Goal: Task Accomplishment & Management: Manage account settings

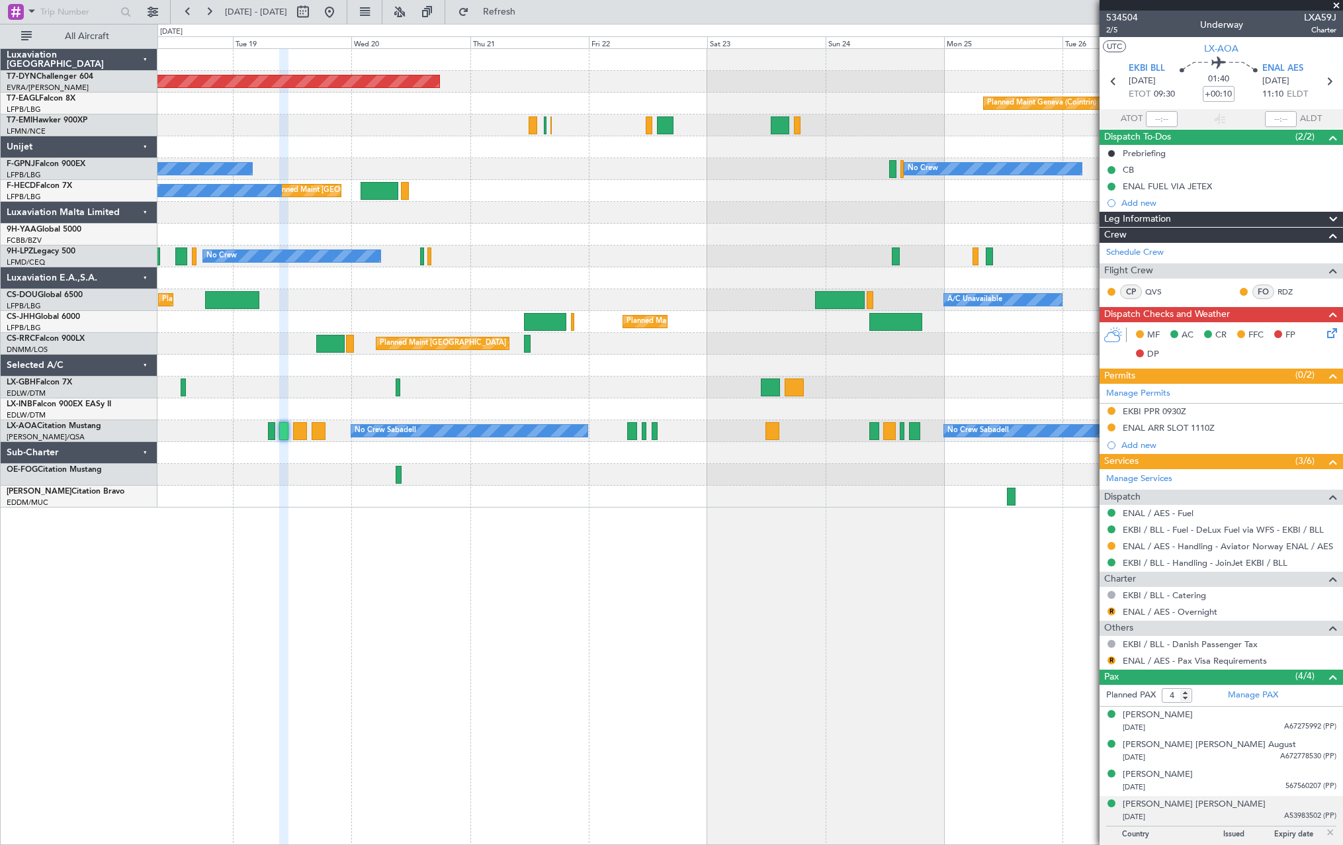
click at [710, 480] on div at bounding box center [749, 475] width 1185 height 22
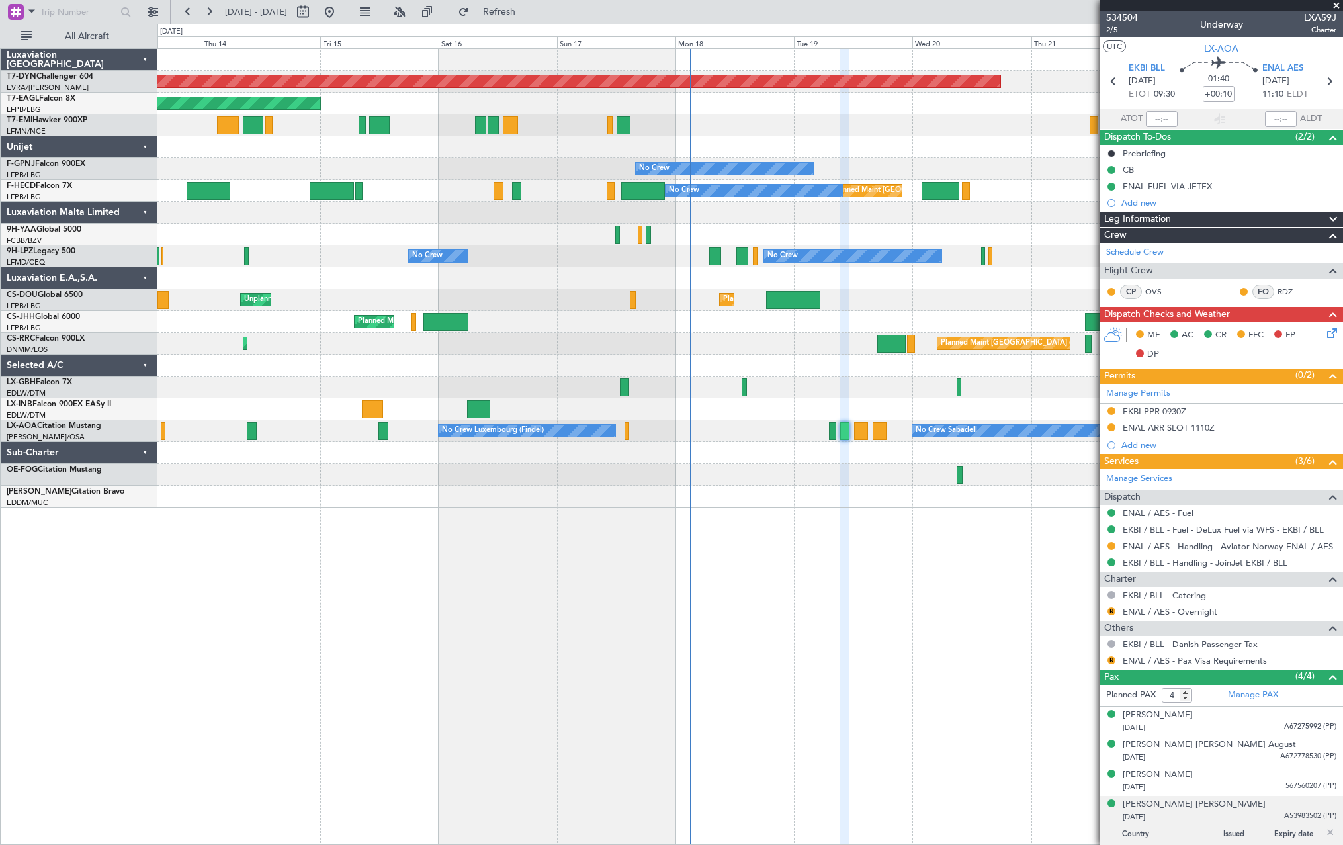
click at [898, 134] on div "Planned Maint [GEOGRAPHIC_DATA]-[GEOGRAPHIC_DATA] Planned Maint [US_STATE] ([GE…" at bounding box center [749, 278] width 1185 height 458
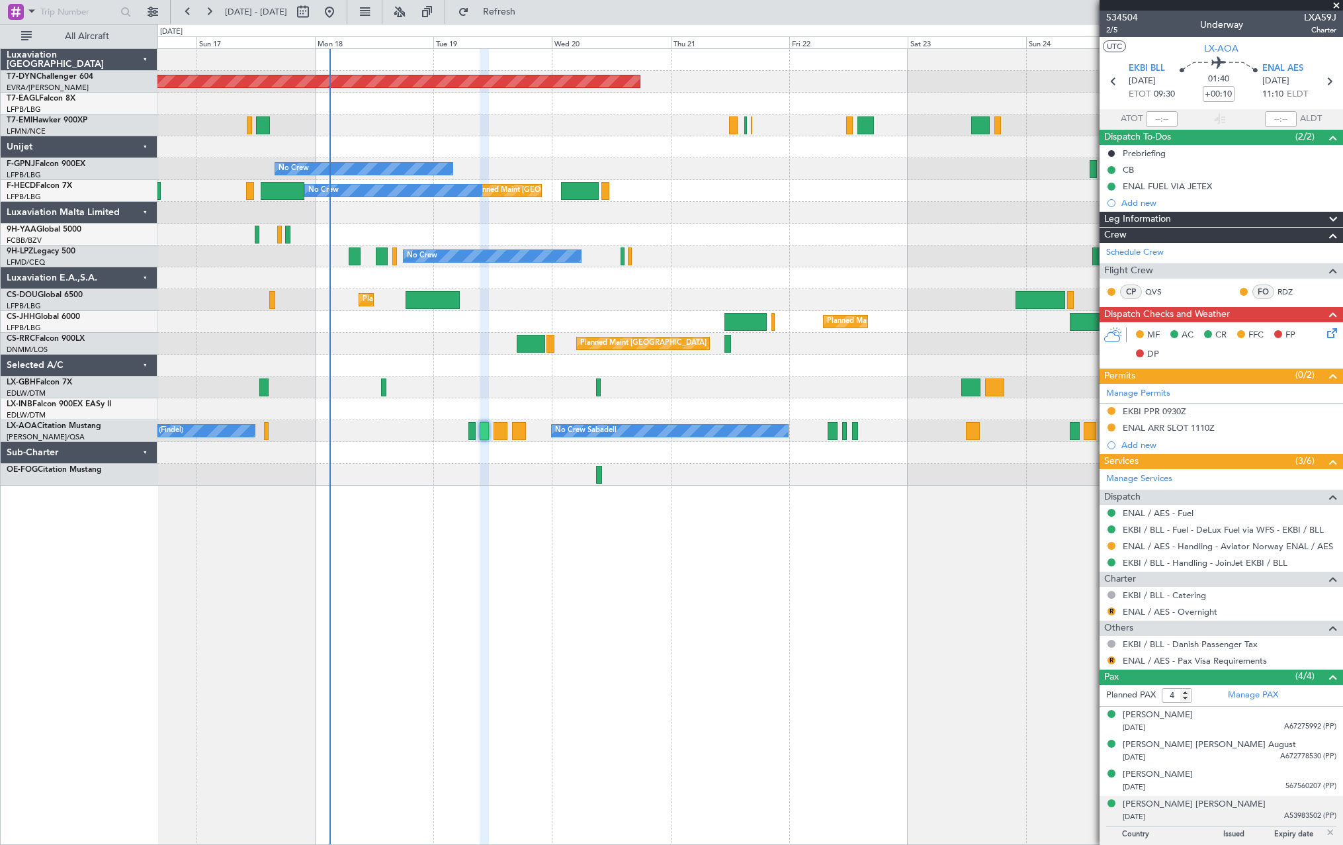
click at [571, 325] on div "Planned Maint [GEOGRAPHIC_DATA]-[GEOGRAPHIC_DATA] Planned Maint Geneva ([GEOGRA…" at bounding box center [749, 267] width 1185 height 437
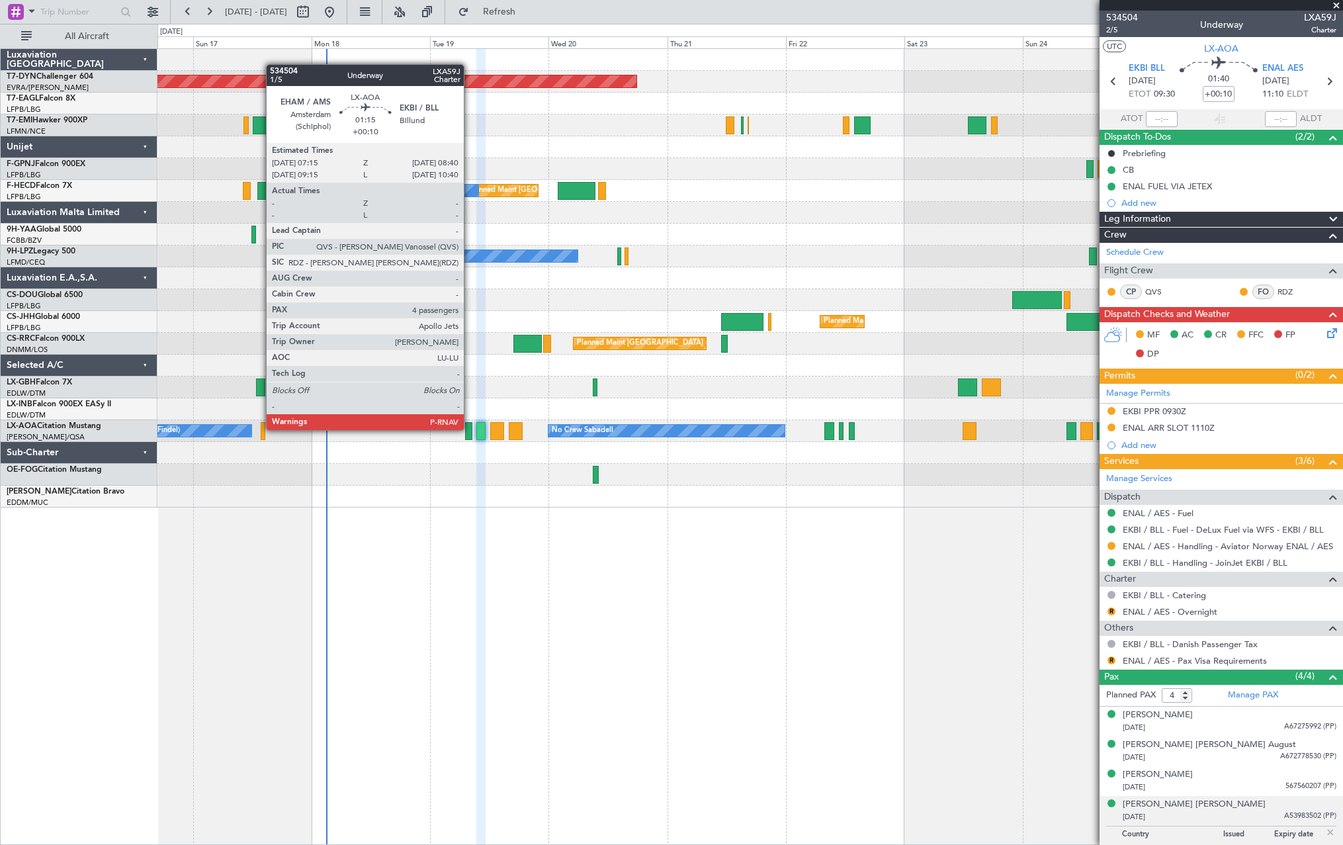
click at [470, 429] on div at bounding box center [468, 431] width 7 height 18
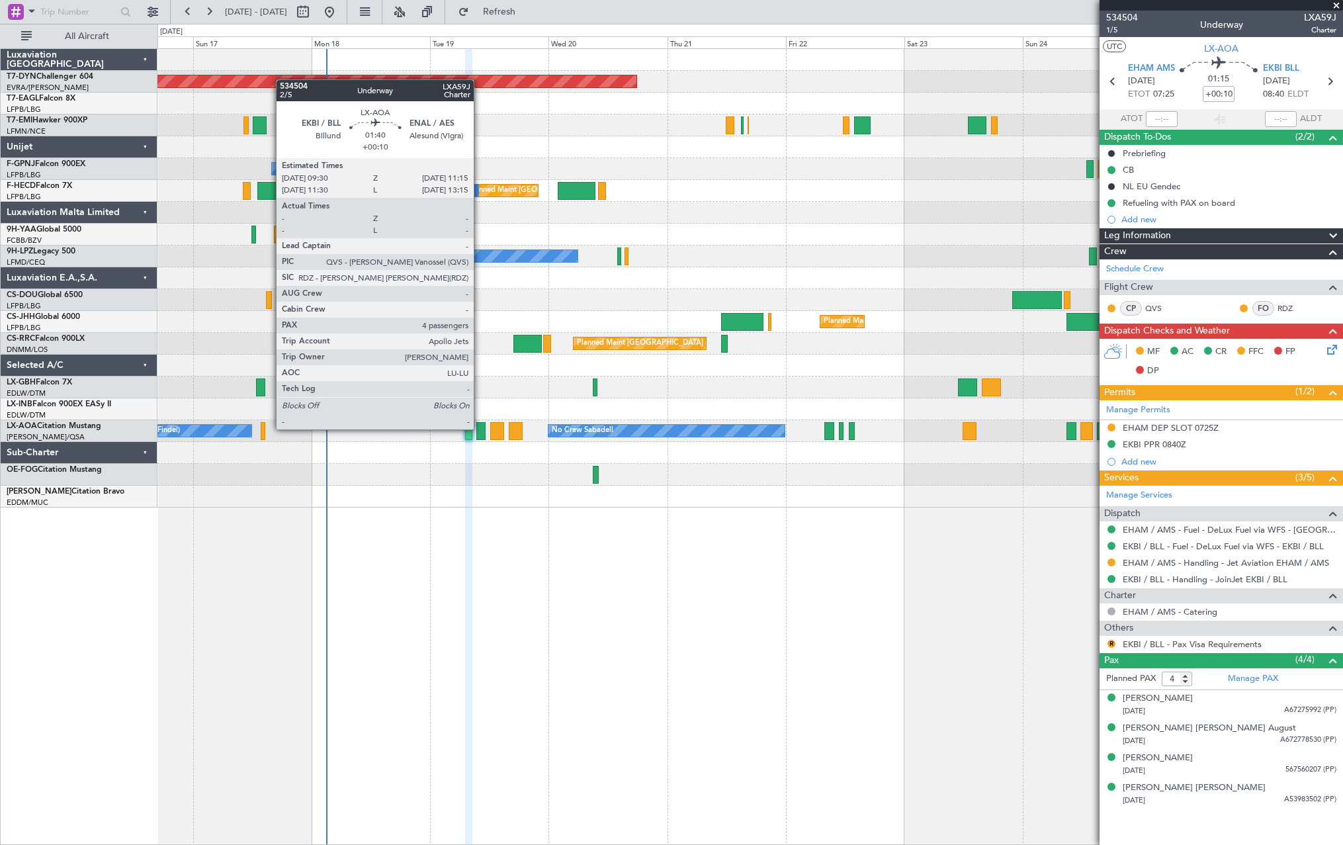
click at [480, 428] on div at bounding box center [480, 431] width 9 height 18
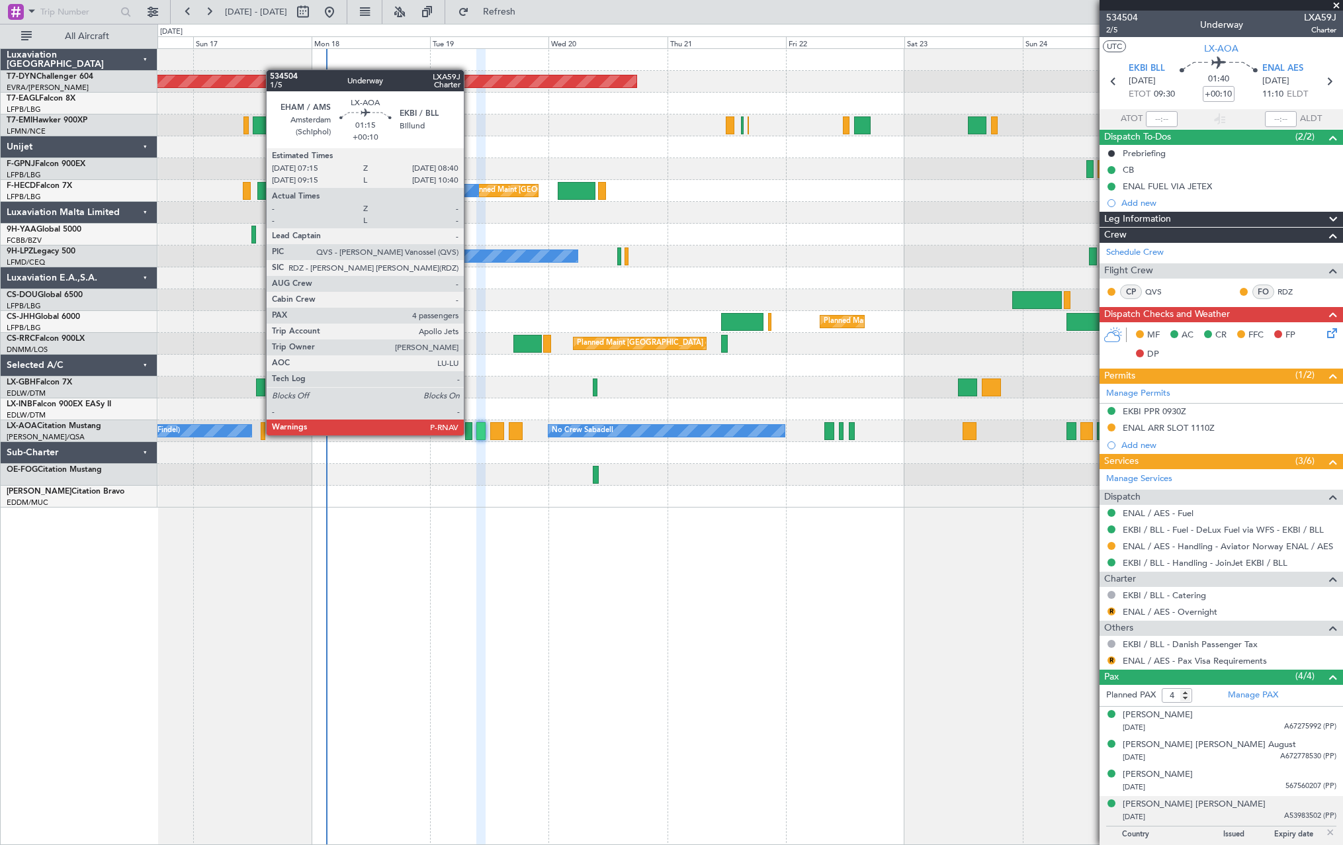
click at [470, 434] on div at bounding box center [468, 431] width 7 height 18
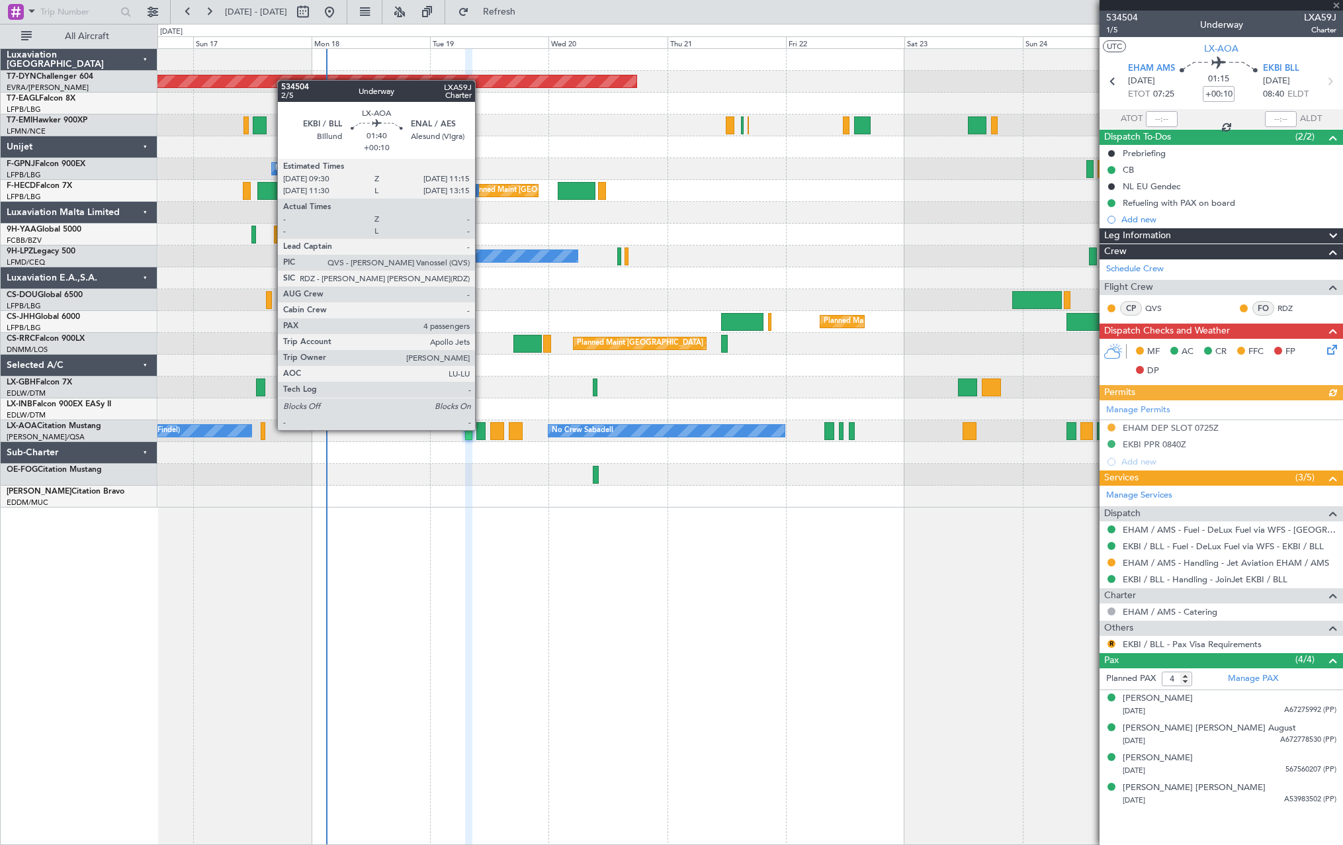
click at [481, 429] on div at bounding box center [480, 431] width 9 height 18
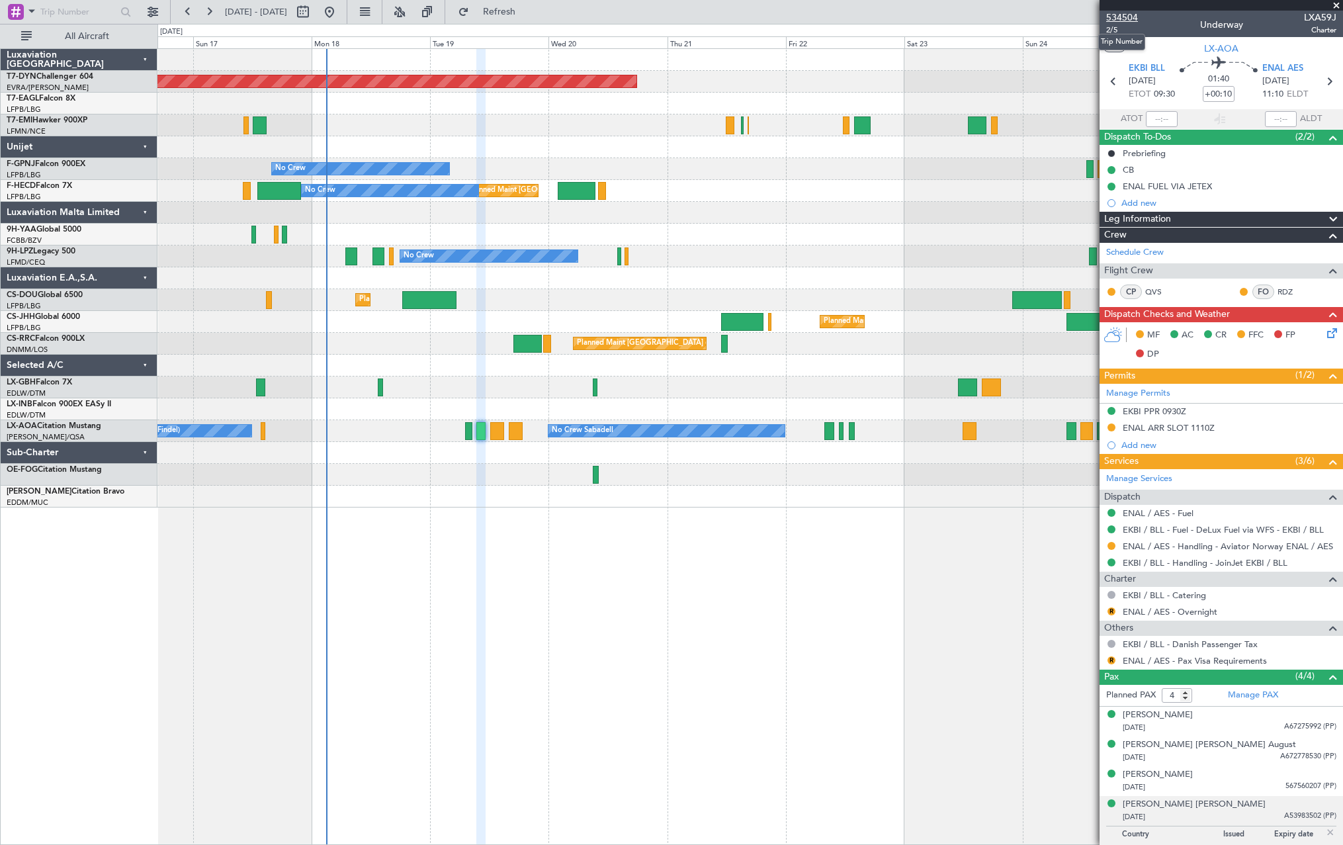
click at [1115, 17] on span "534504" at bounding box center [1122, 18] width 32 height 14
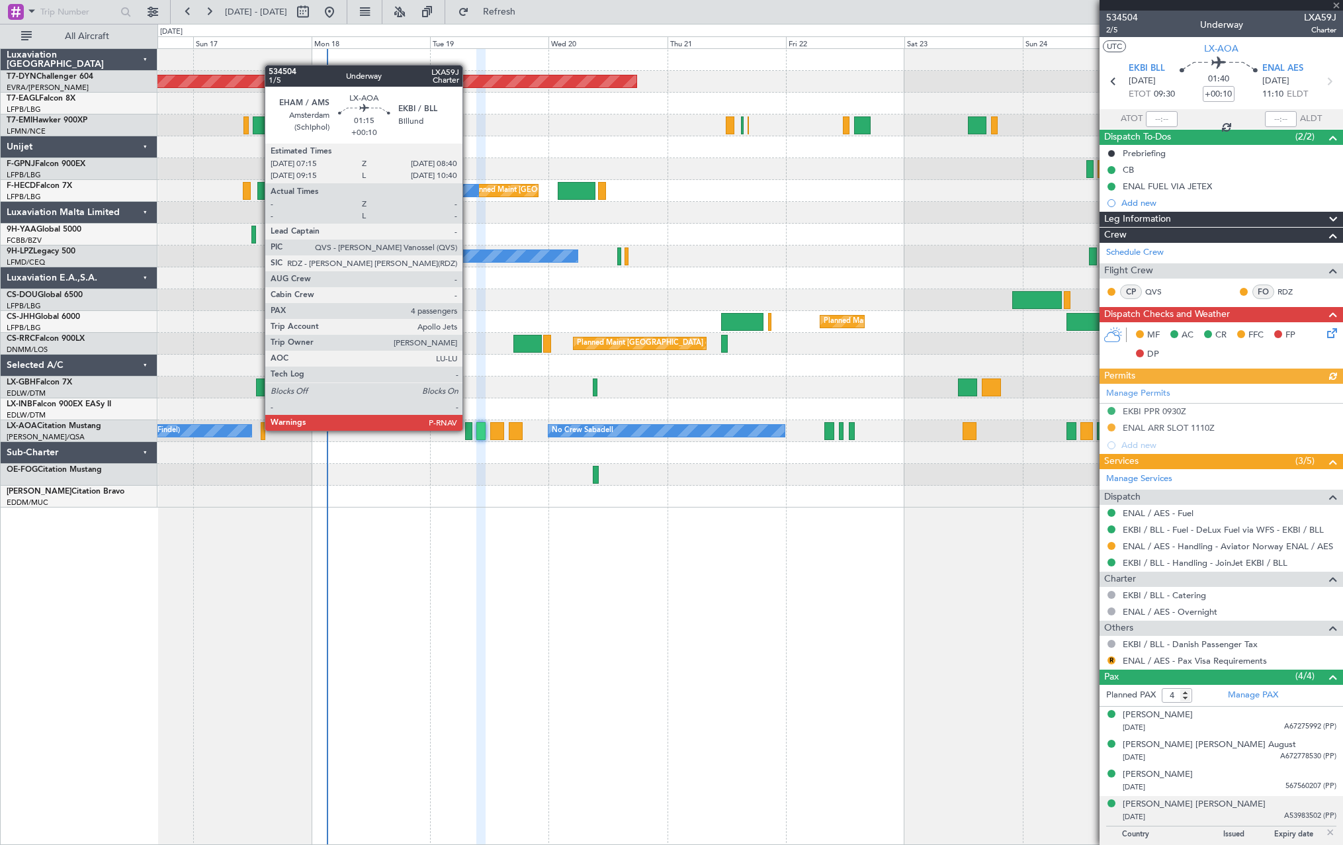
click at [468, 429] on div at bounding box center [468, 431] width 7 height 18
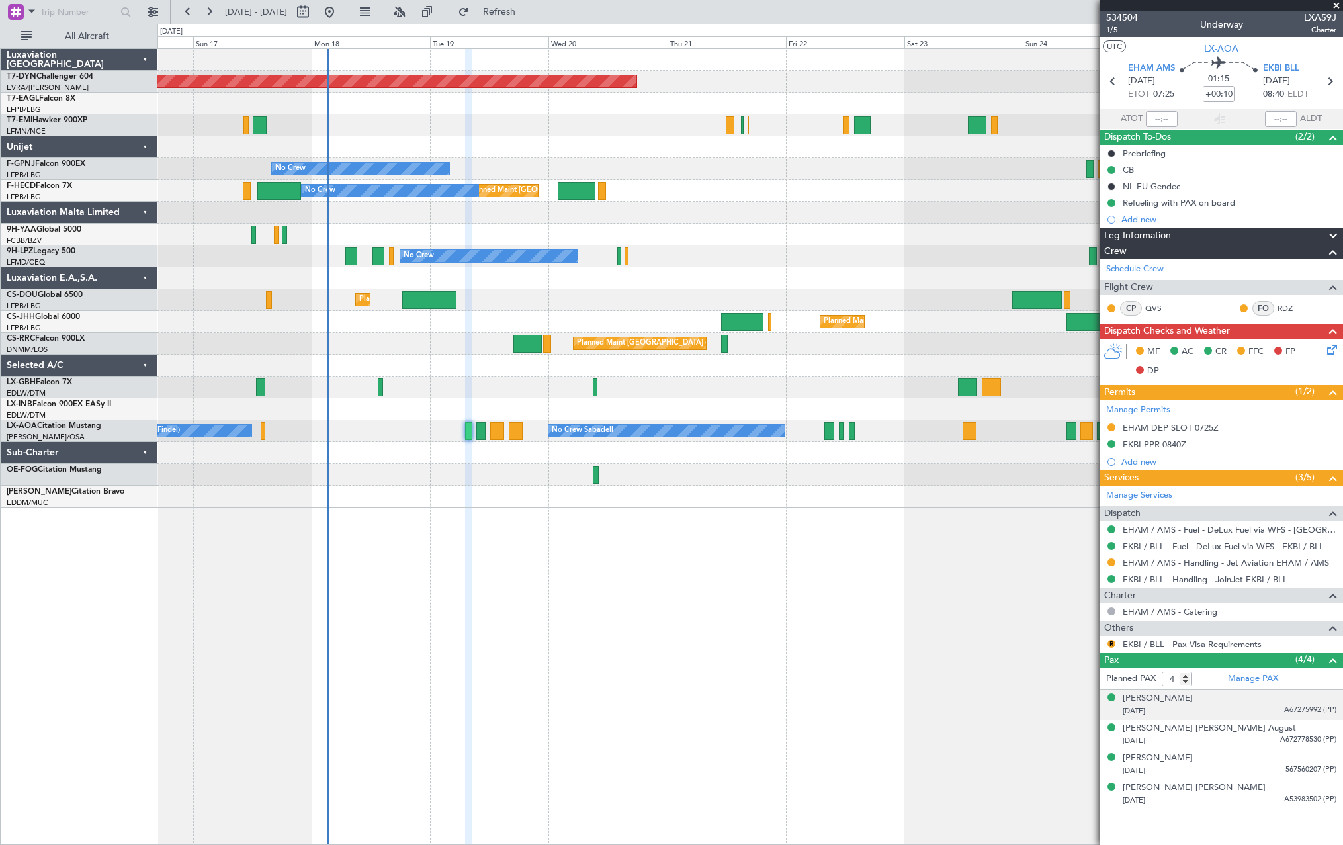
click at [1258, 712] on div "[DATE] A67275992 (PP)" at bounding box center [1229, 710] width 214 height 13
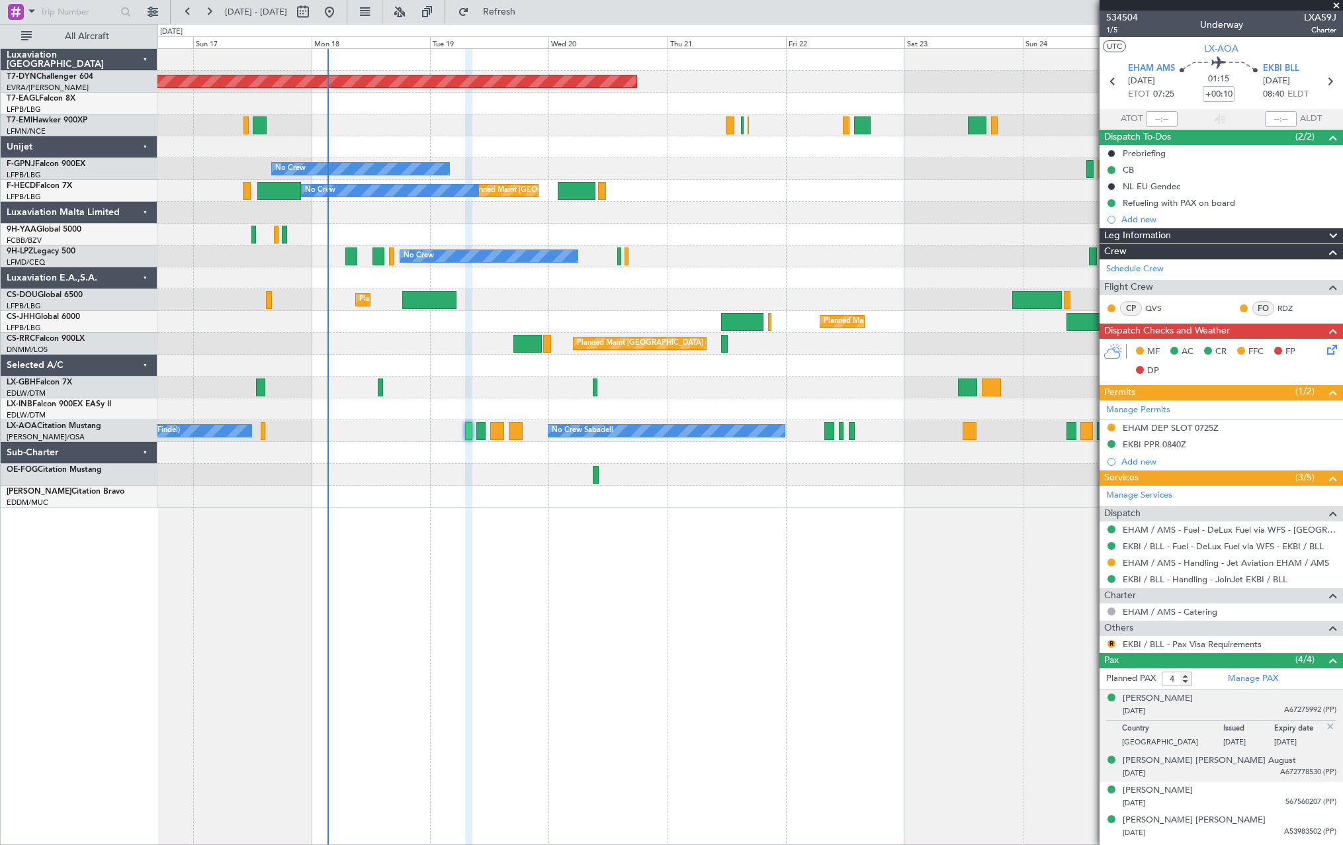
click at [1259, 758] on div "[PERSON_NAME] [PERSON_NAME] August [DATE] A672778530 (PP)" at bounding box center [1229, 767] width 214 height 26
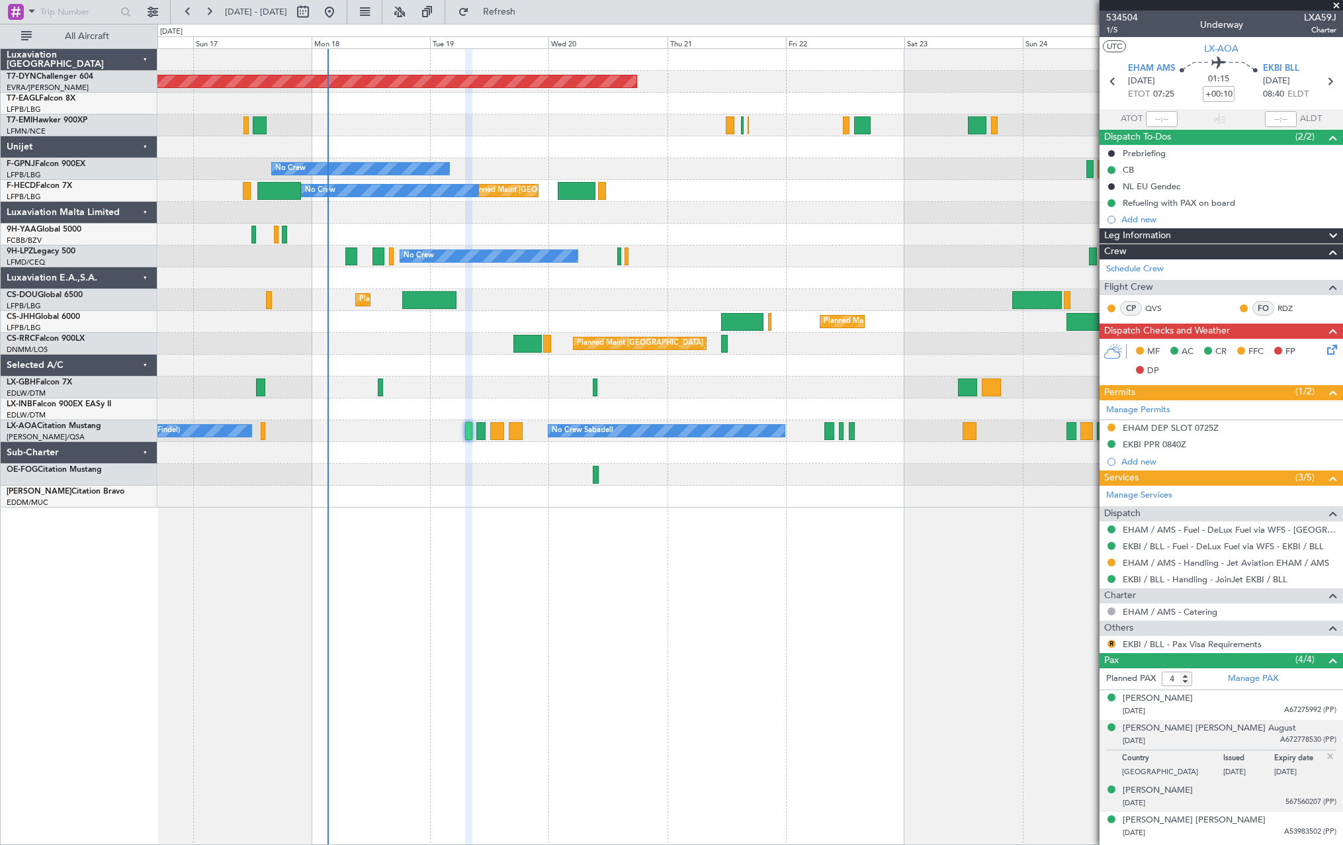
click at [1259, 790] on div "[PERSON_NAME] [DATE] 567560207 (PP)" at bounding box center [1229, 797] width 214 height 26
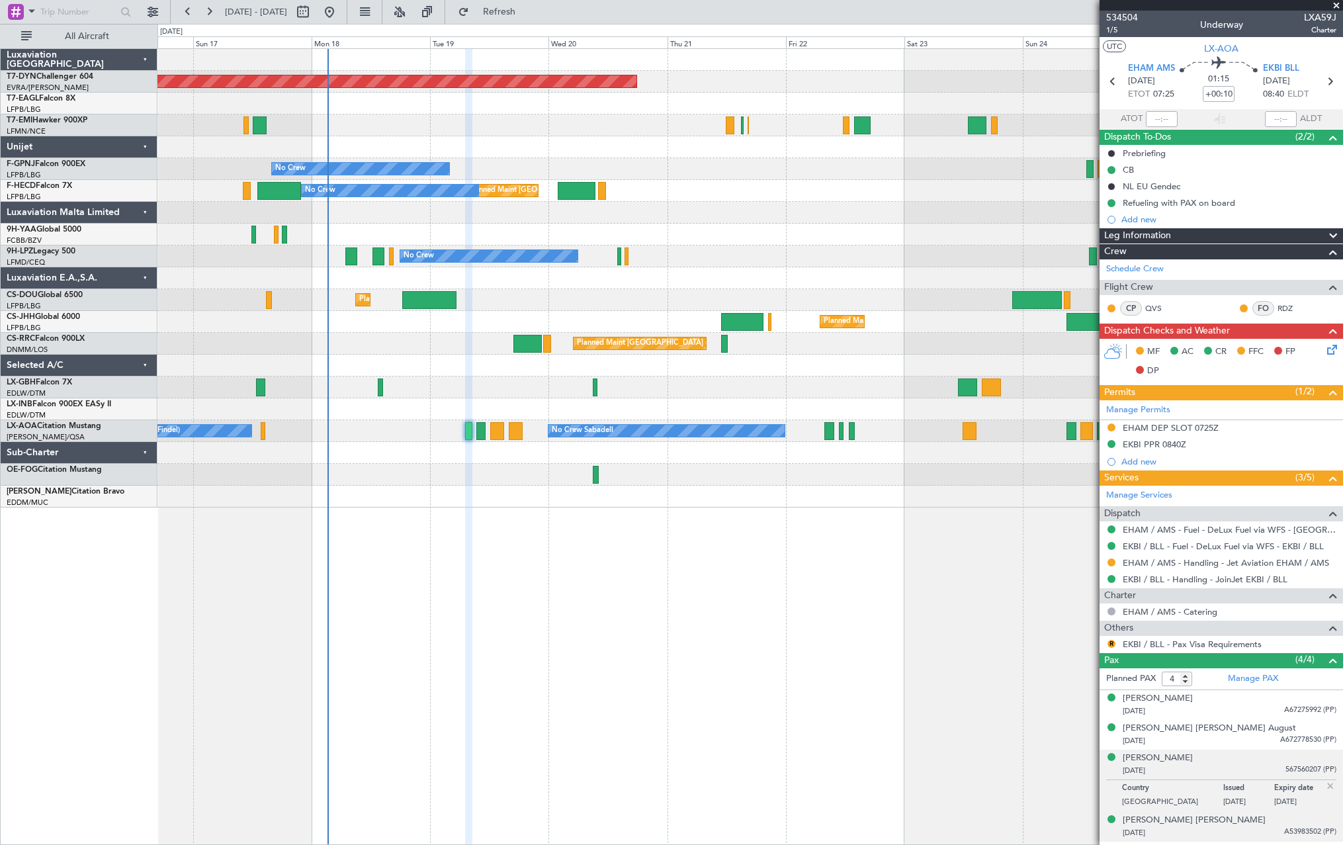
click at [1269, 827] on div "[DATE] A53983502 (PP)" at bounding box center [1229, 832] width 214 height 13
click at [1114, 644] on button "R" at bounding box center [1111, 644] width 8 height 8
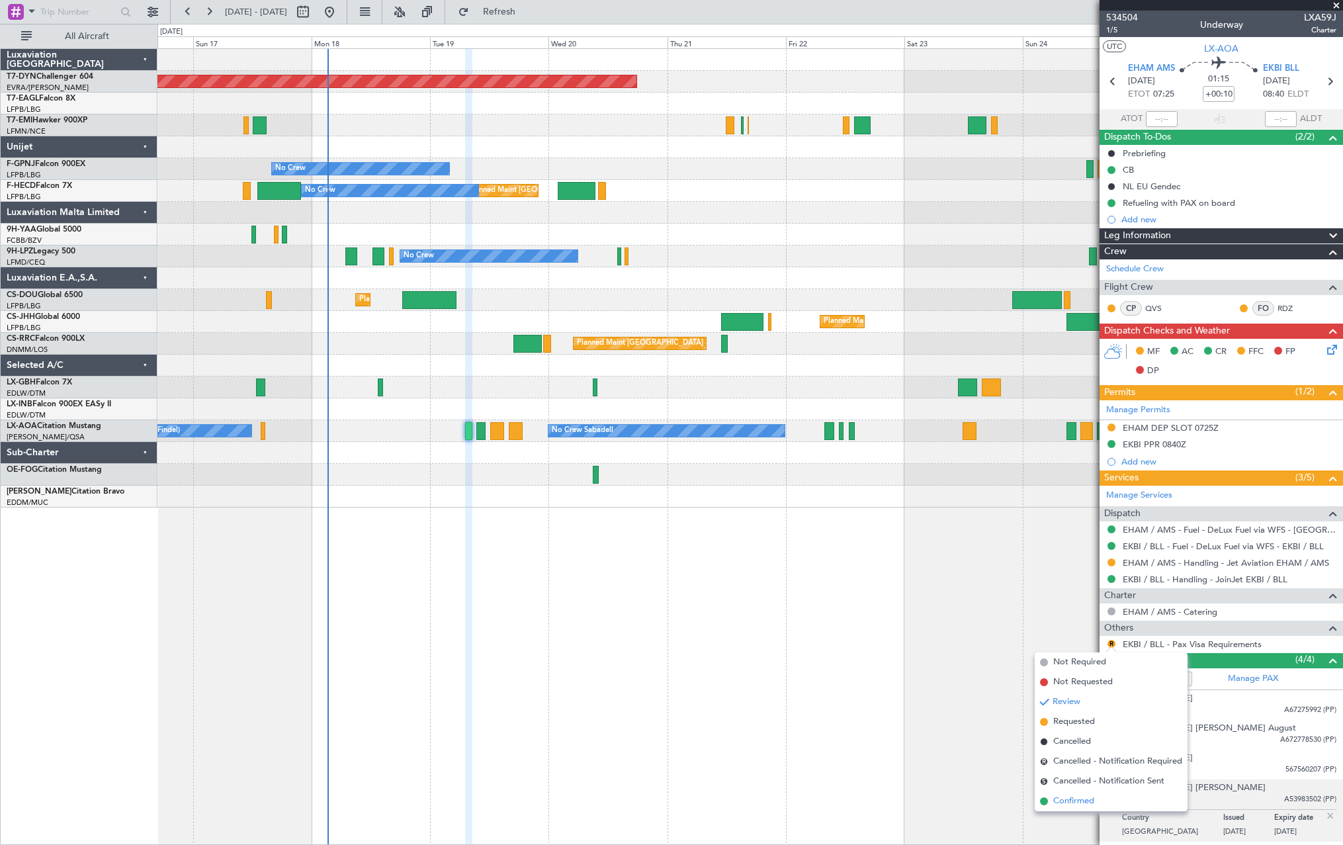
click at [1044, 800] on span at bounding box center [1044, 801] width 8 height 8
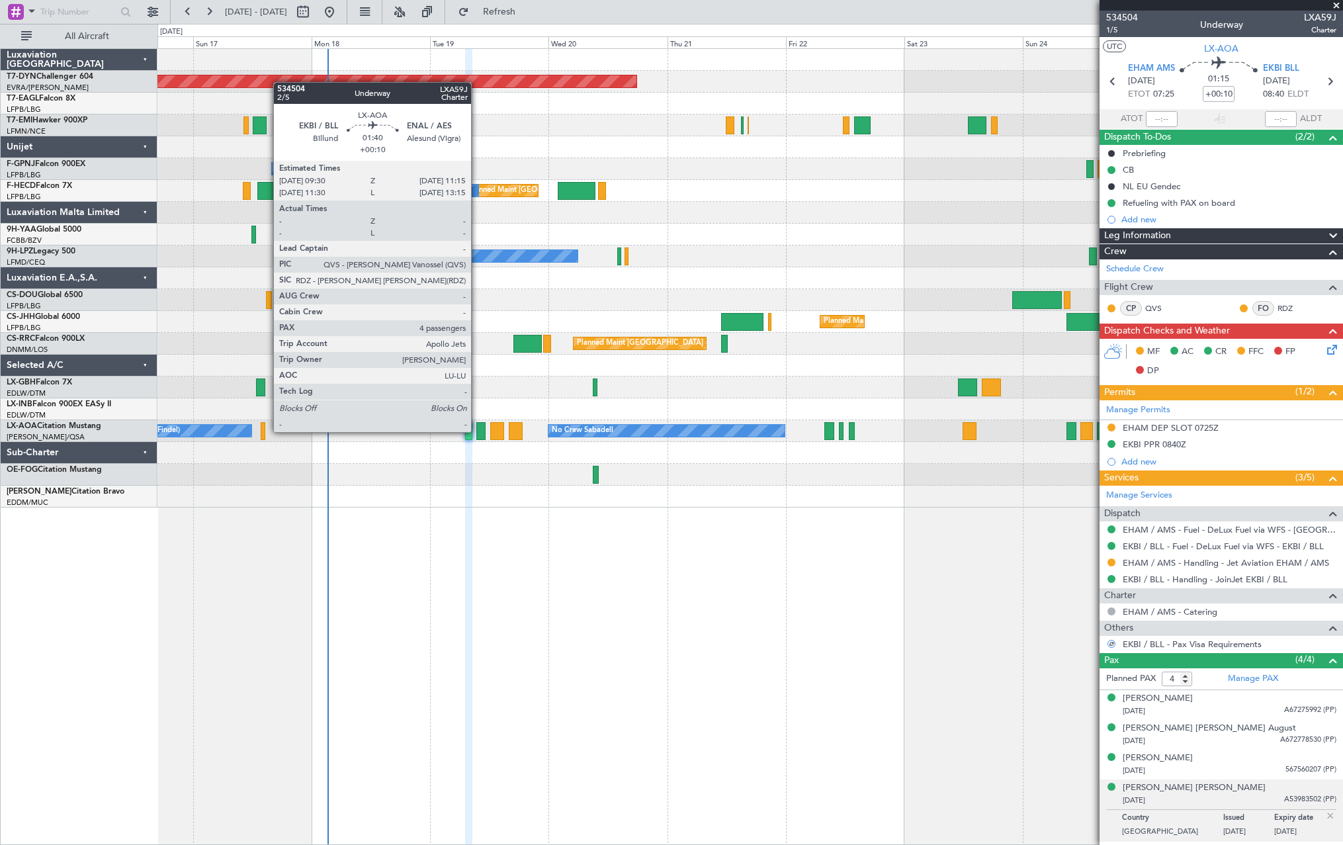
click at [477, 431] on div at bounding box center [480, 431] width 9 height 18
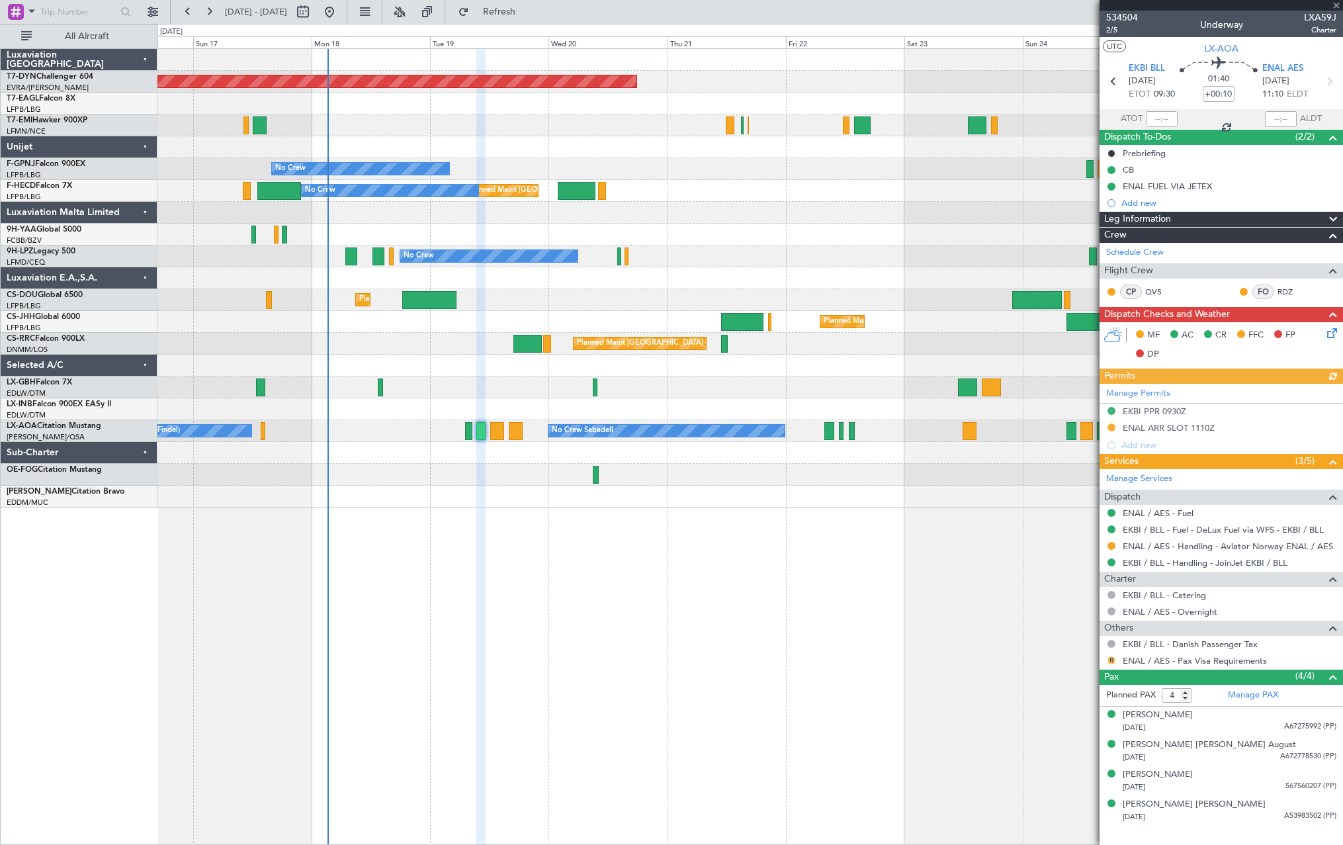
click at [1112, 661] on button "R" at bounding box center [1111, 660] width 8 height 8
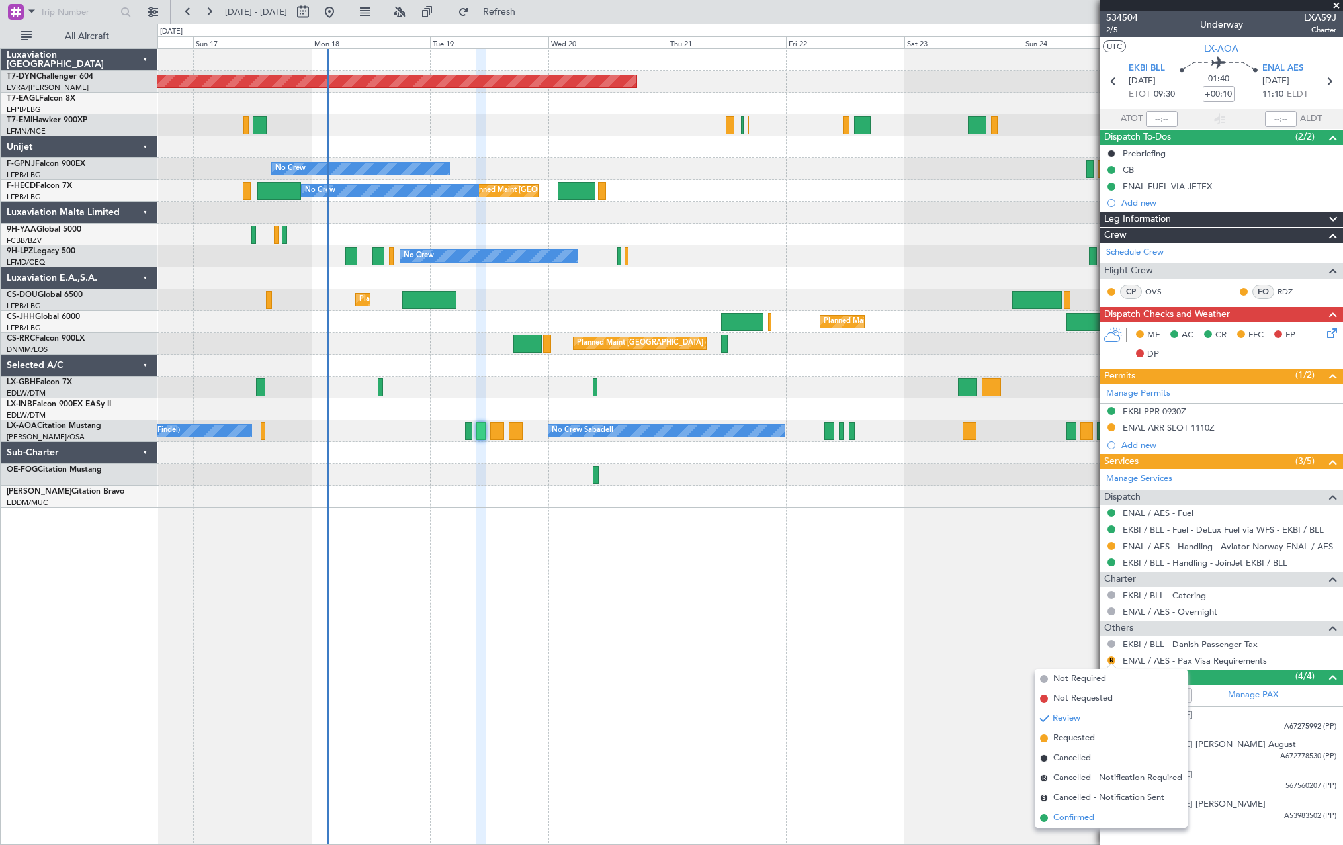
click at [1046, 821] on span at bounding box center [1044, 818] width 8 height 8
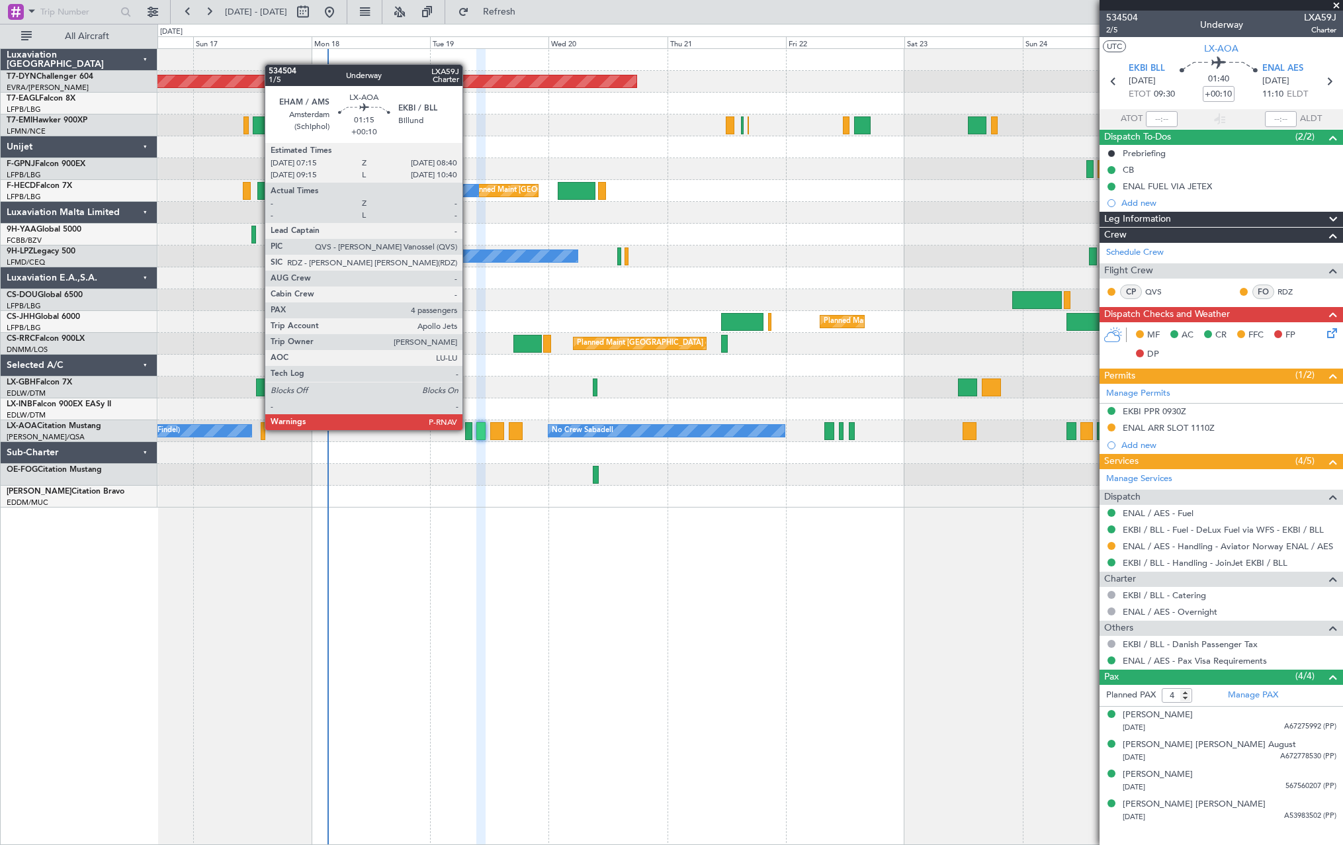
click at [468, 429] on div at bounding box center [468, 431] width 7 height 18
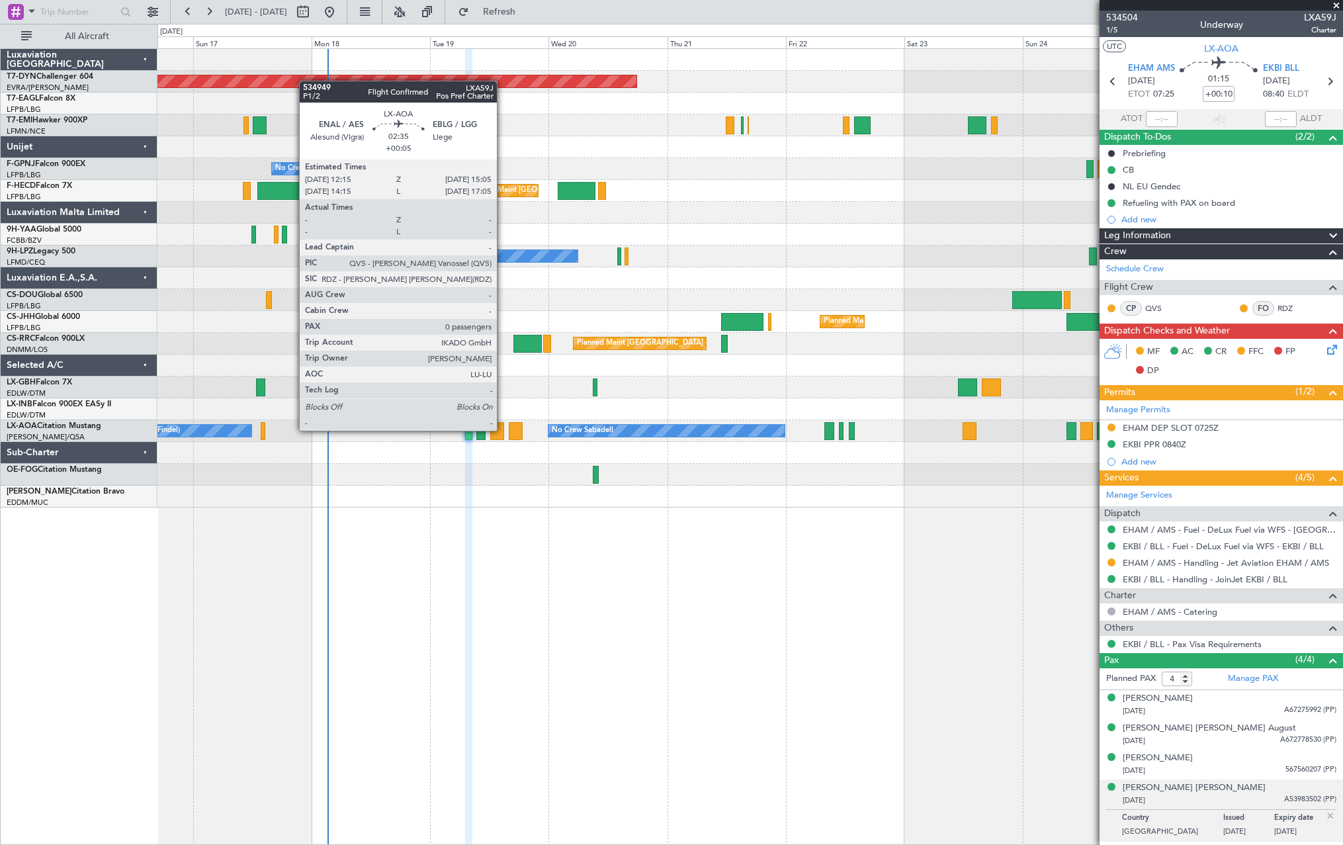
click at [503, 429] on div at bounding box center [497, 431] width 15 height 18
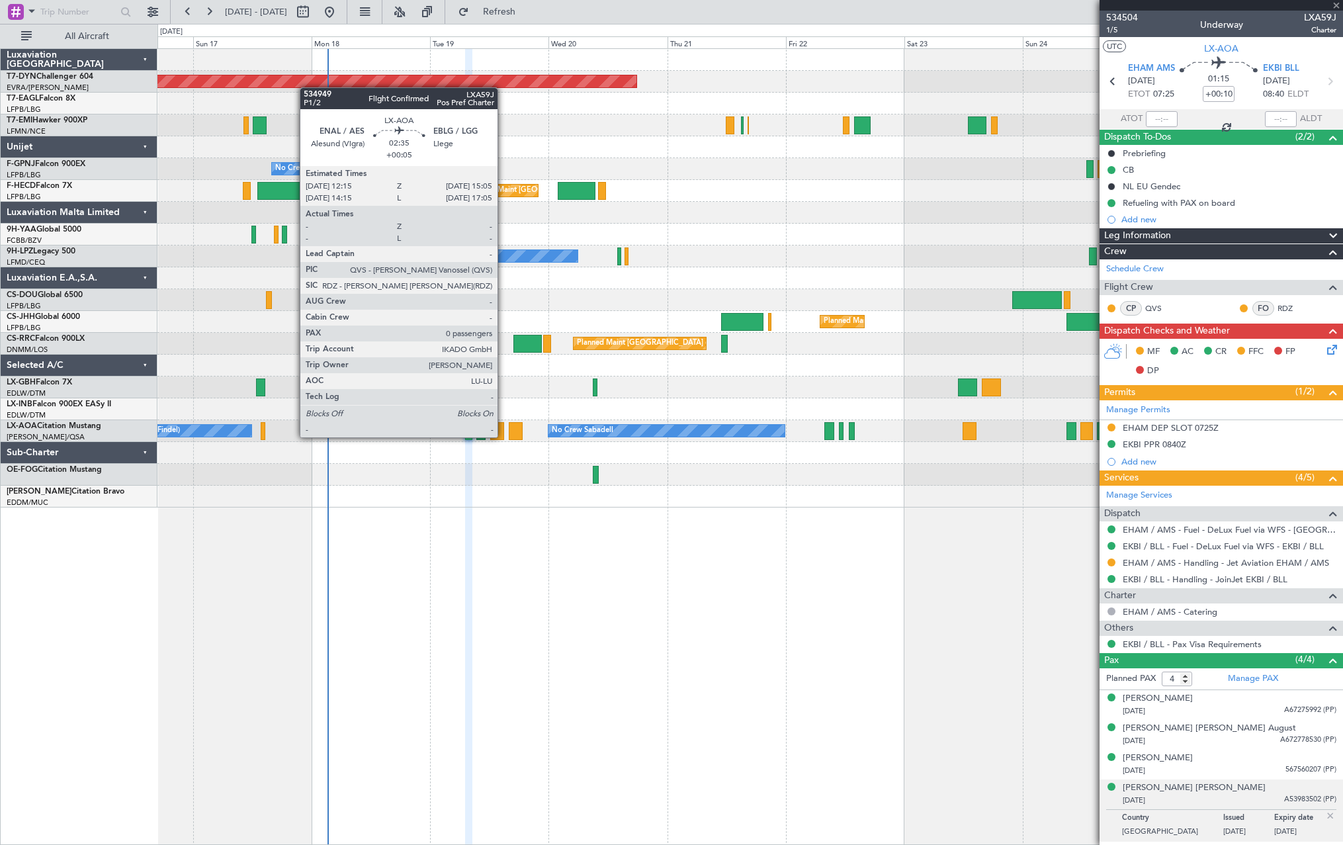
type input "+00:05"
type input "0"
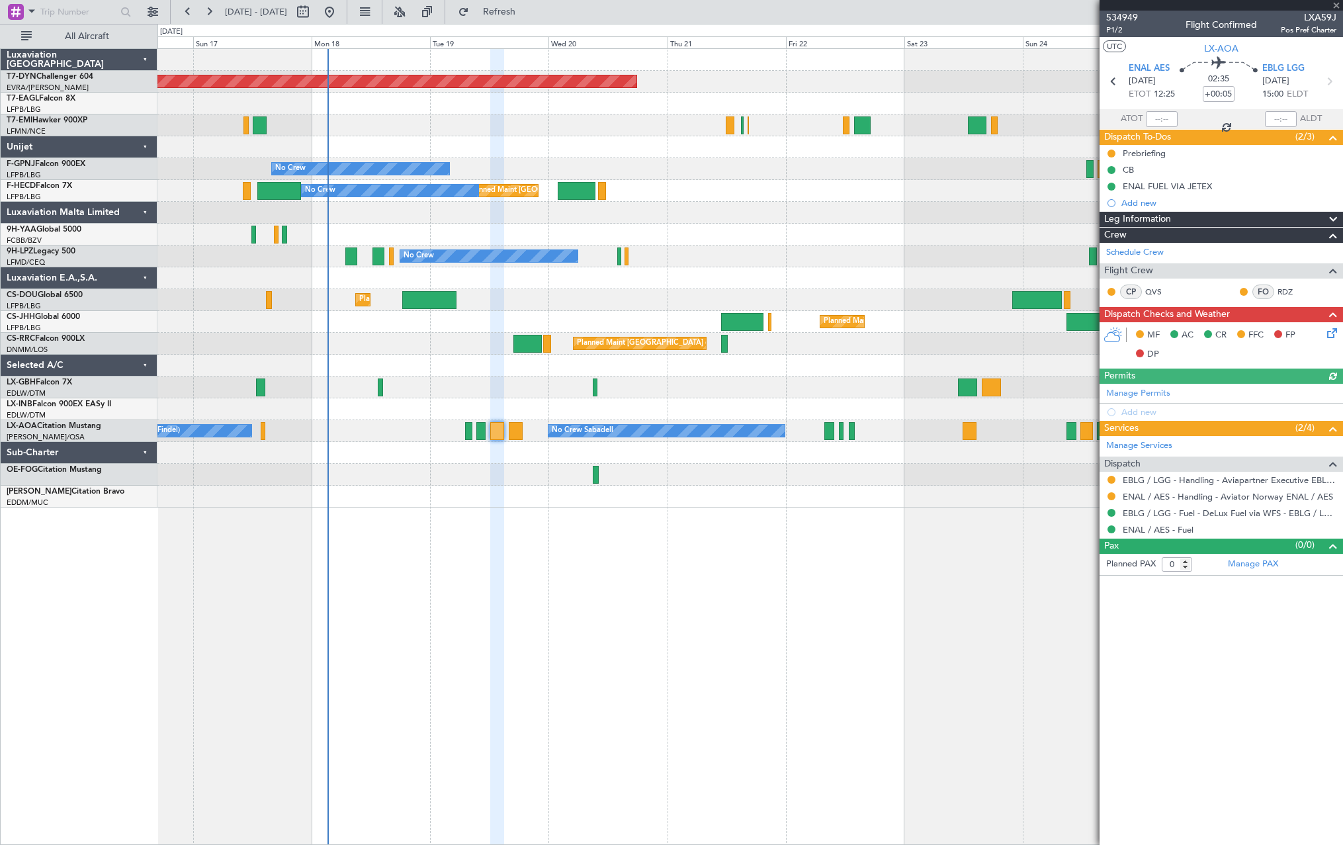
click at [1330, 331] on icon at bounding box center [1329, 330] width 11 height 11
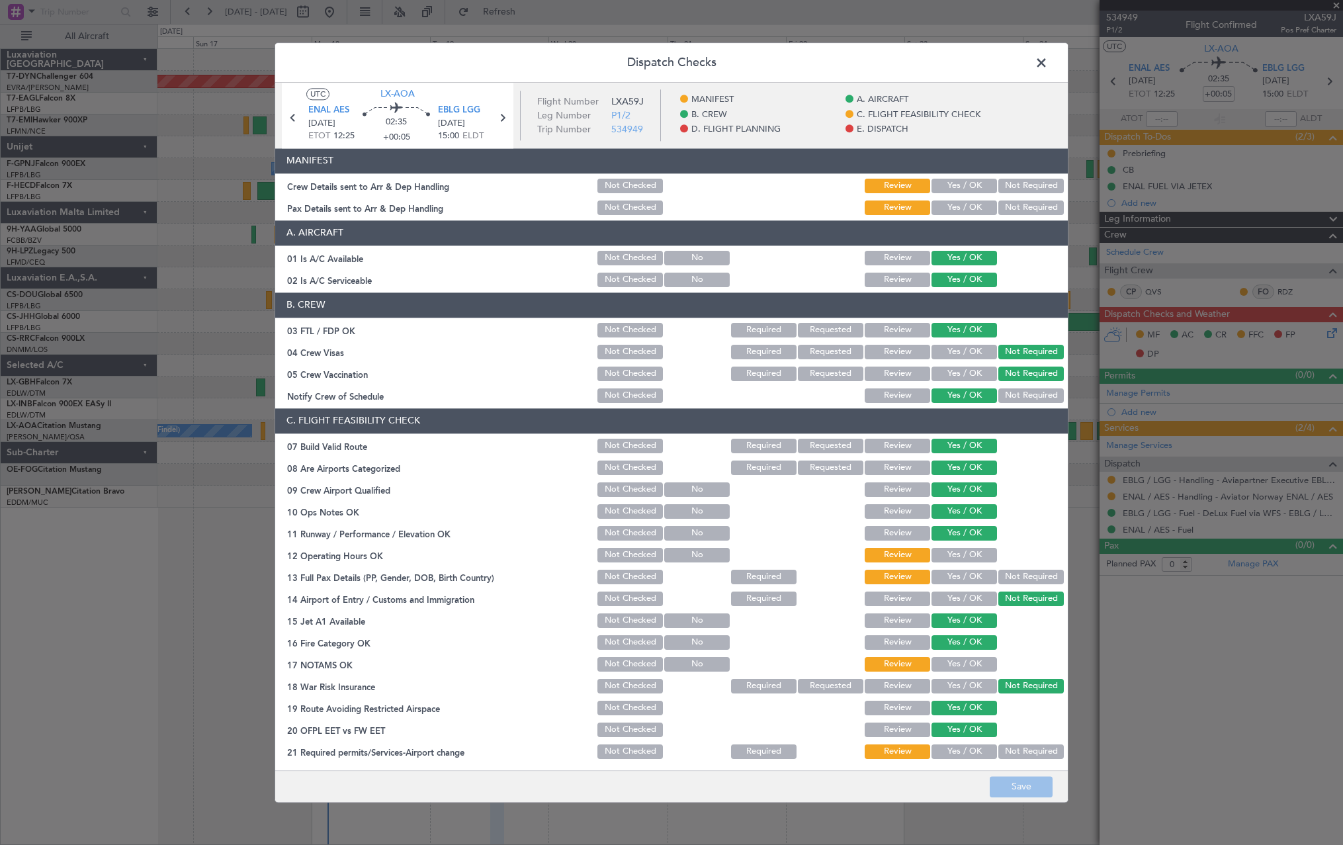
click at [939, 183] on button "Yes / OK" at bounding box center [963, 186] width 65 height 15
click at [952, 208] on button "Yes / OK" at bounding box center [963, 207] width 65 height 15
click at [1038, 792] on button "Save" at bounding box center [1020, 786] width 63 height 21
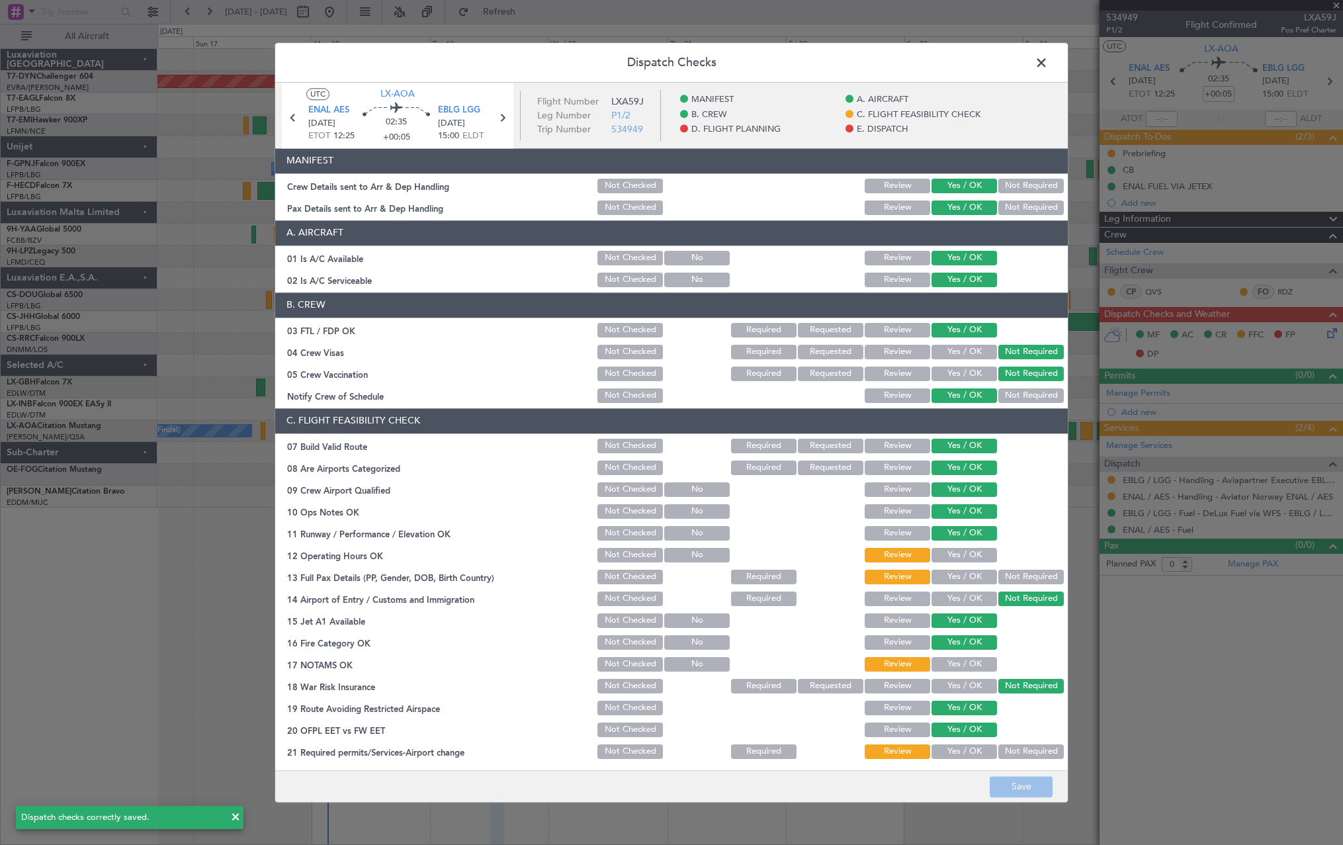
click at [1048, 64] on span at bounding box center [1048, 66] width 0 height 26
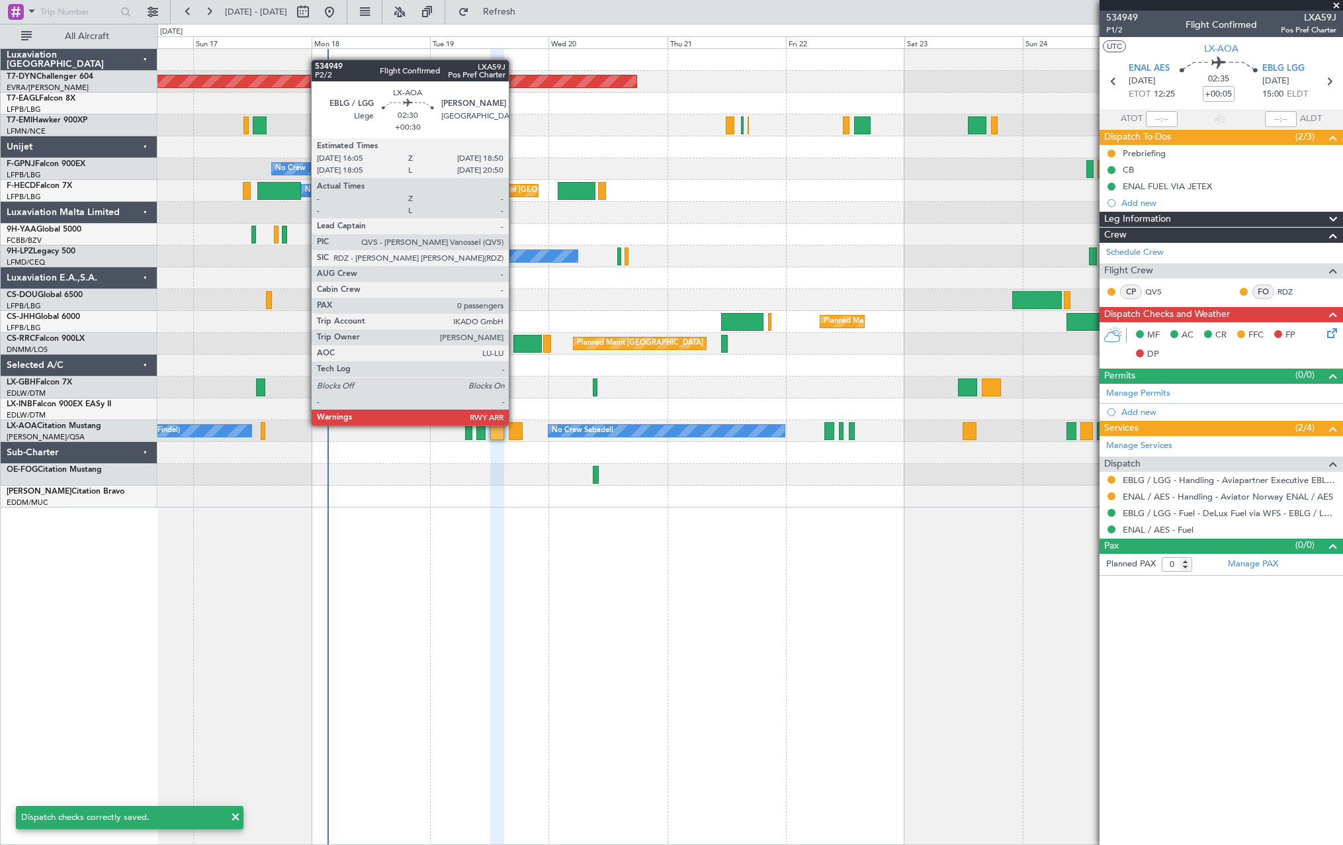
click at [517, 424] on div at bounding box center [516, 431] width 14 height 18
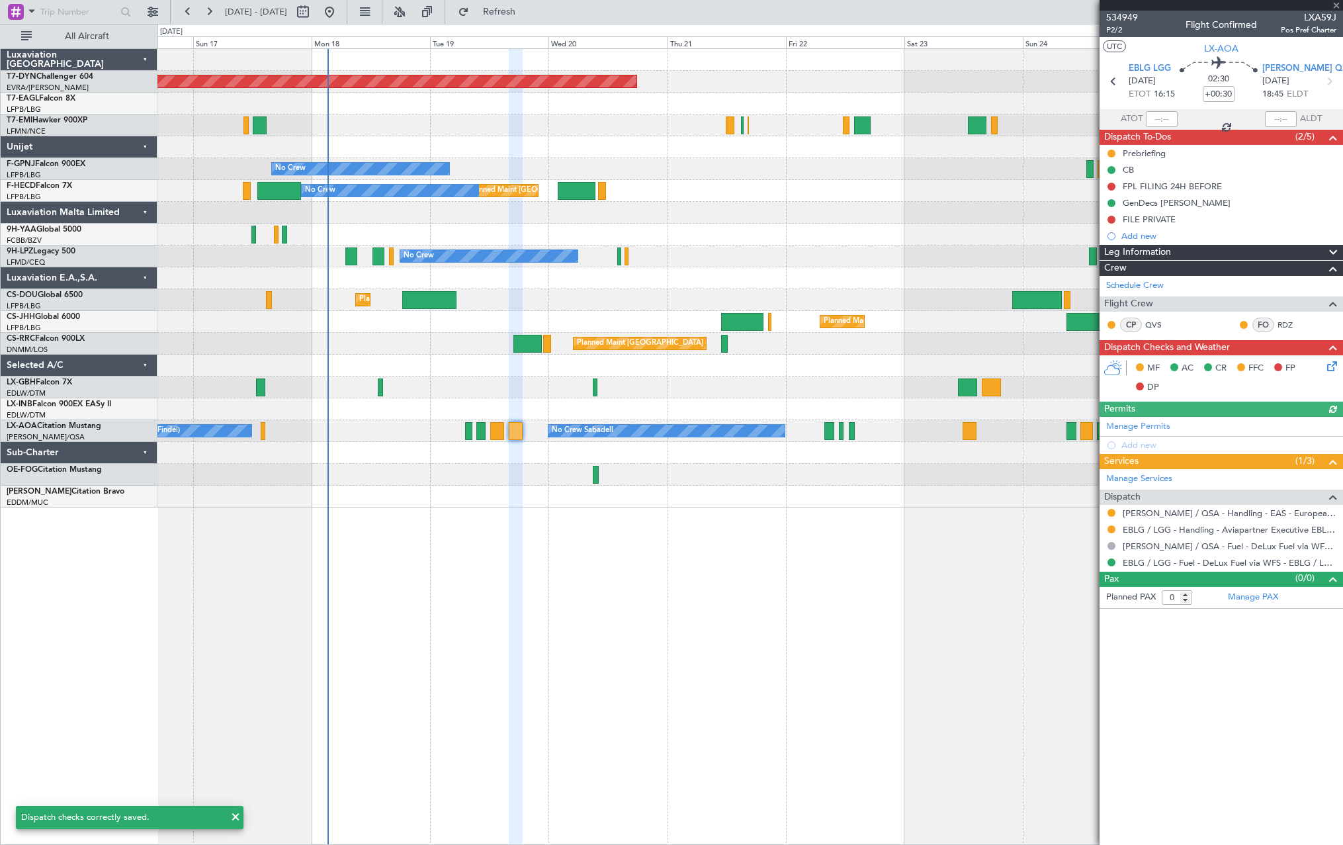
click at [1327, 364] on icon at bounding box center [1329, 363] width 11 height 11
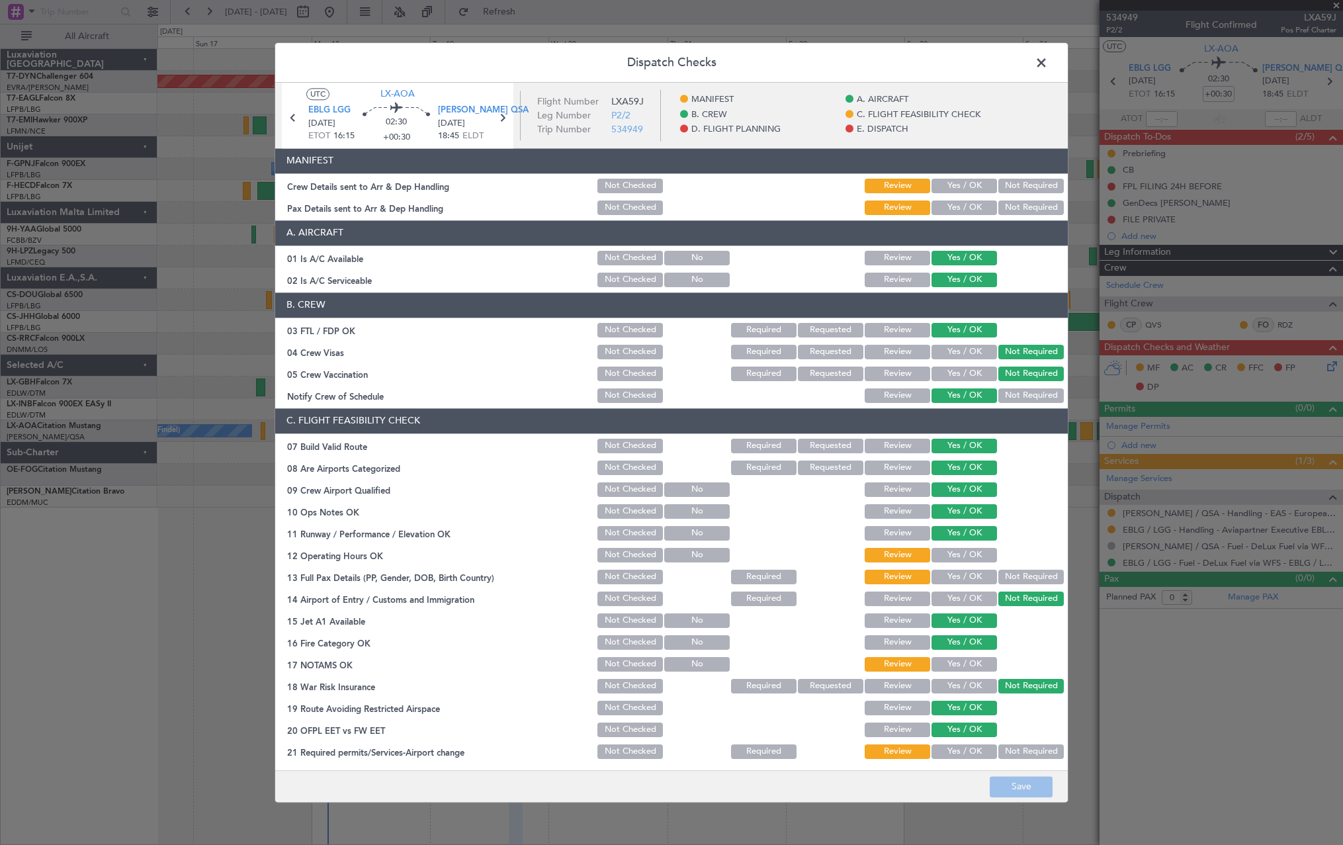
click at [938, 183] on button "Yes / OK" at bounding box center [963, 186] width 65 height 15
click at [962, 209] on button "Yes / OK" at bounding box center [963, 207] width 65 height 15
drag, startPoint x: 1014, startPoint y: 788, endPoint x: 1036, endPoint y: 808, distance: 30.0
click at [1014, 788] on button "Save" at bounding box center [1020, 786] width 63 height 21
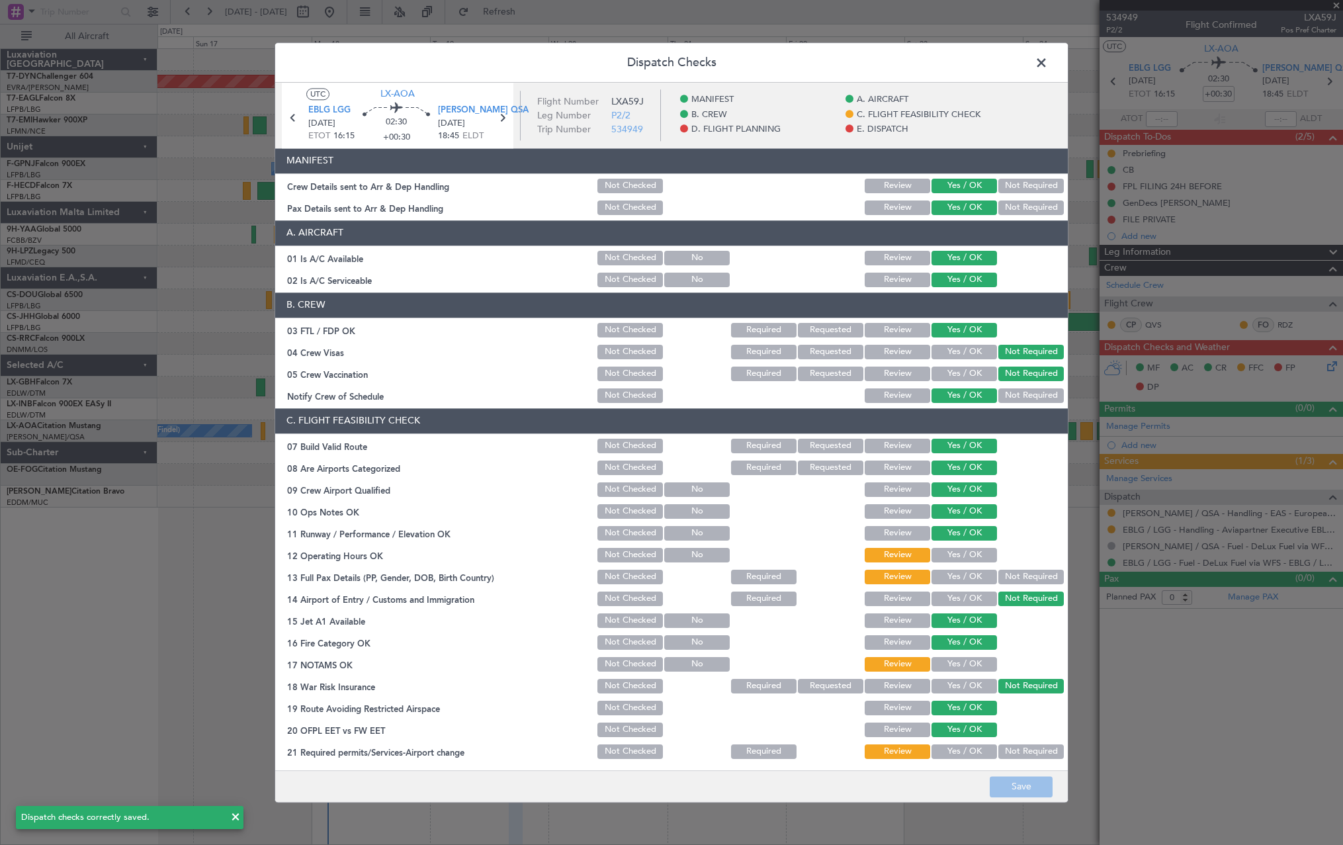
click at [1048, 64] on span at bounding box center [1048, 66] width 0 height 26
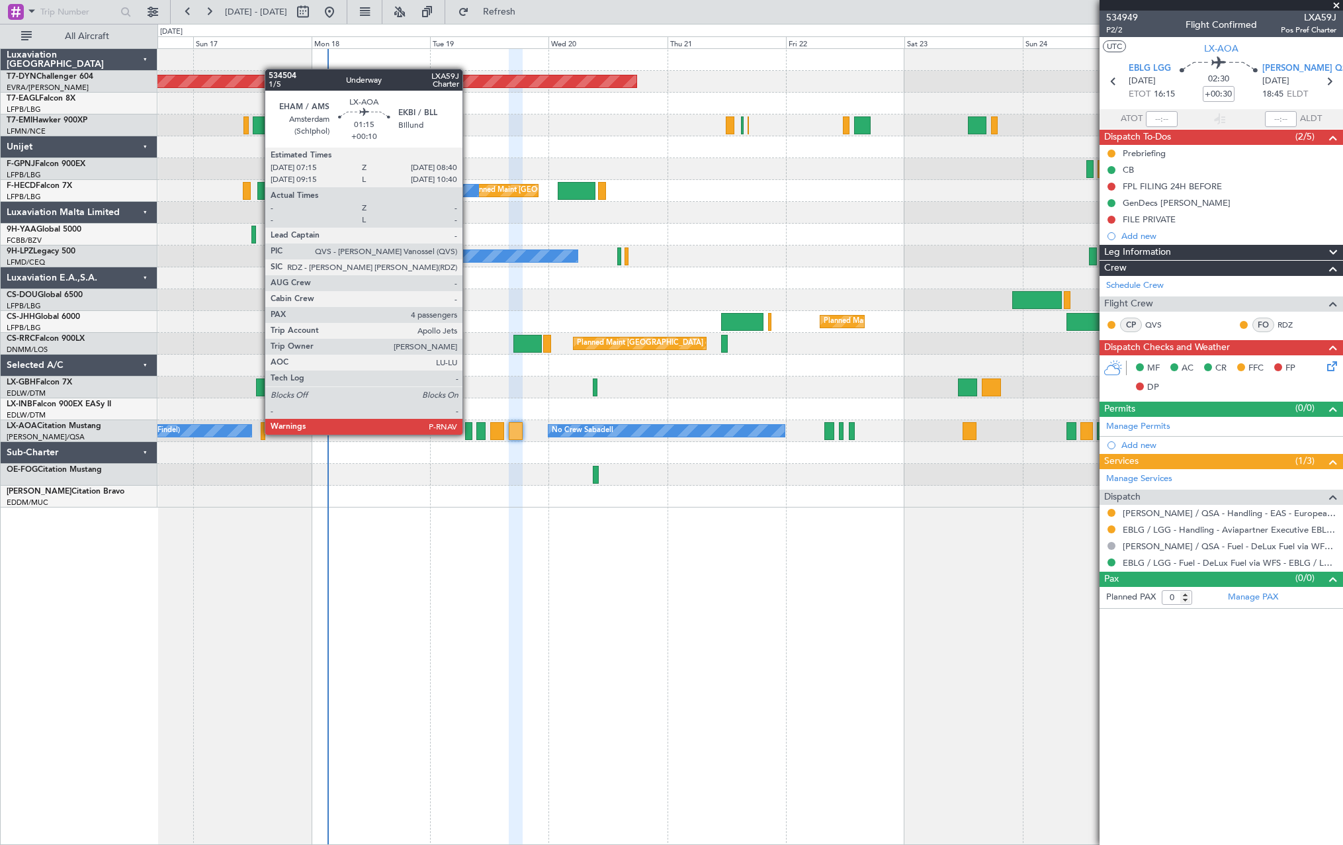
click at [468, 433] on div at bounding box center [468, 431] width 7 height 18
type input "+00:10"
type input "4"
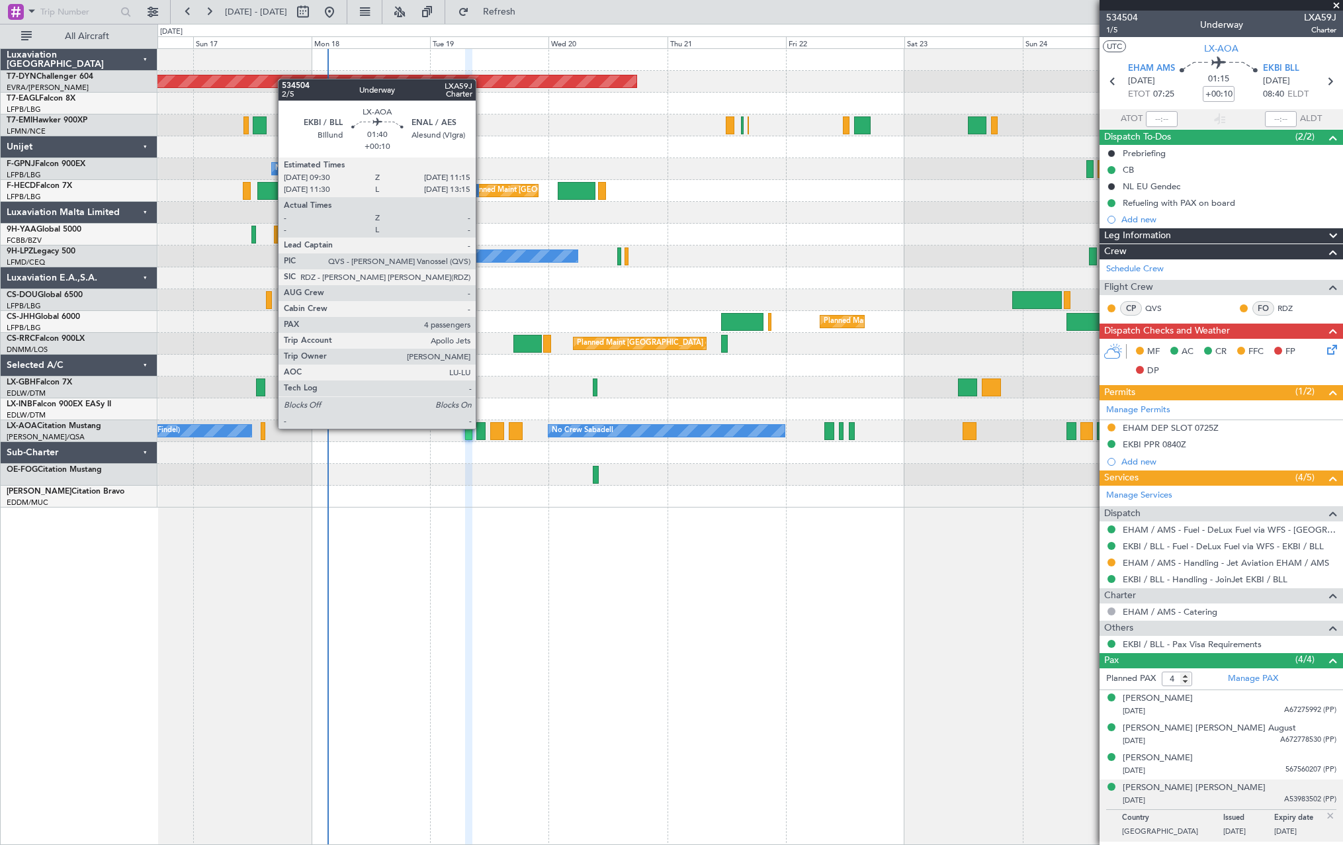
click at [481, 427] on div at bounding box center [480, 431] width 9 height 18
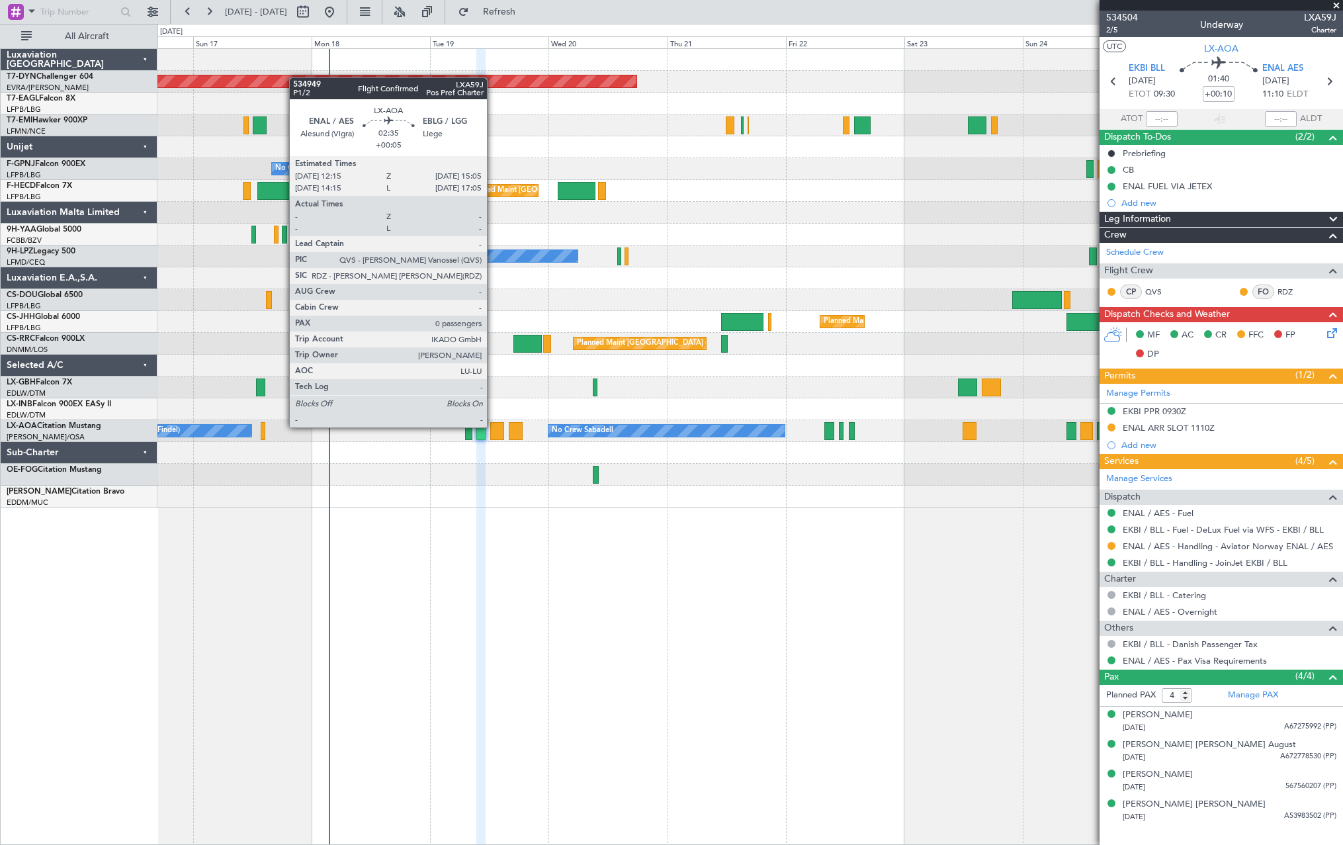
click at [493, 426] on div at bounding box center [497, 431] width 15 height 18
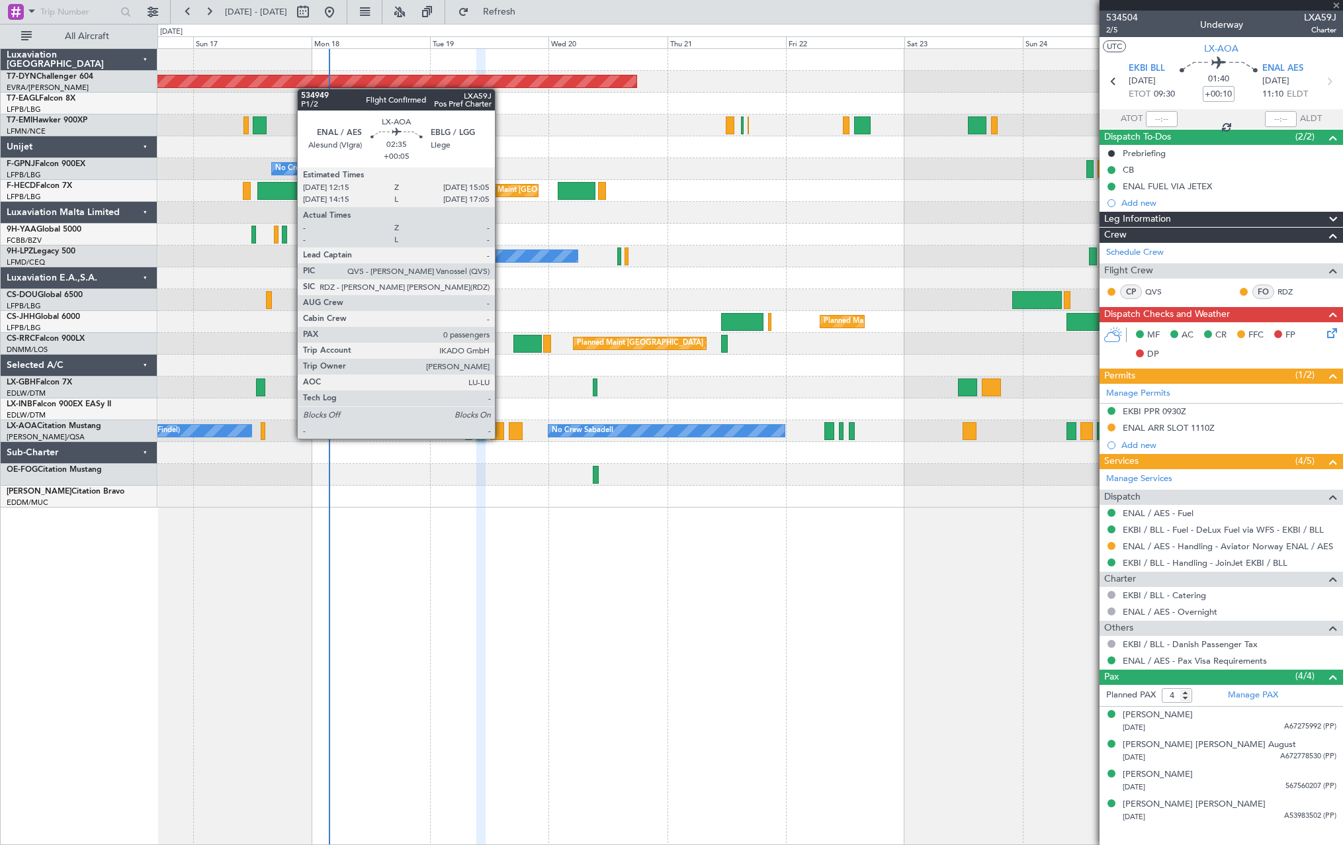
type input "+00:05"
type input "0"
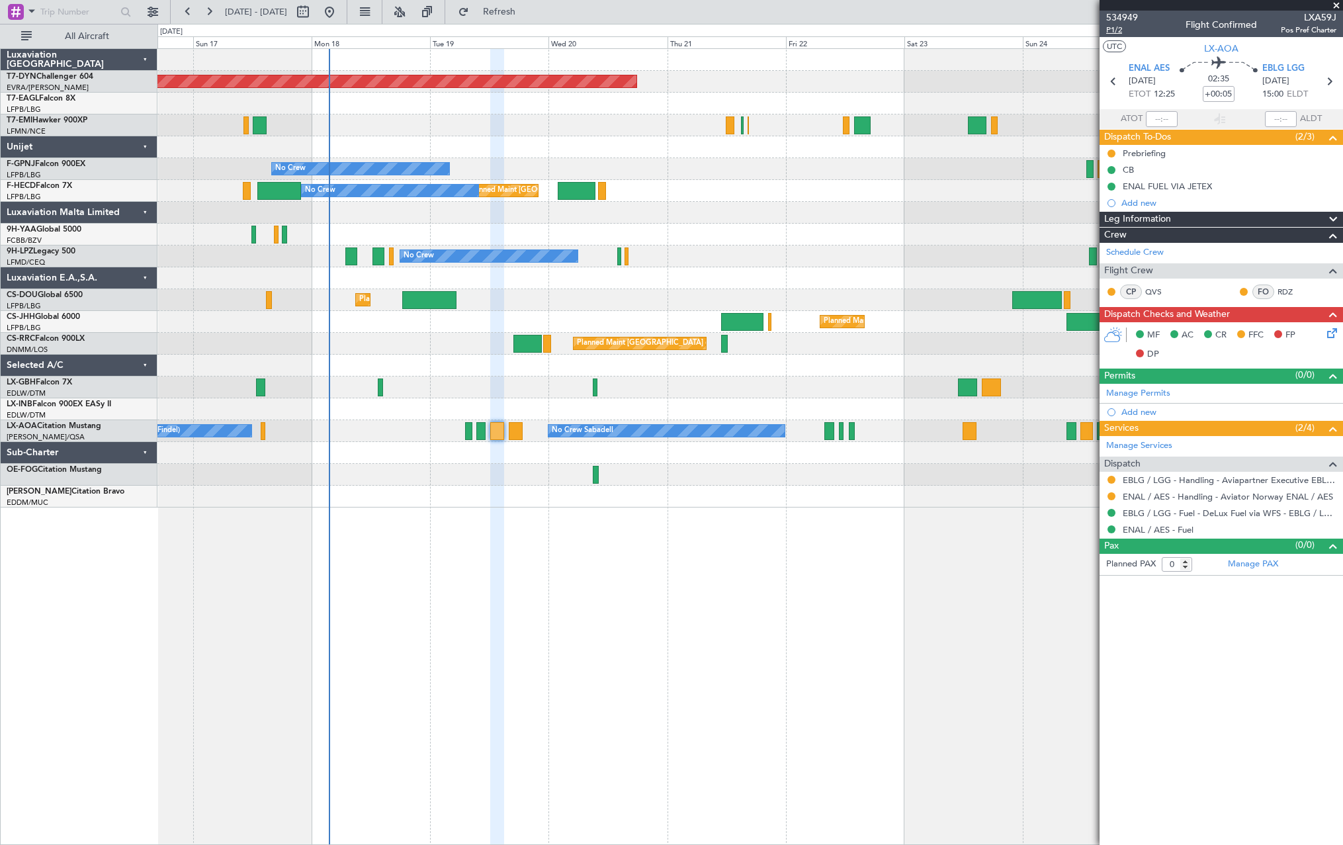
click at [1110, 28] on span "P1/2" at bounding box center [1122, 29] width 32 height 11
click at [1108, 18] on span "534949" at bounding box center [1122, 18] width 32 height 14
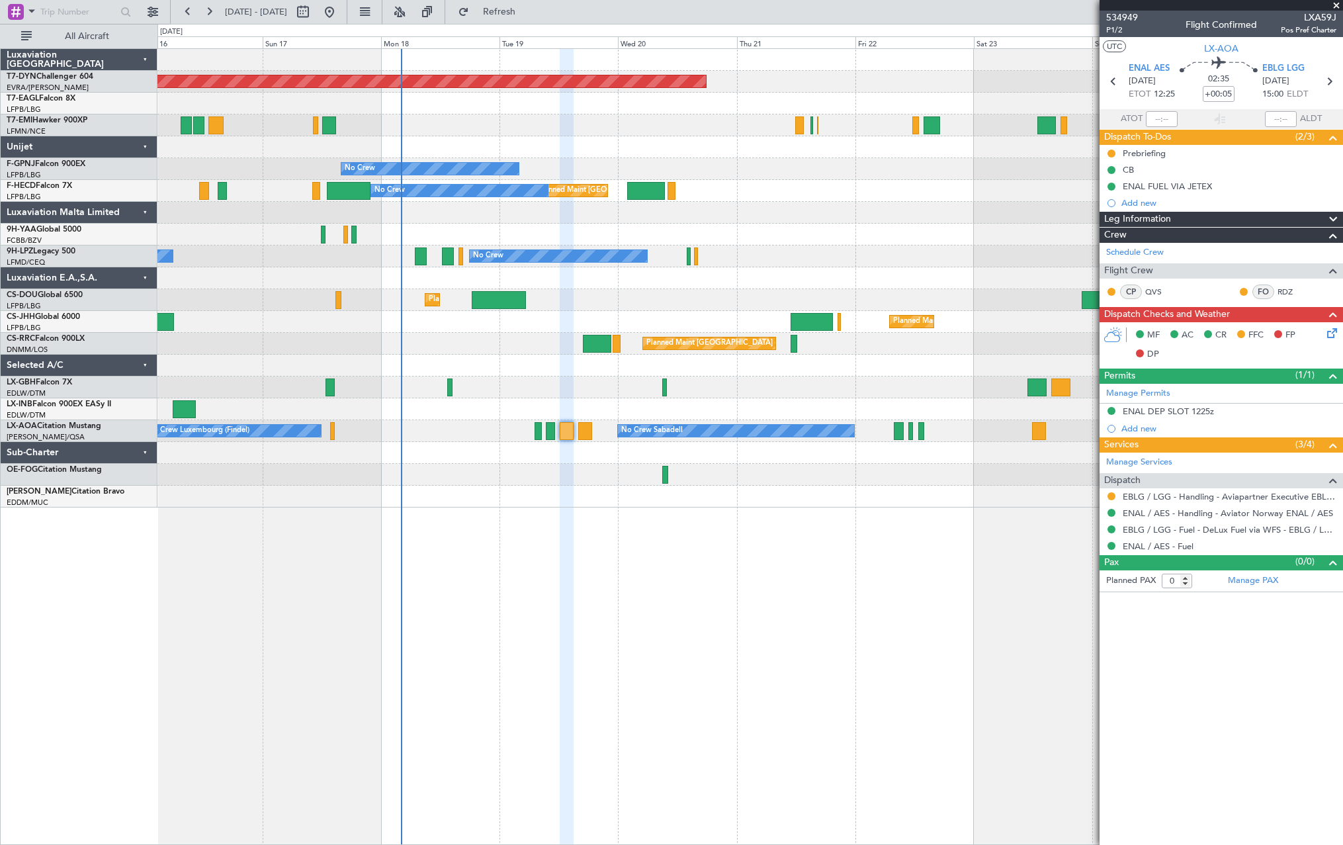
click at [691, 165] on div "Planned Maint [GEOGRAPHIC_DATA]-[GEOGRAPHIC_DATA] Planned Maint Geneva ([GEOGRA…" at bounding box center [749, 278] width 1185 height 458
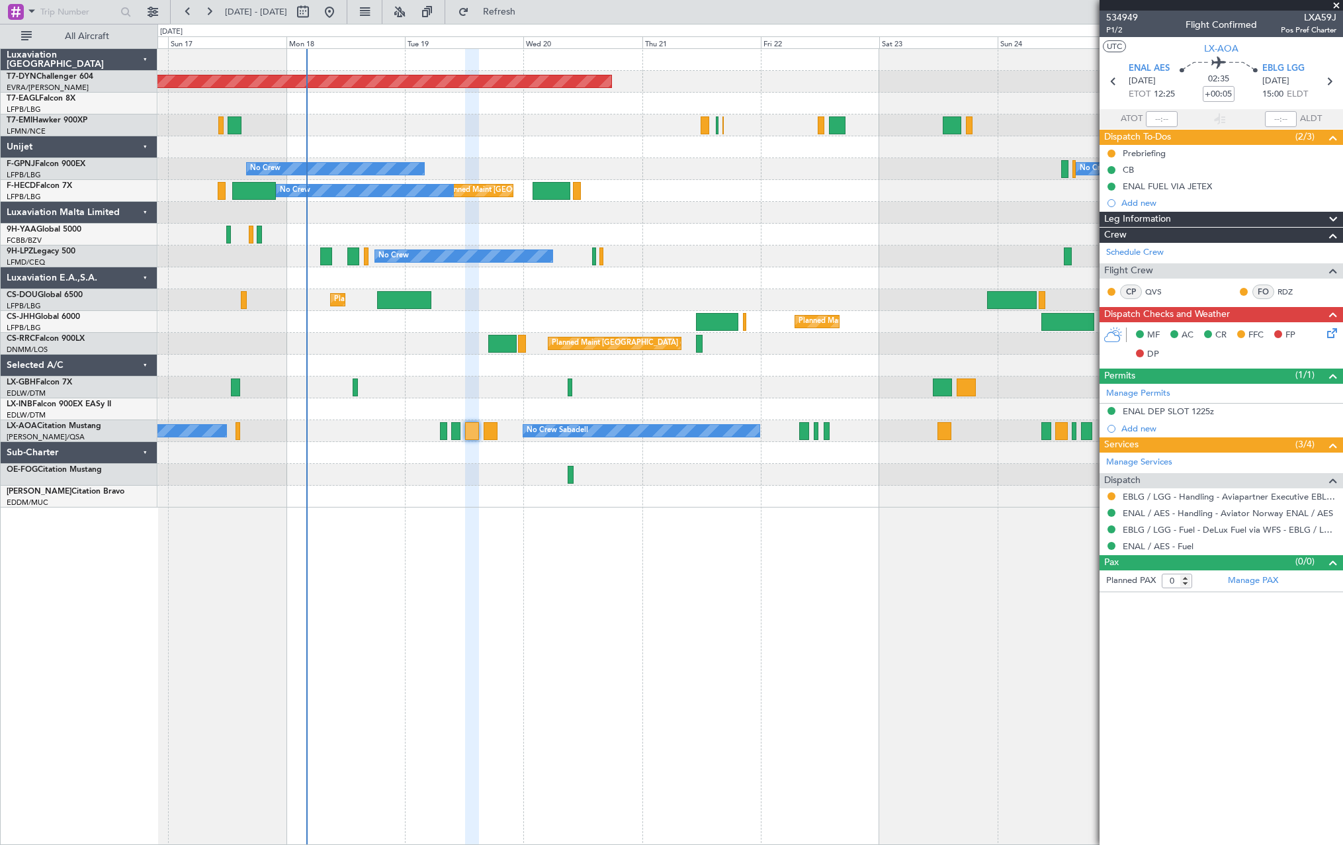
click at [778, 182] on div "Planned Maint [GEOGRAPHIC_DATA]-[GEOGRAPHIC_DATA] Planned Maint Geneva ([GEOGRA…" at bounding box center [749, 278] width 1185 height 458
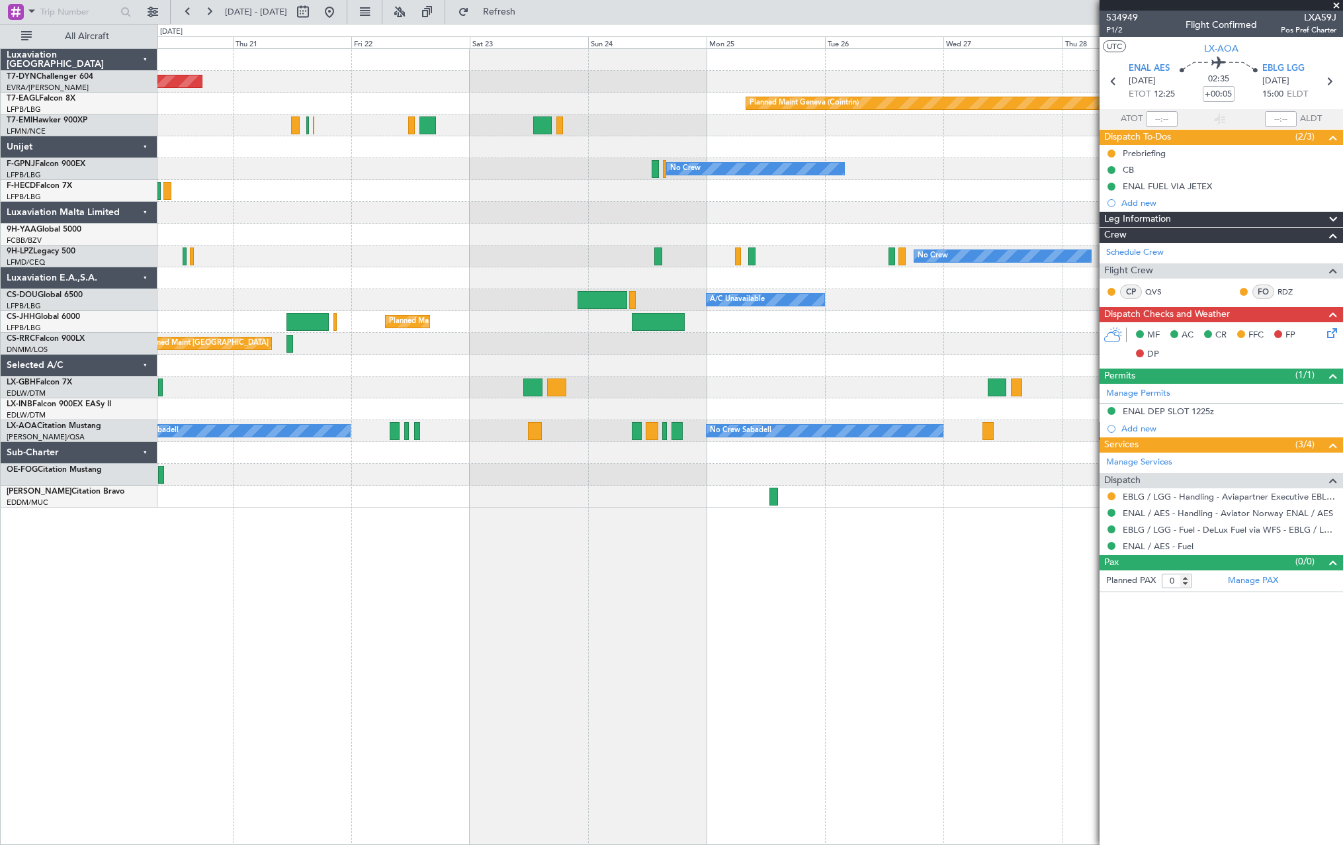
click at [549, 260] on div "Planned Maint [GEOGRAPHIC_DATA]-[GEOGRAPHIC_DATA] Planned Maint Geneva ([GEOGRA…" at bounding box center [749, 278] width 1185 height 458
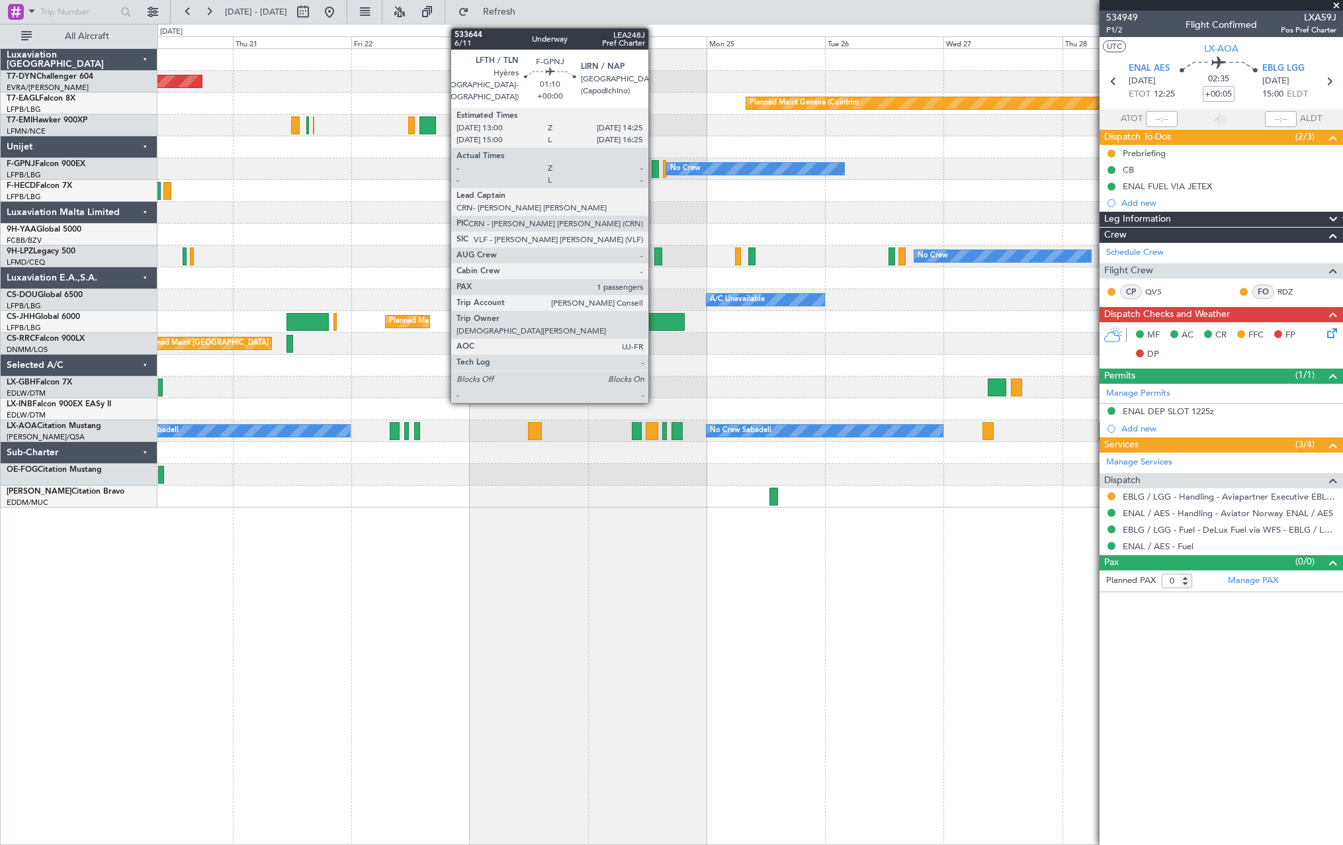
click at [654, 169] on div at bounding box center [654, 169] width 7 height 18
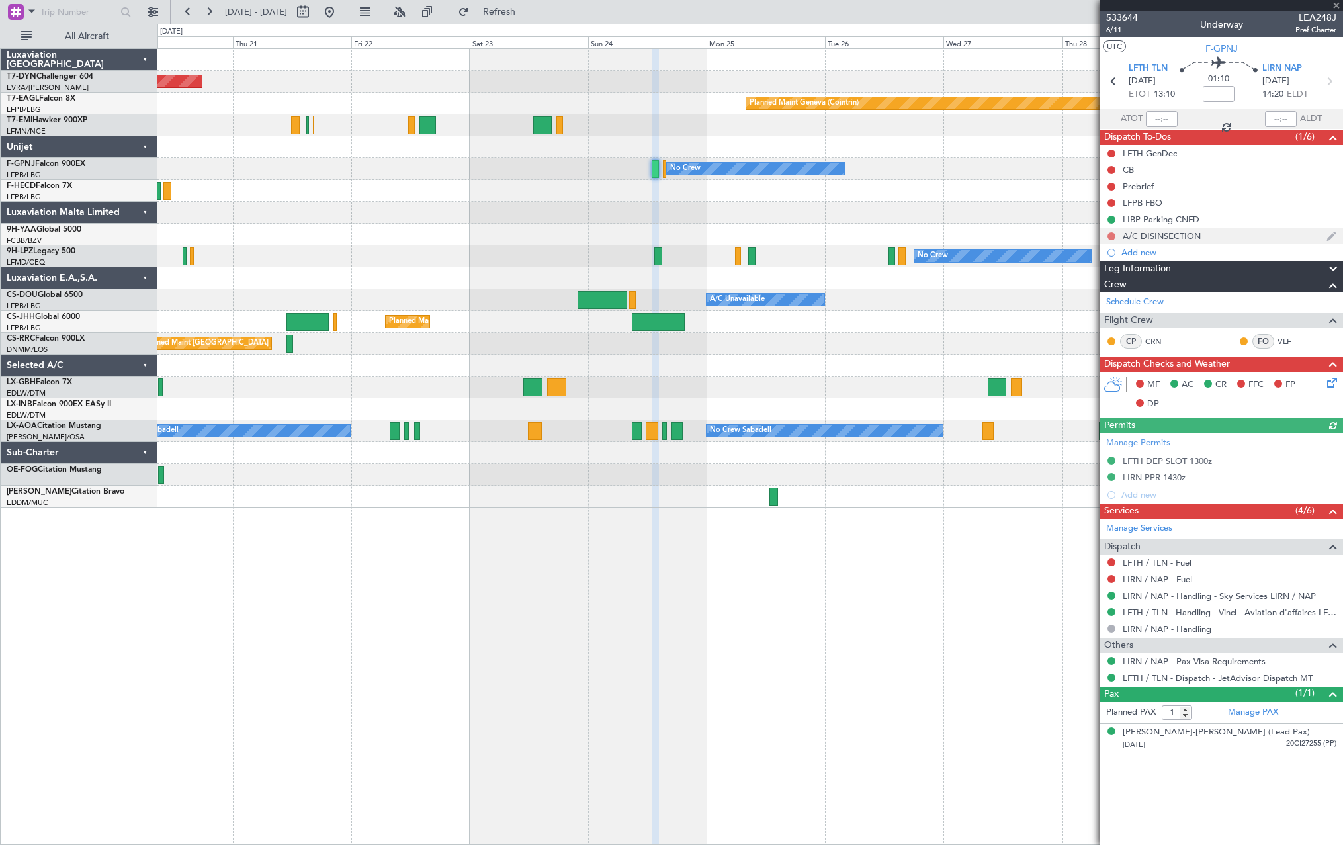
click at [1109, 232] on button at bounding box center [1111, 236] width 8 height 8
click at [1087, 274] on span at bounding box center [1086, 275] width 8 height 8
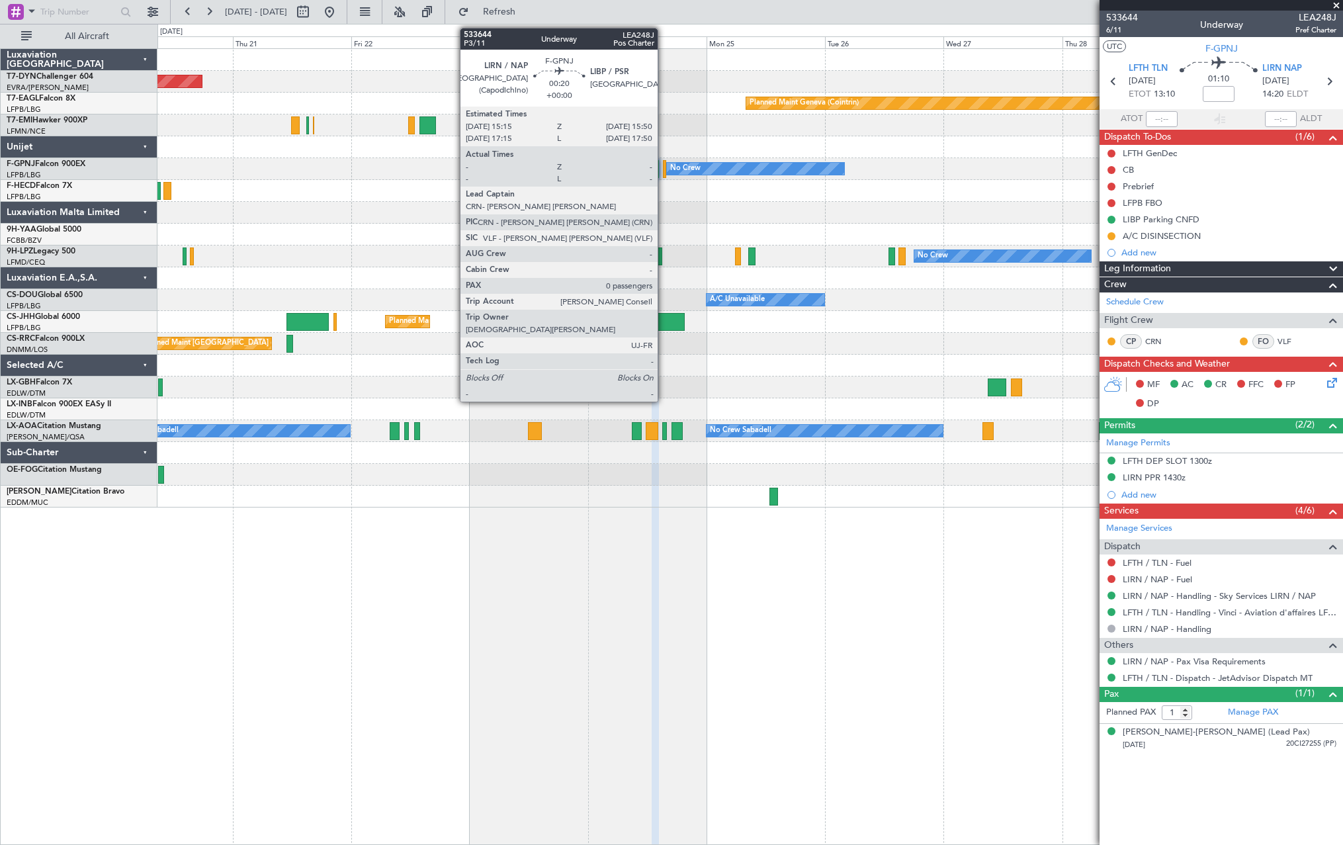
click at [663, 176] on div at bounding box center [664, 169] width 3 height 18
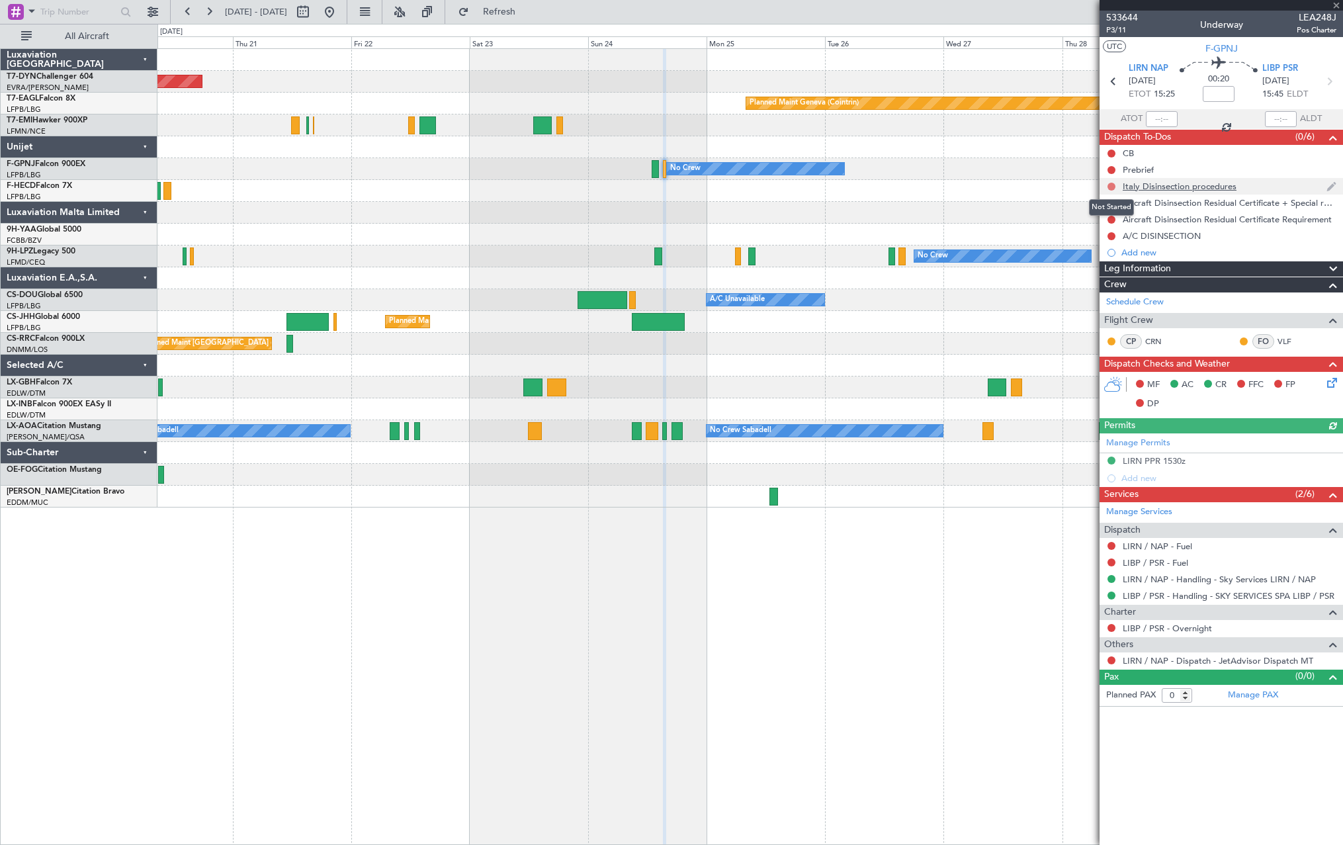
click at [1111, 187] on button at bounding box center [1111, 187] width 8 height 8
click at [1021, 187] on div "Planned Maint [GEOGRAPHIC_DATA] ([GEOGRAPHIC_DATA]) No Crew Planned Maint [GEOG…" at bounding box center [749, 191] width 1185 height 22
click at [1085, 224] on span at bounding box center [1086, 225] width 8 height 8
click at [1110, 206] on body "[DATE] - [DATE] Refresh Quick Links All Aircraft Planned Maint [GEOGRAPHIC_DATA…" at bounding box center [671, 422] width 1343 height 845
click at [1112, 199] on button at bounding box center [1111, 203] width 8 height 8
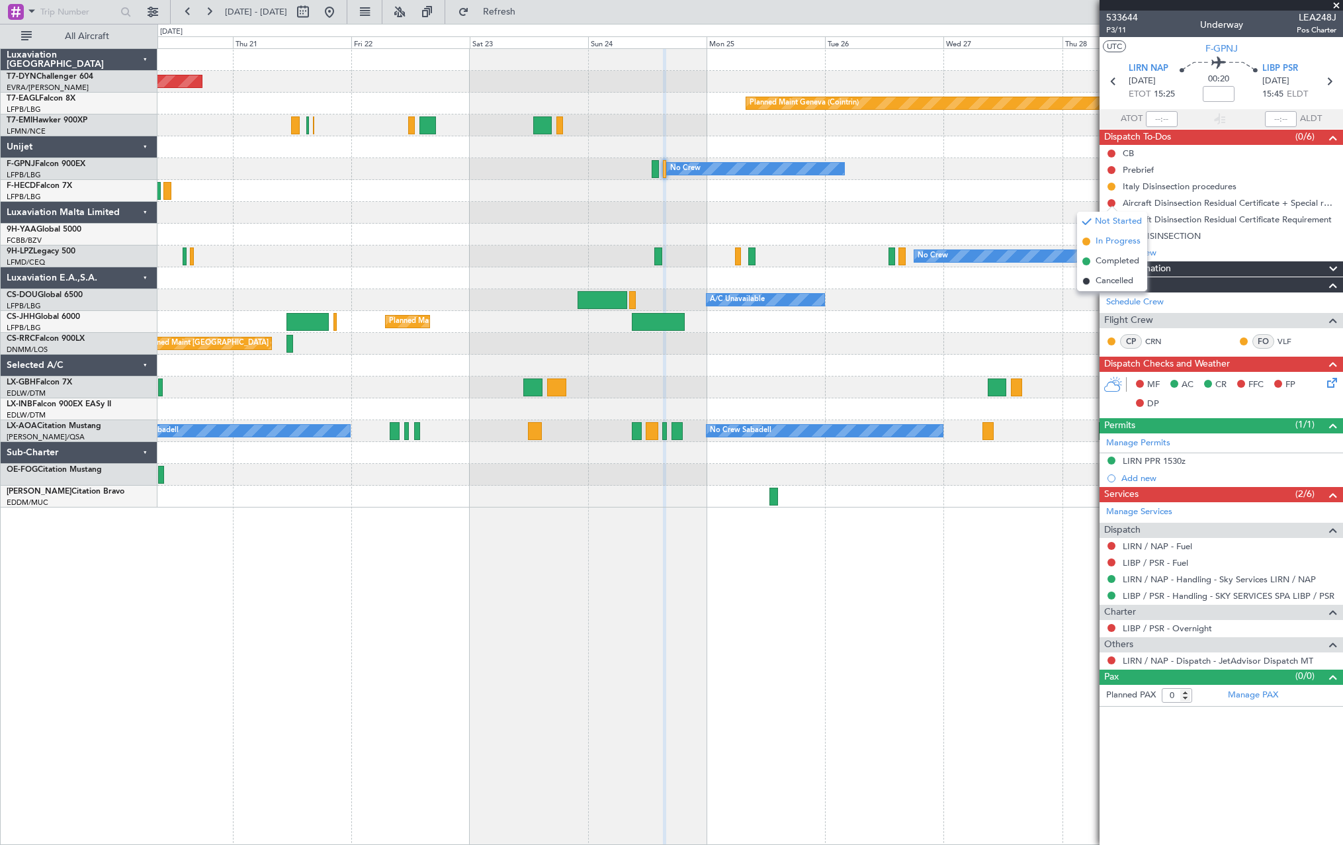
click at [1088, 239] on span at bounding box center [1086, 241] width 8 height 8
click at [1110, 221] on button at bounding box center [1111, 220] width 8 height 8
click at [1087, 259] on span at bounding box center [1086, 258] width 8 height 8
click at [1108, 236] on button at bounding box center [1111, 236] width 8 height 8
drag, startPoint x: 1087, startPoint y: 273, endPoint x: 936, endPoint y: 301, distance: 154.0
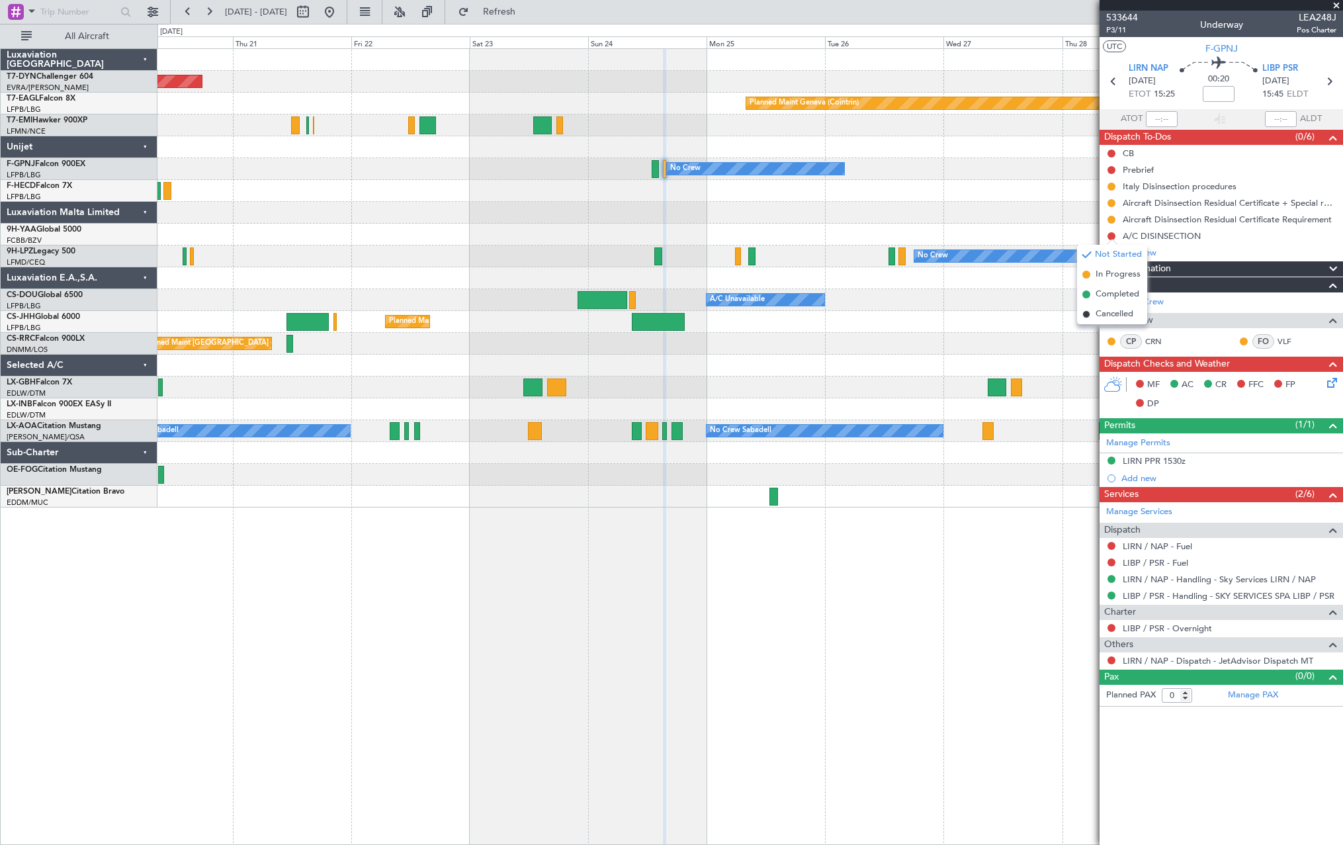
click at [1087, 274] on span at bounding box center [1086, 275] width 8 height 8
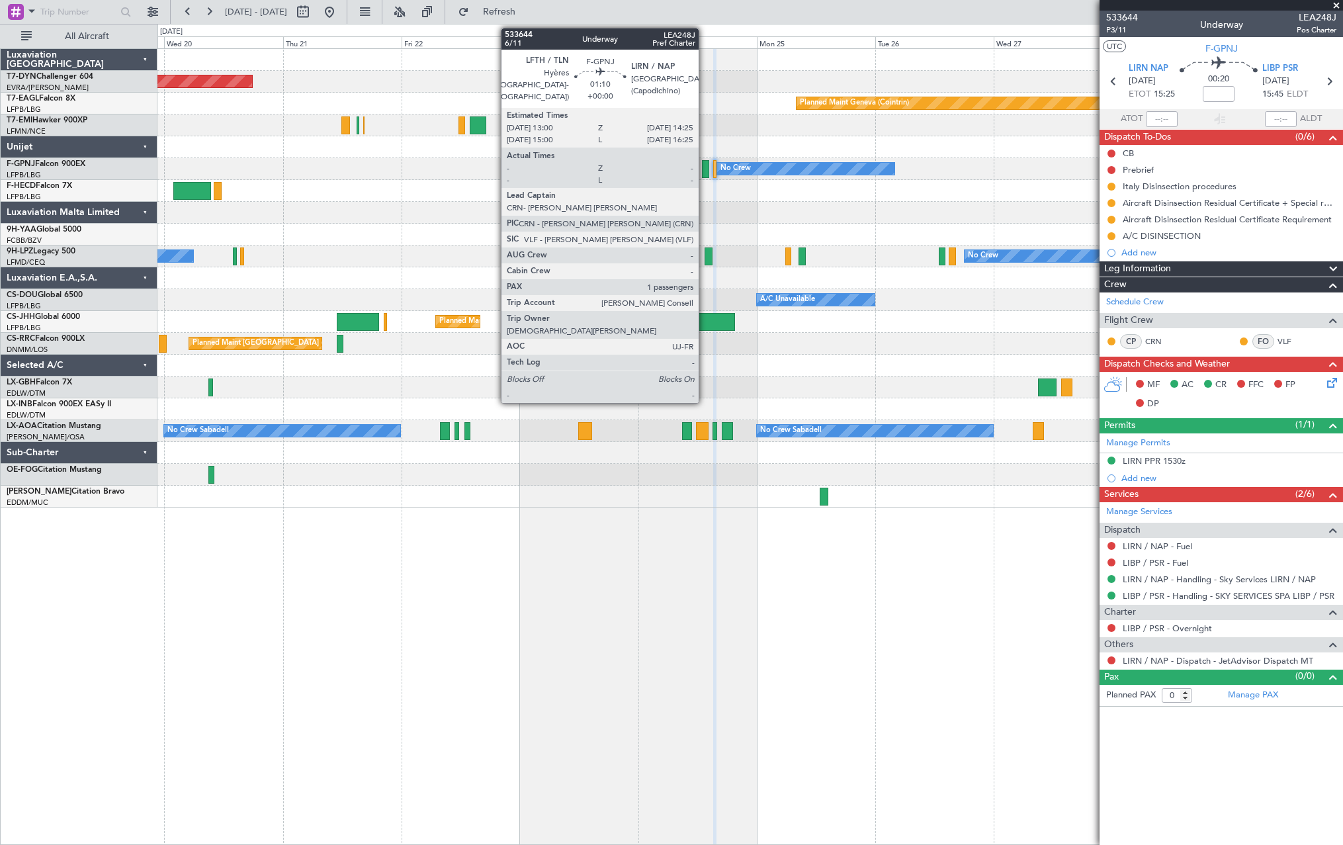
click at [704, 168] on div at bounding box center [705, 169] width 7 height 18
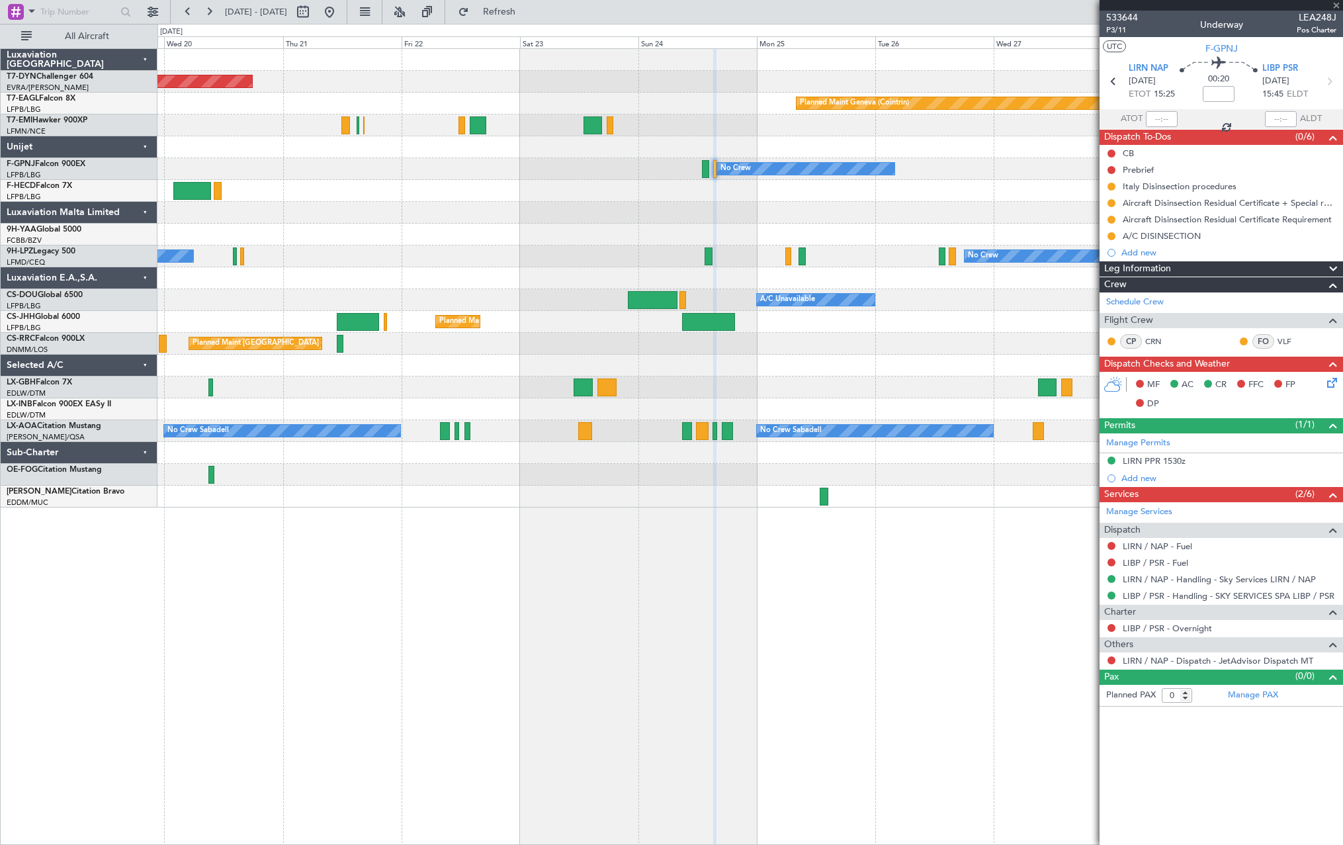
type input "1"
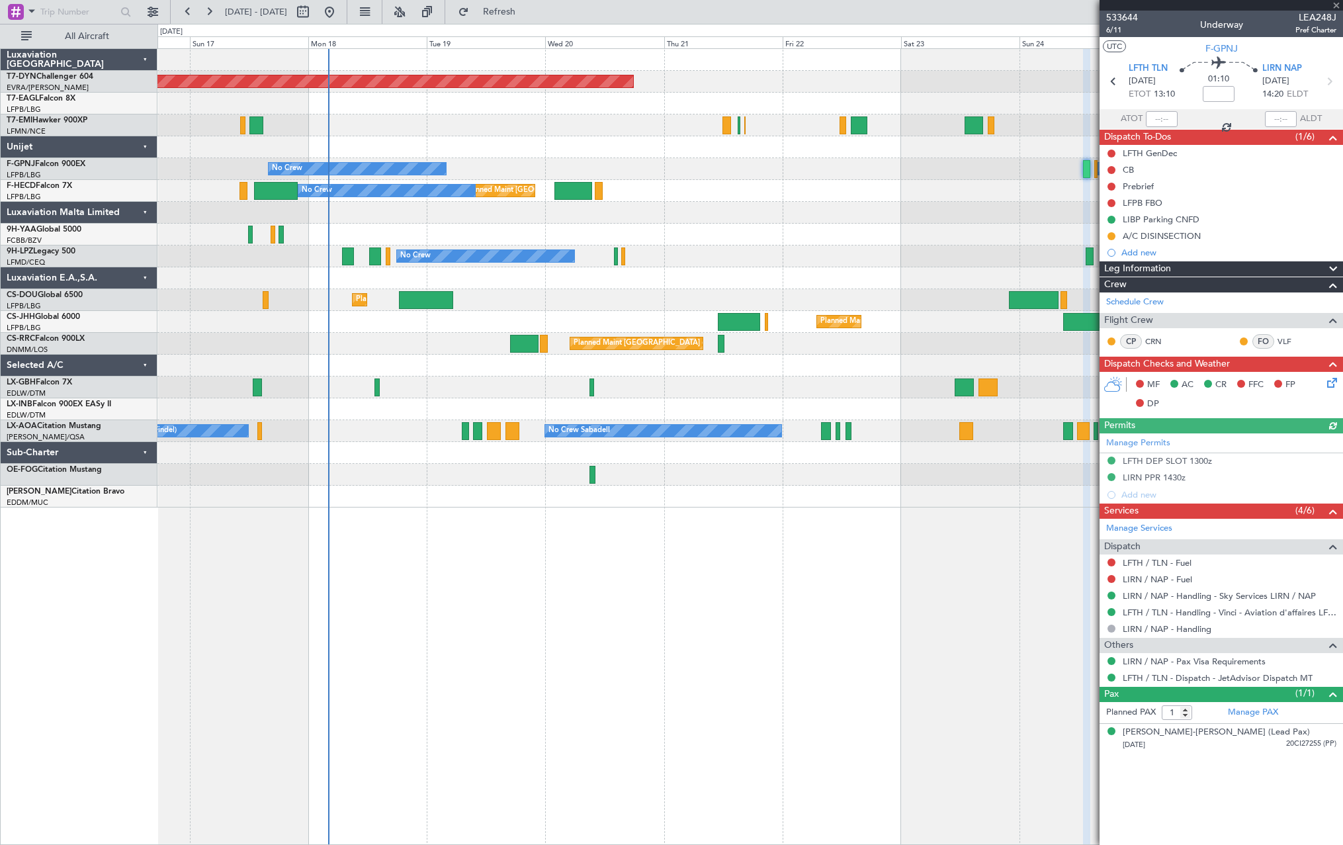
click at [800, 237] on div at bounding box center [749, 235] width 1185 height 22
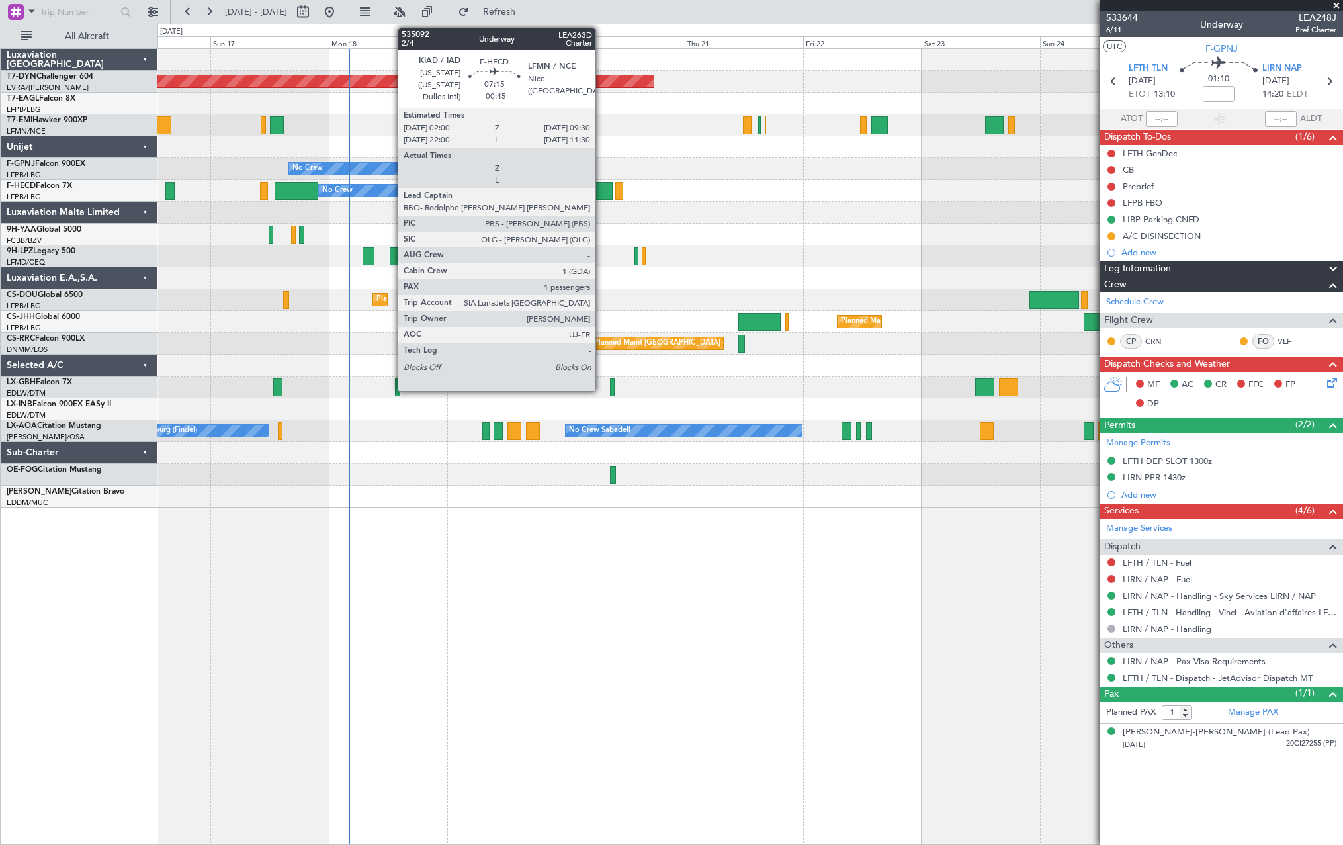
click at [601, 190] on div at bounding box center [593, 191] width 37 height 18
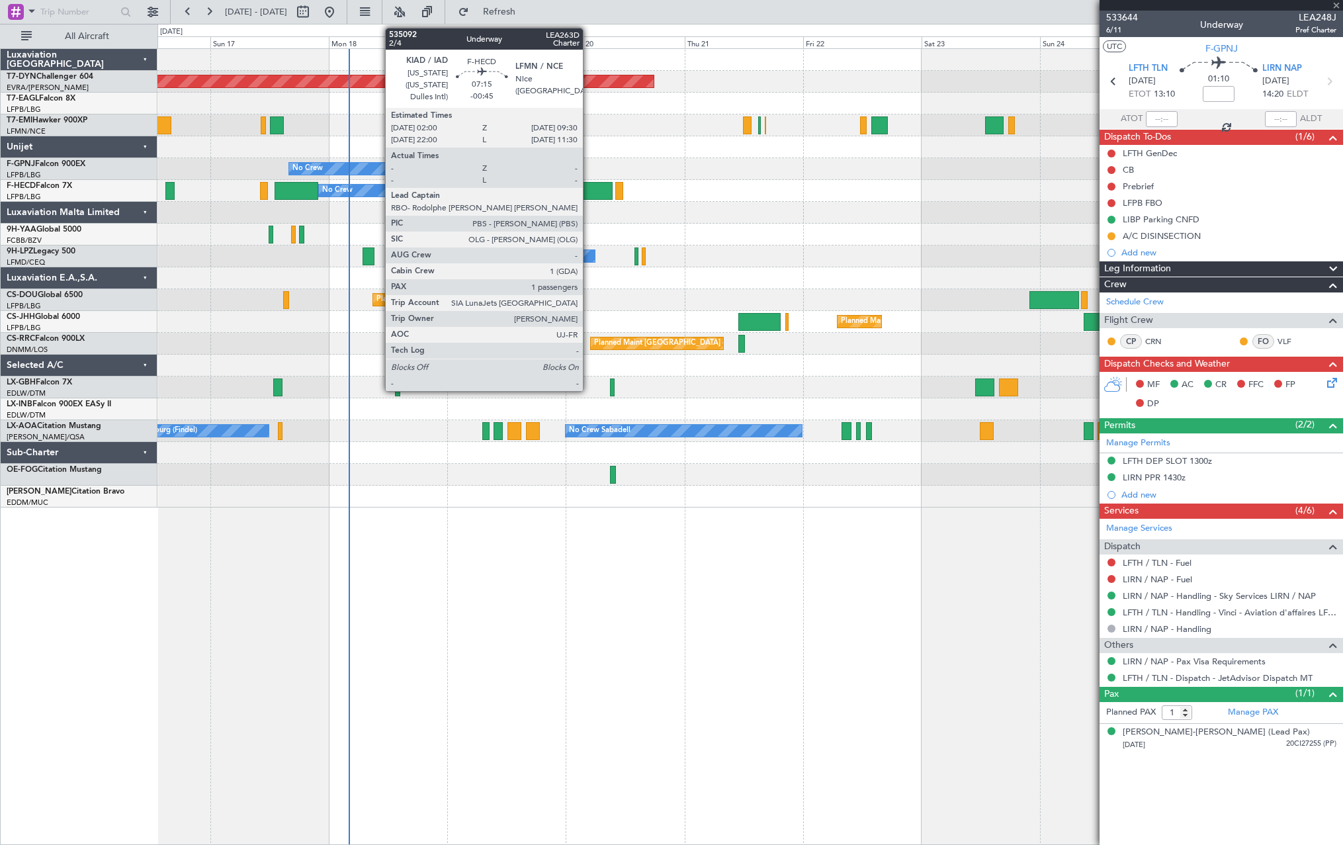
type input "-00:45"
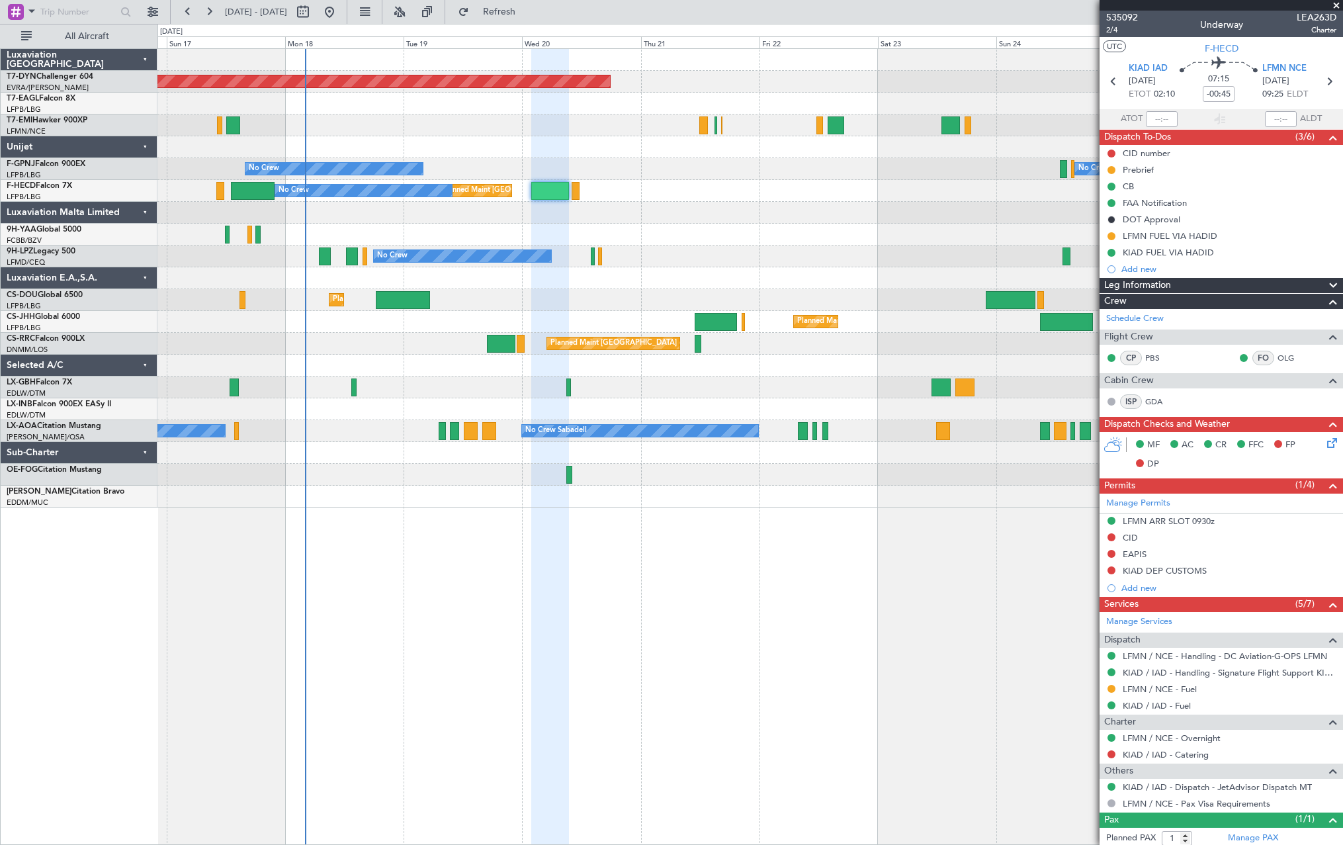
click at [583, 246] on div "No Crew No Crew No Crew" at bounding box center [749, 256] width 1185 height 22
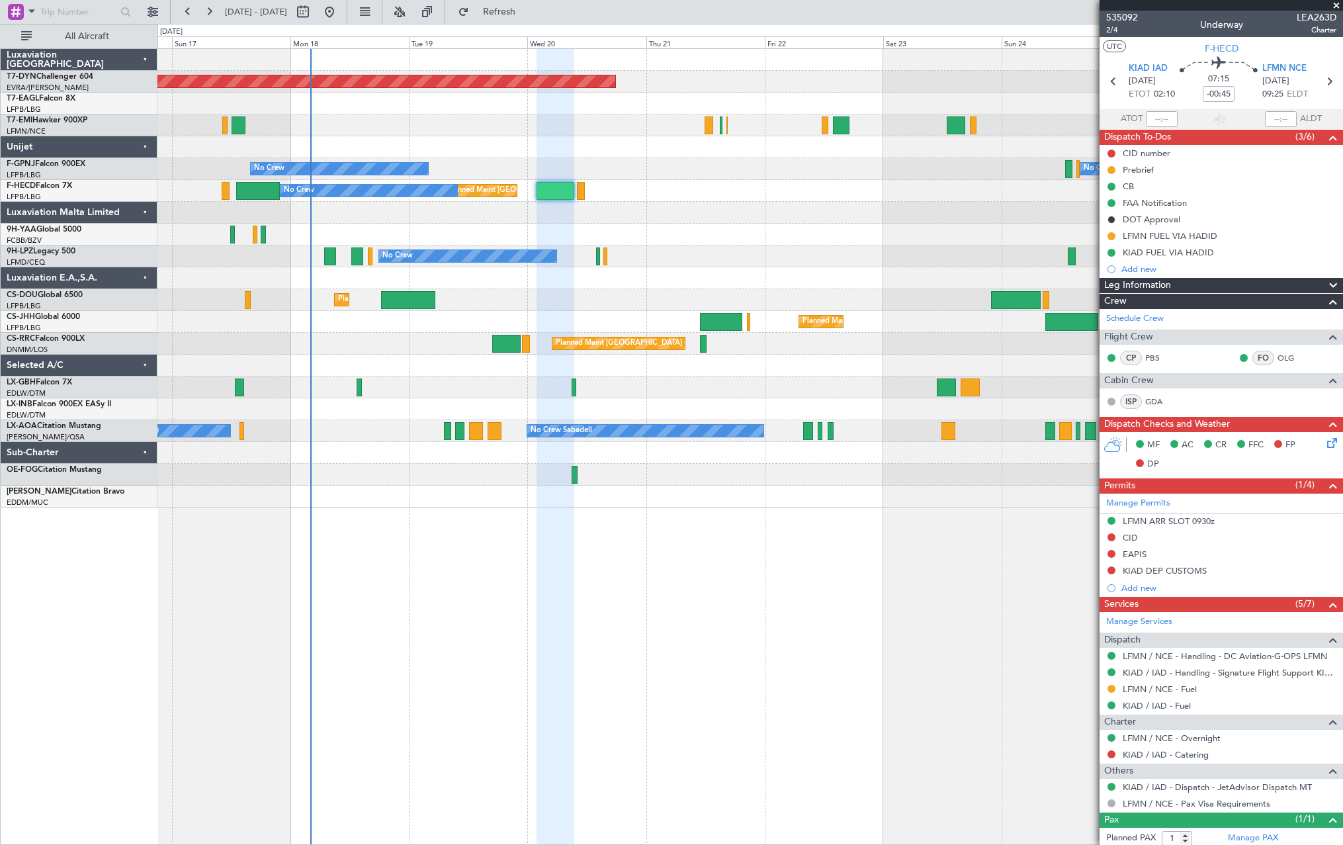
click at [1338, 251] on fb-app "[DATE] - [DATE] Refresh Quick Links All Aircraft Planned Maint [GEOGRAPHIC_DATA…" at bounding box center [671, 427] width 1343 height 835
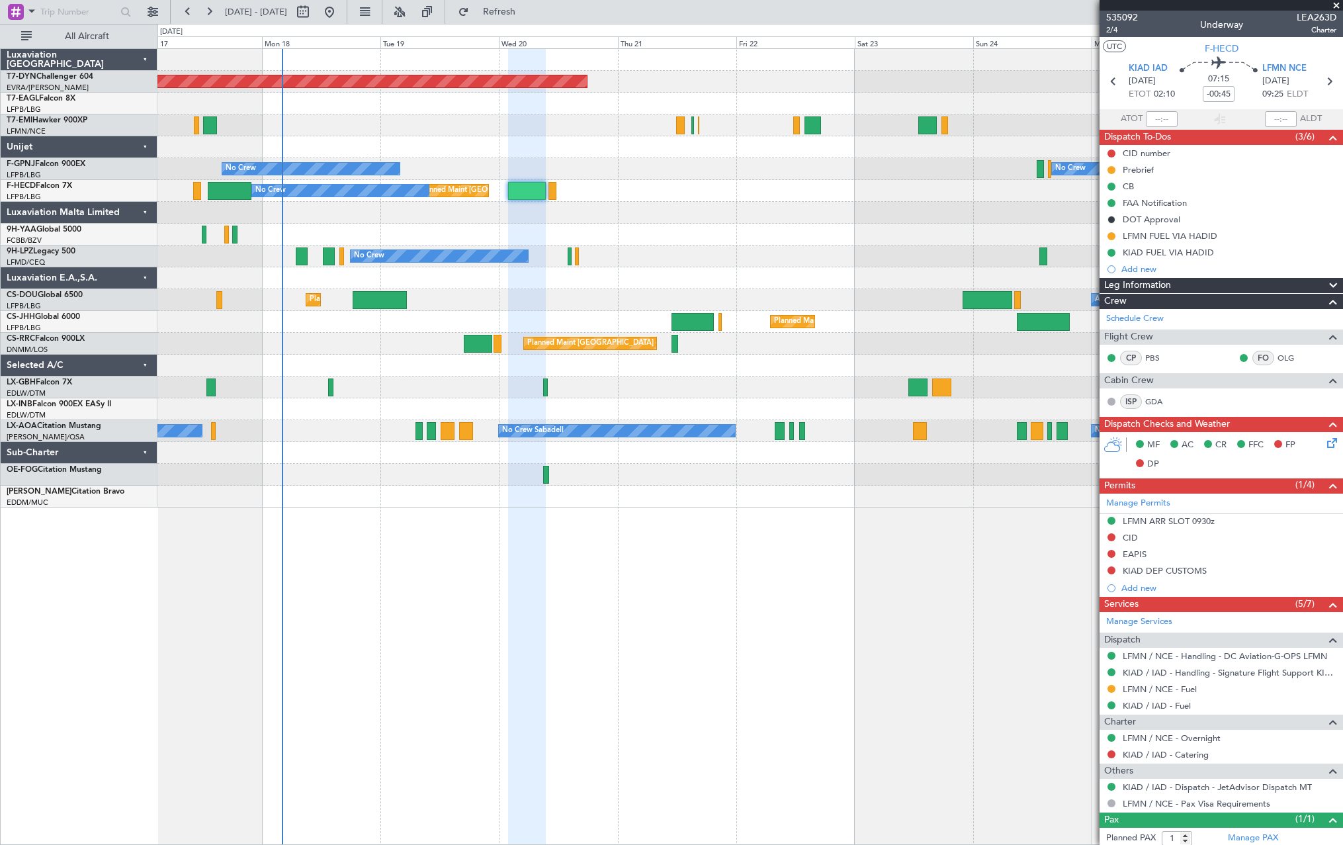
click at [825, 292] on div "Planned Maint [GEOGRAPHIC_DATA]-[GEOGRAPHIC_DATA] Planned Maint Geneva ([GEOGRA…" at bounding box center [749, 278] width 1185 height 458
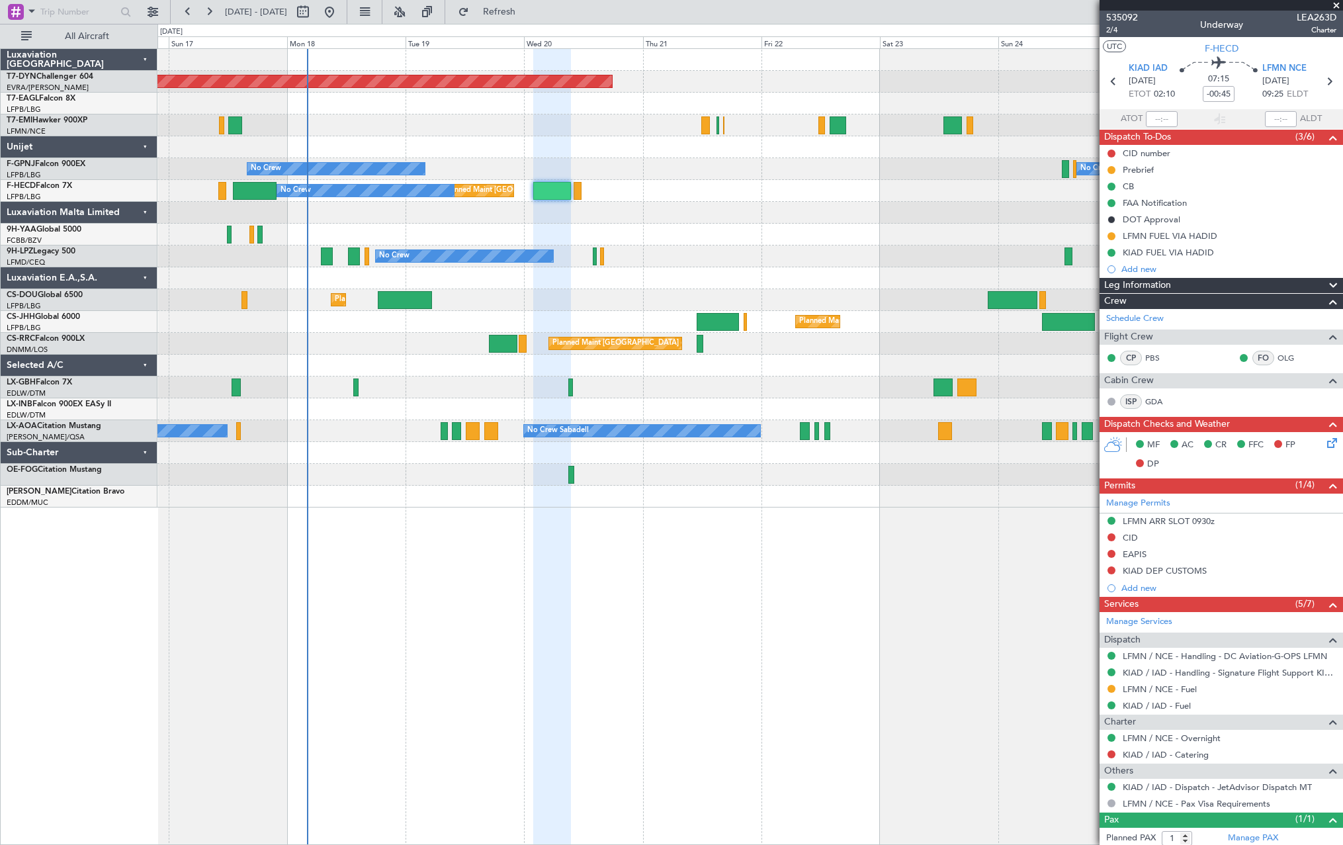
click at [984, 350] on div "Planned Maint [GEOGRAPHIC_DATA]-[GEOGRAPHIC_DATA] Planned Maint Geneva ([GEOGRA…" at bounding box center [749, 278] width 1185 height 458
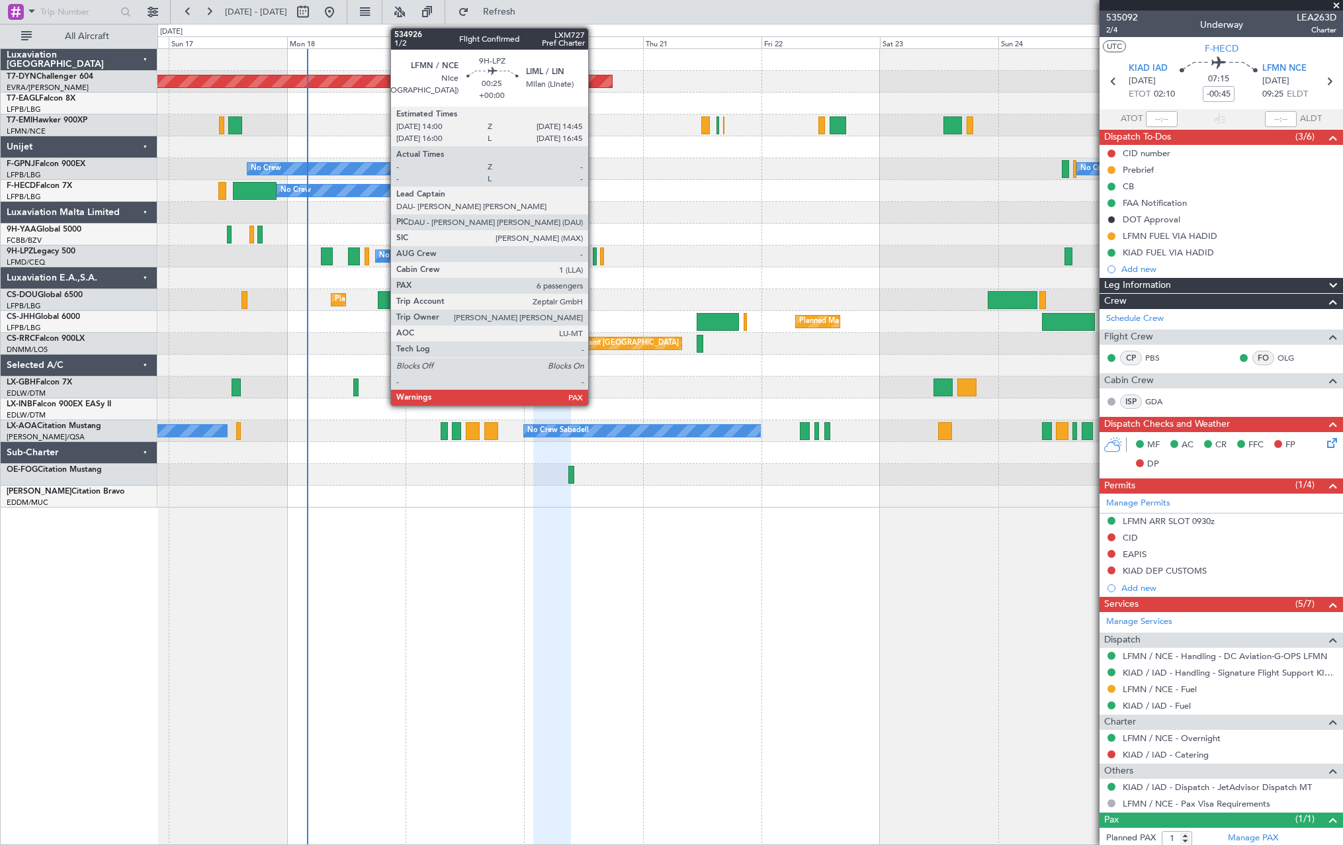
click at [594, 257] on div at bounding box center [595, 256] width 4 height 18
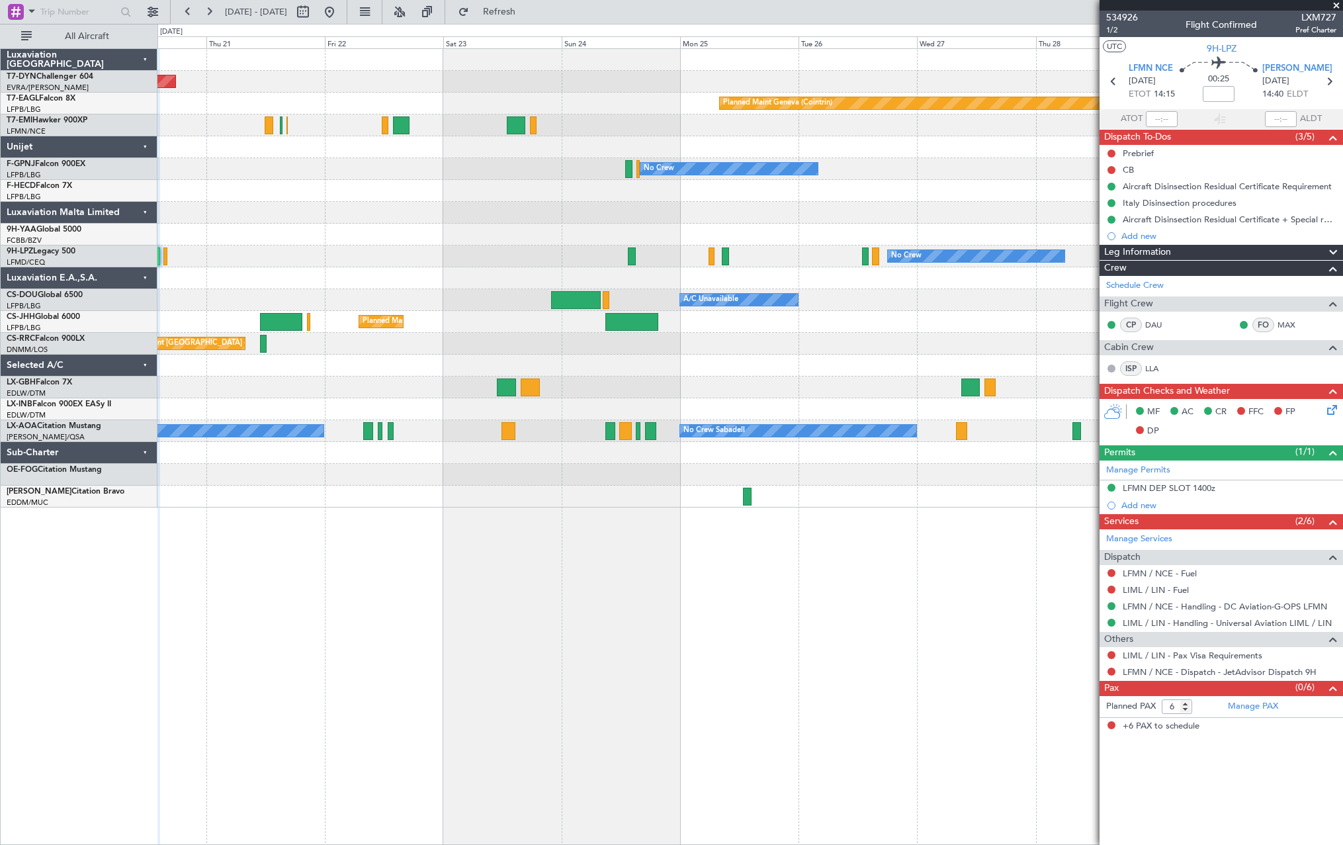
click at [452, 272] on div "Planned Maint [GEOGRAPHIC_DATA]-[GEOGRAPHIC_DATA] Planned Maint Geneva ([GEOGRA…" at bounding box center [749, 278] width 1185 height 458
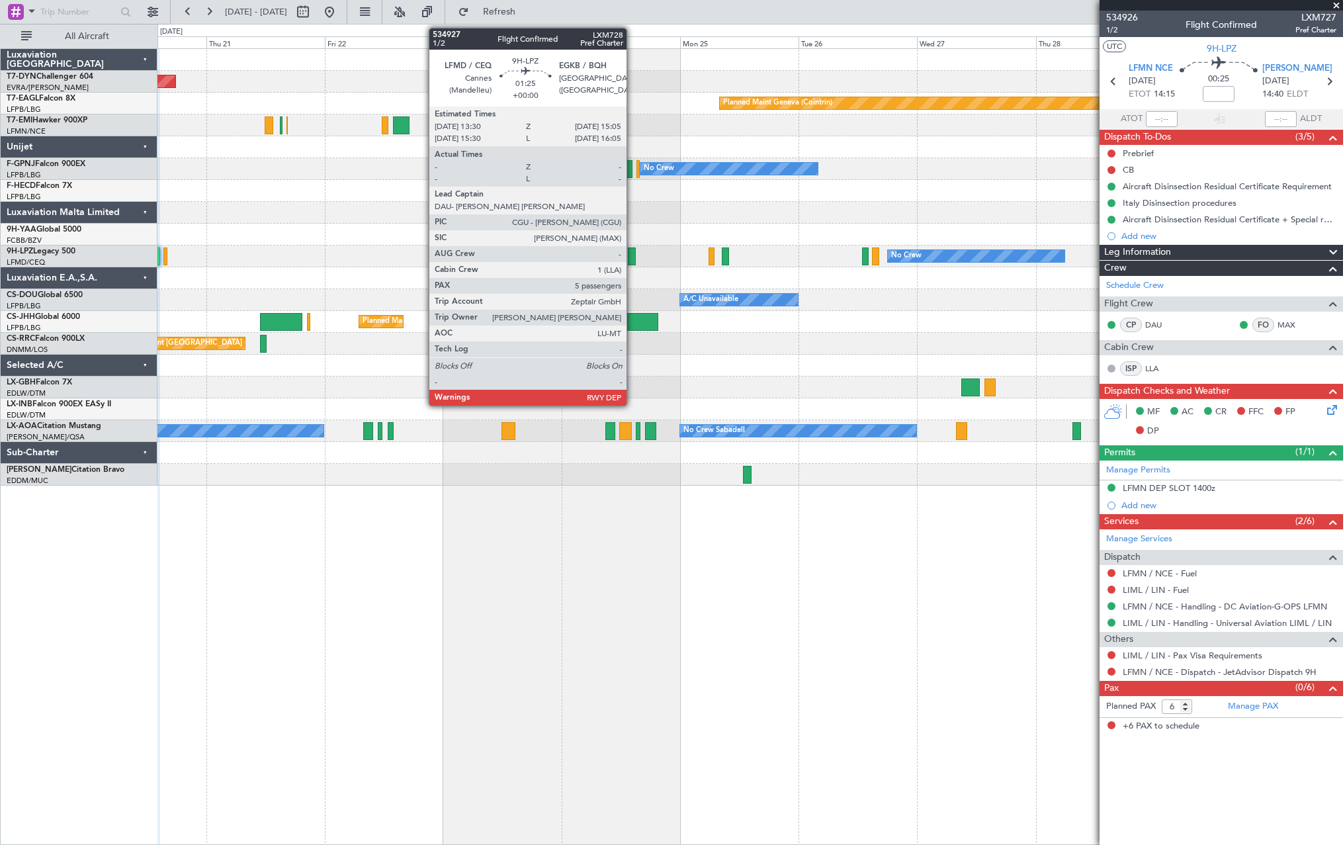
click at [632, 251] on div at bounding box center [632, 256] width 8 height 18
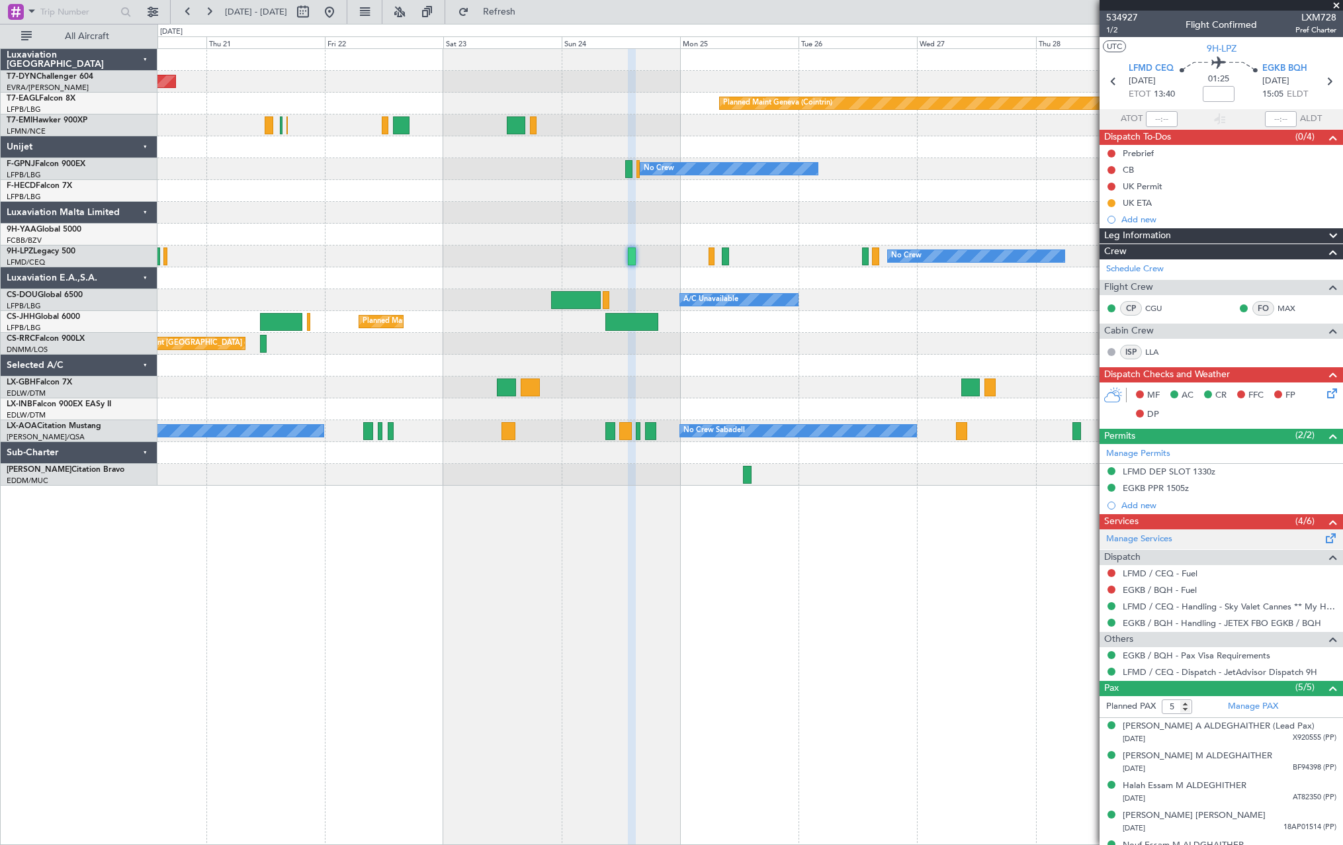
scroll to position [21, 0]
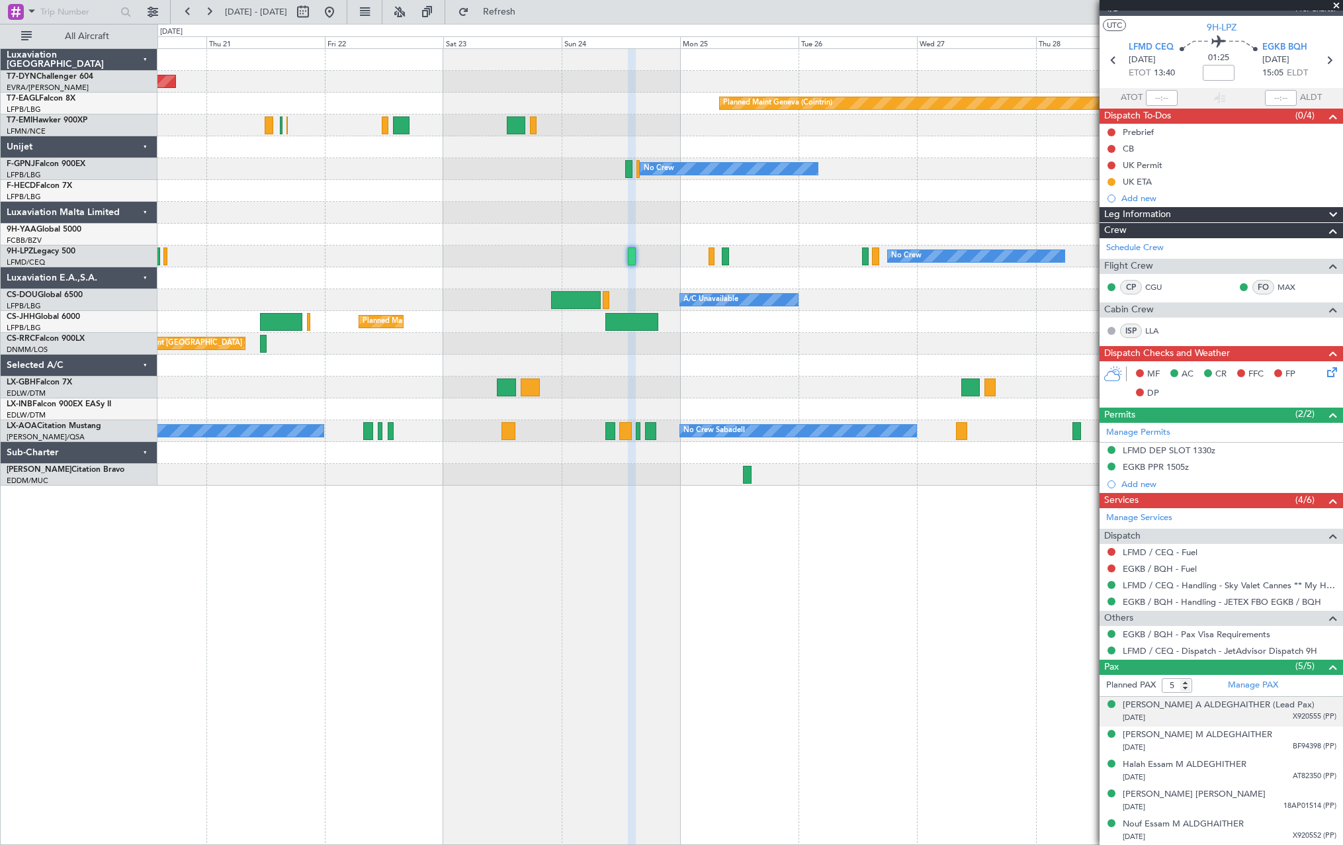
click at [1269, 714] on div "[DATE] X920555 (PP)" at bounding box center [1229, 717] width 214 height 13
click at [1273, 769] on div "[PERSON_NAME] M ALDEGHAITHER [DATE] BF94398 (PP)" at bounding box center [1229, 774] width 214 height 26
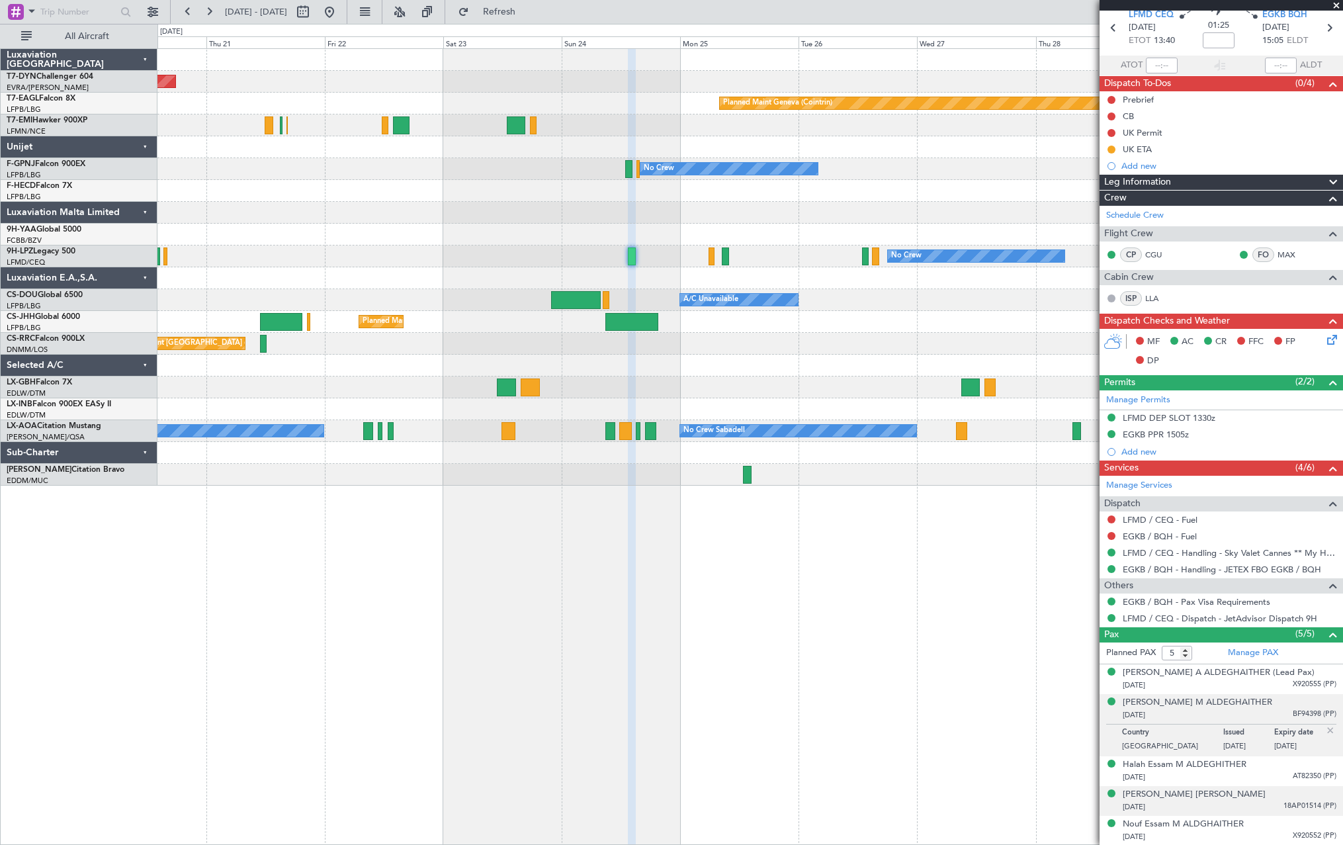
click at [1268, 791] on div "[PERSON_NAME] [PERSON_NAME] [DATE] 18AP01514 (PP)" at bounding box center [1229, 801] width 214 height 26
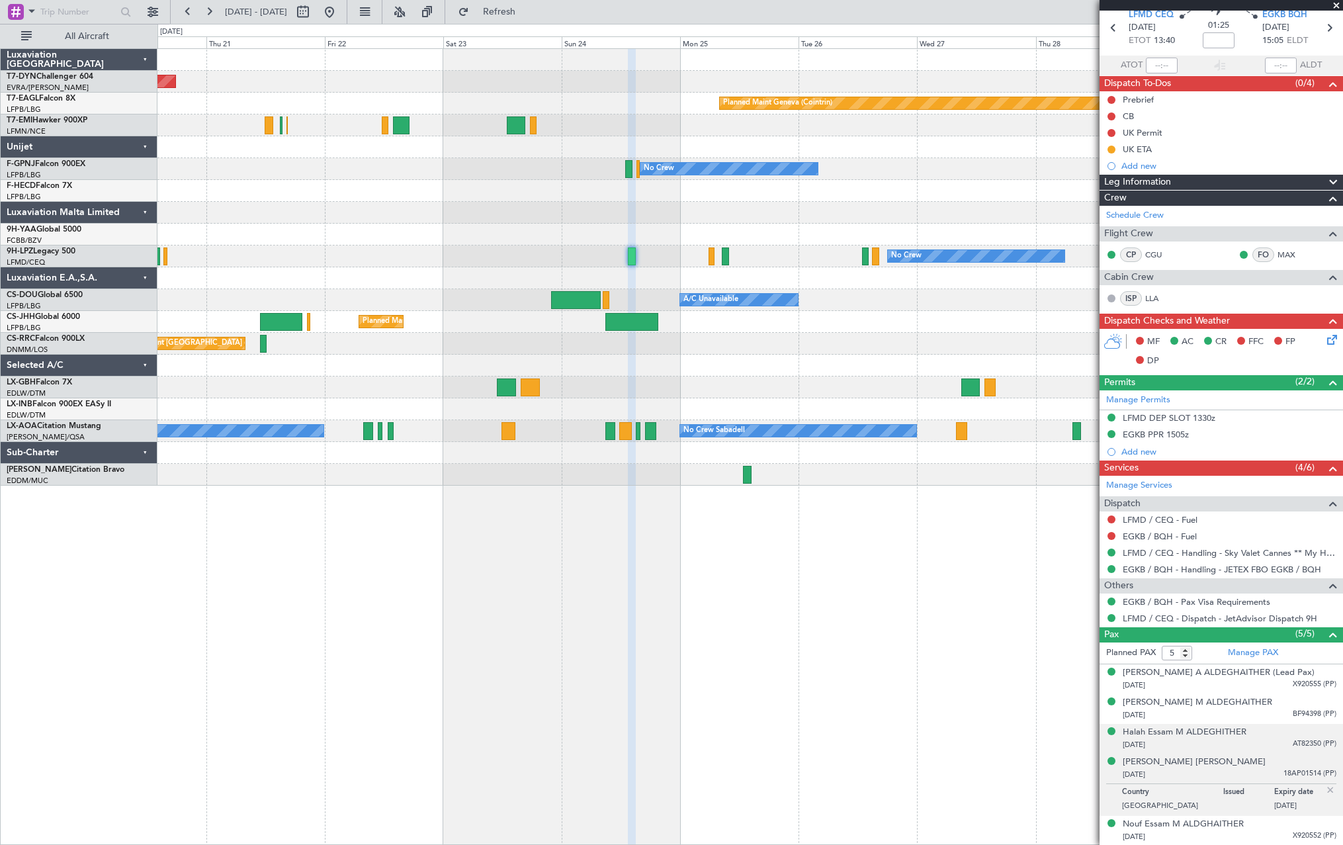
click at [1268, 734] on div "Halah Essam M ALDEGHITHER [DATE] AT82350 (PP)" at bounding box center [1229, 739] width 214 height 26
click at [1269, 694] on li "[PERSON_NAME] M ALDEGHAITHER [DATE] BF94398 (PP)" at bounding box center [1220, 709] width 243 height 30
click at [1275, 707] on div "[PERSON_NAME] M ALDEGHAITHER [DATE] BF94398 (PP)" at bounding box center [1229, 709] width 214 height 26
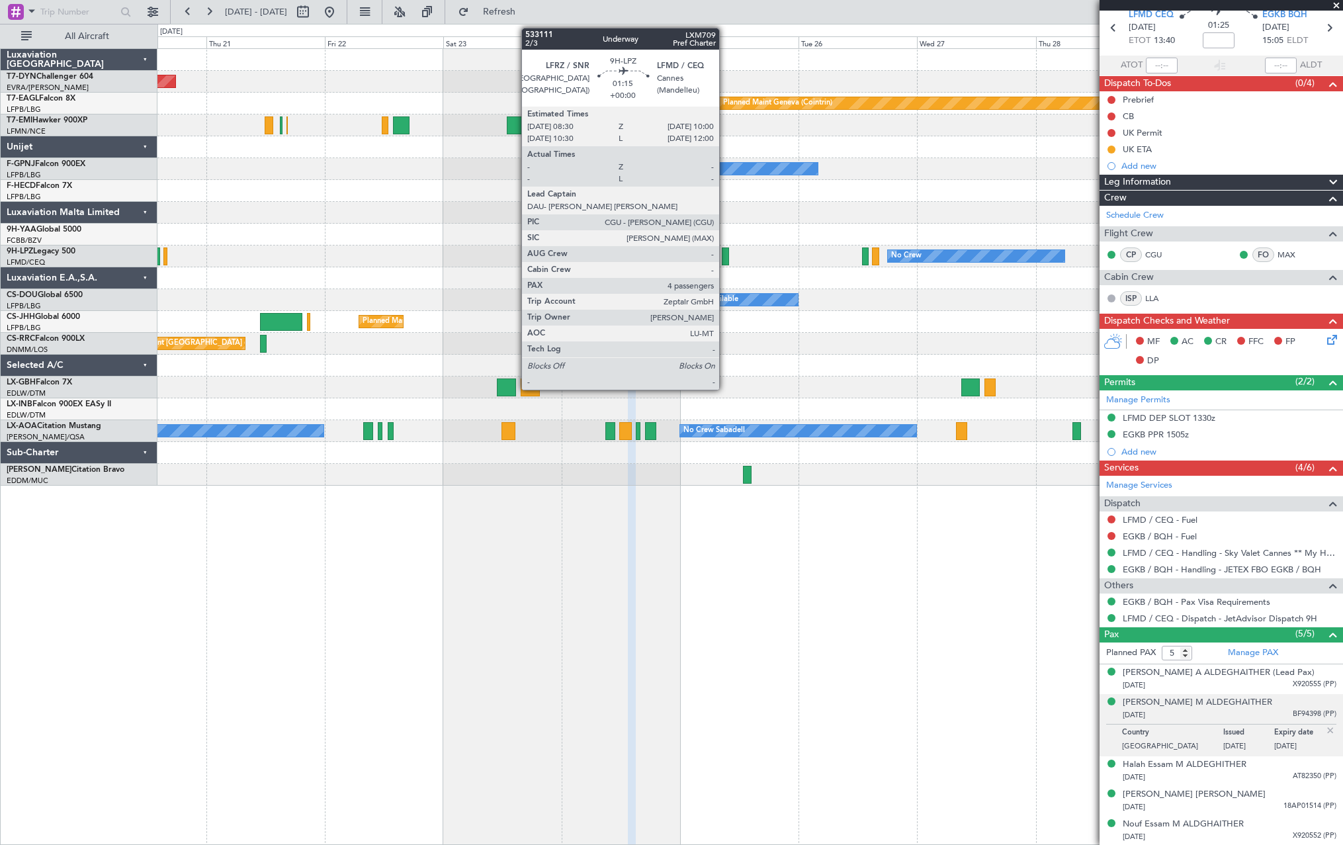
click at [725, 251] on div at bounding box center [726, 256] width 8 height 18
type input "4"
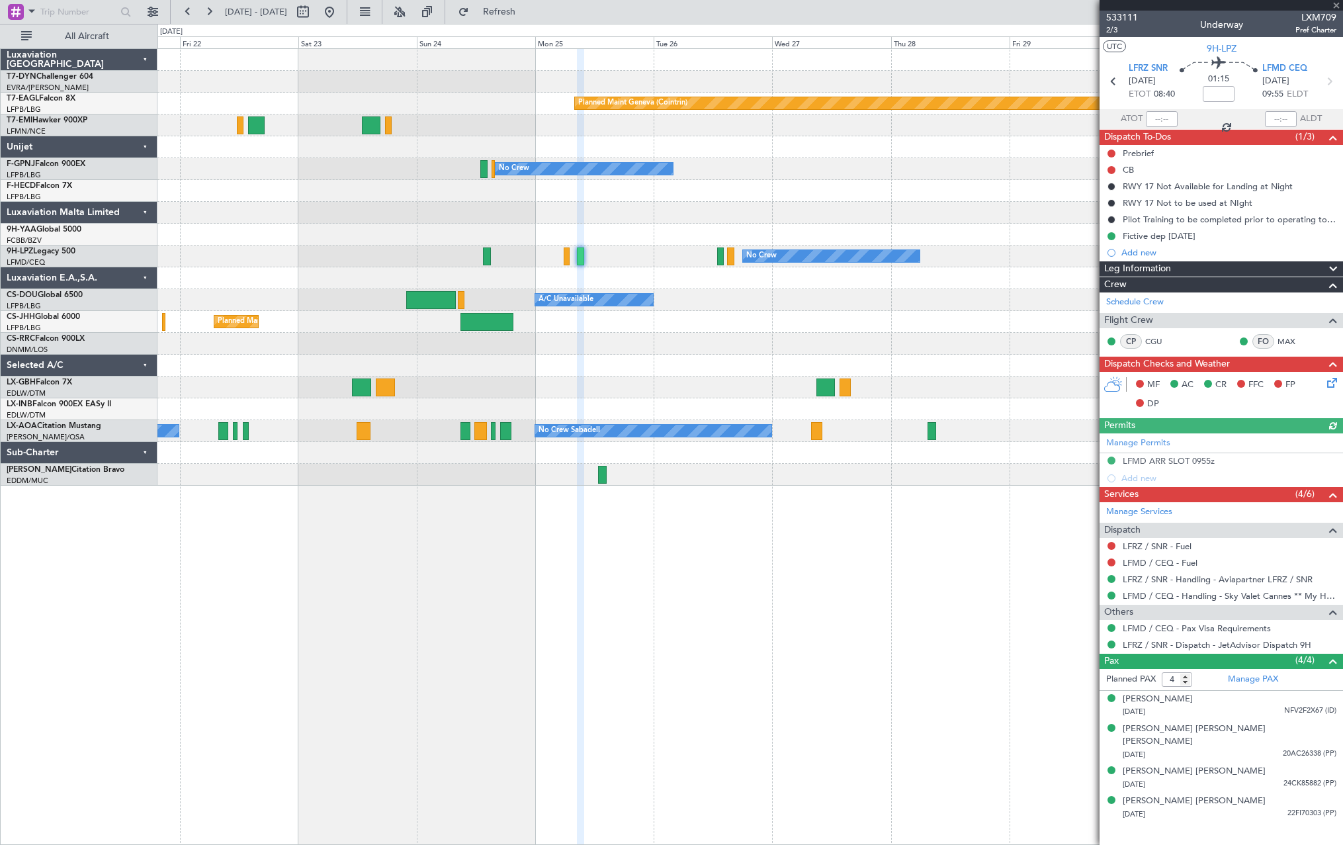
click at [758, 315] on div "Planned Maint [GEOGRAPHIC_DATA] ([GEOGRAPHIC_DATA])" at bounding box center [749, 322] width 1185 height 22
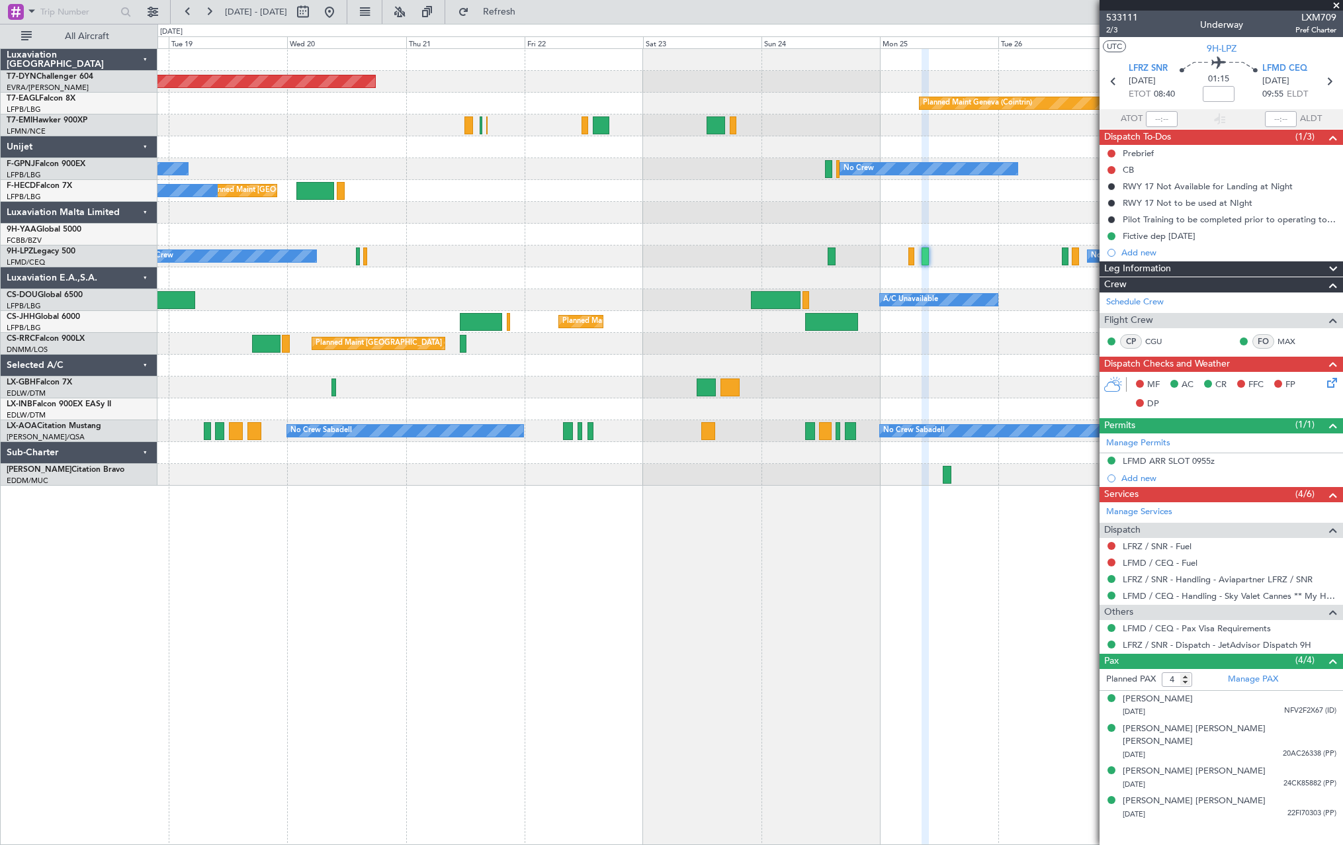
click at [1062, 388] on div "Planned Maint [GEOGRAPHIC_DATA]-[GEOGRAPHIC_DATA] Planned Maint Geneva ([GEOGRA…" at bounding box center [749, 267] width 1185 height 437
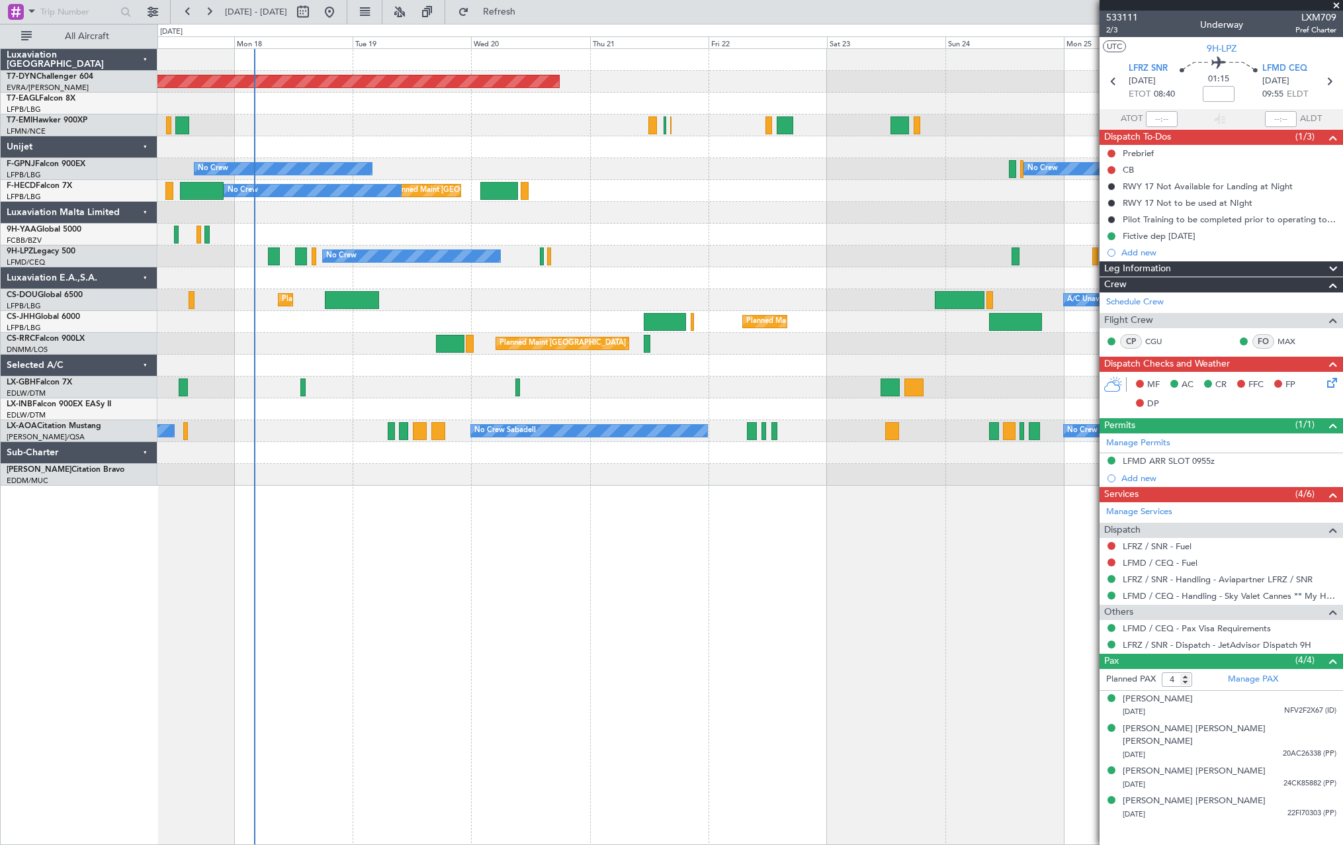
click at [769, 382] on div at bounding box center [749, 387] width 1185 height 22
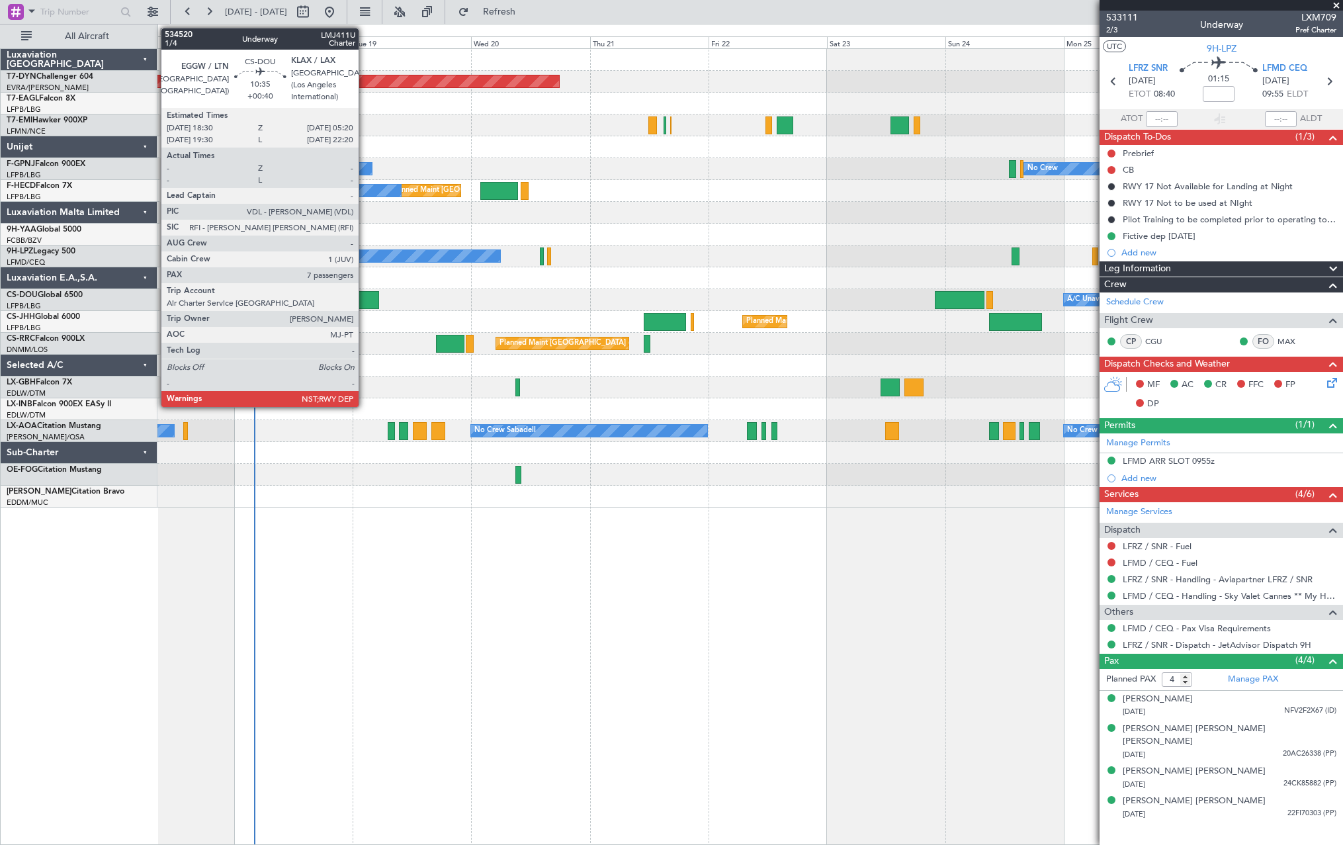
click at [364, 298] on div at bounding box center [352, 300] width 54 height 18
type input "+00:40"
type input "7"
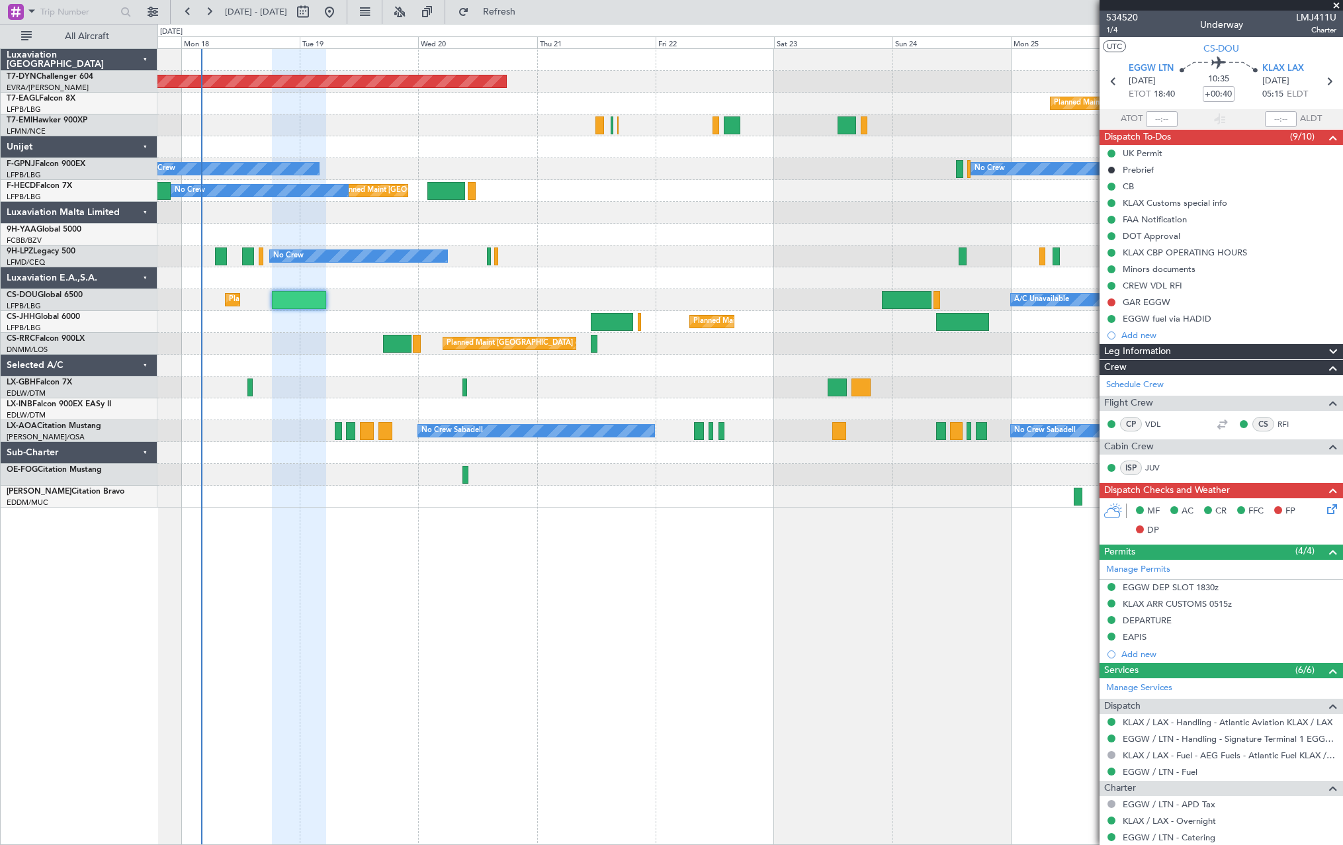
click at [433, 310] on div "Planned Maint [GEOGRAPHIC_DATA]-[GEOGRAPHIC_DATA] Planned Maint Geneva ([GEOGRA…" at bounding box center [749, 278] width 1185 height 458
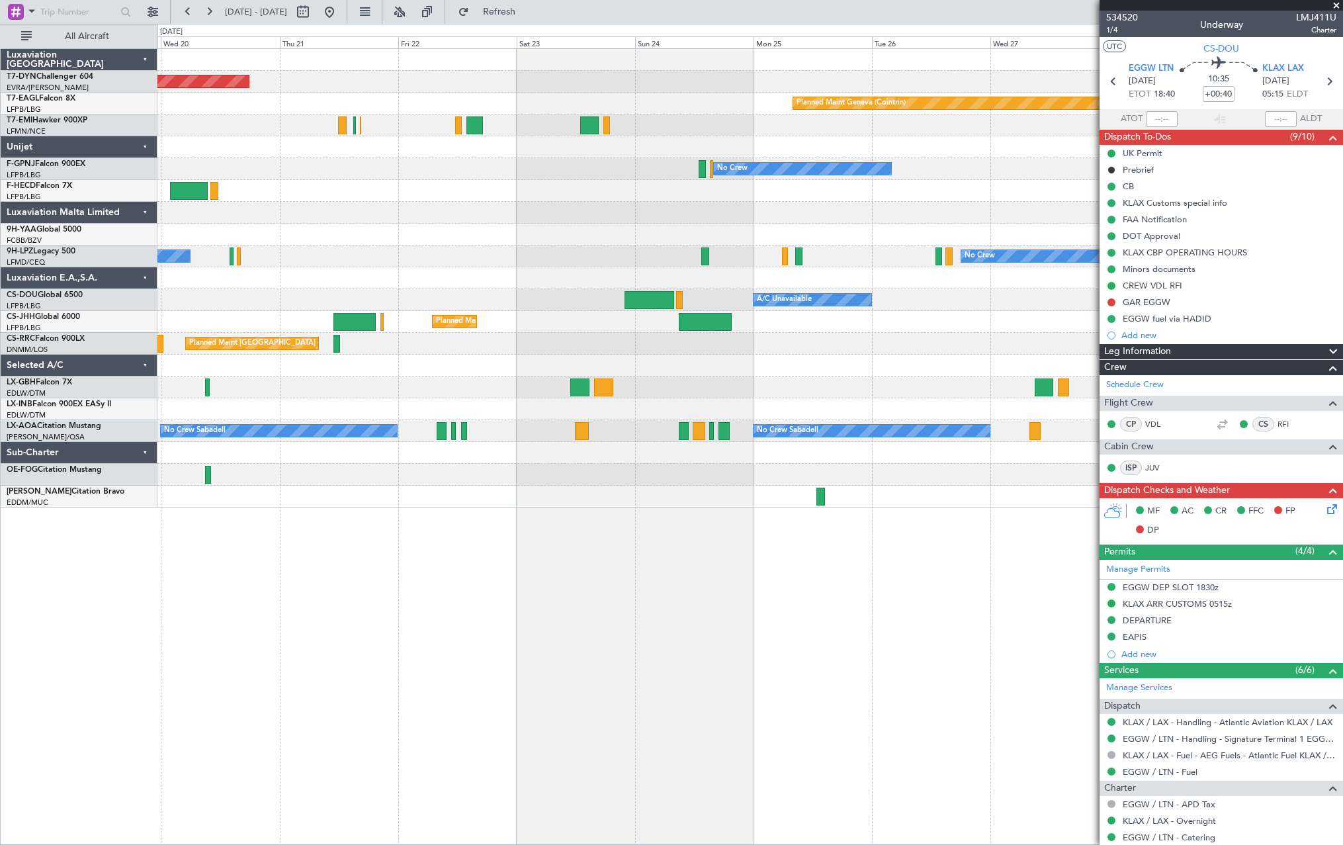
click at [402, 304] on div "Planned Maint [GEOGRAPHIC_DATA] ([GEOGRAPHIC_DATA]) A/C Unavailable Planned Mai…" at bounding box center [749, 300] width 1185 height 22
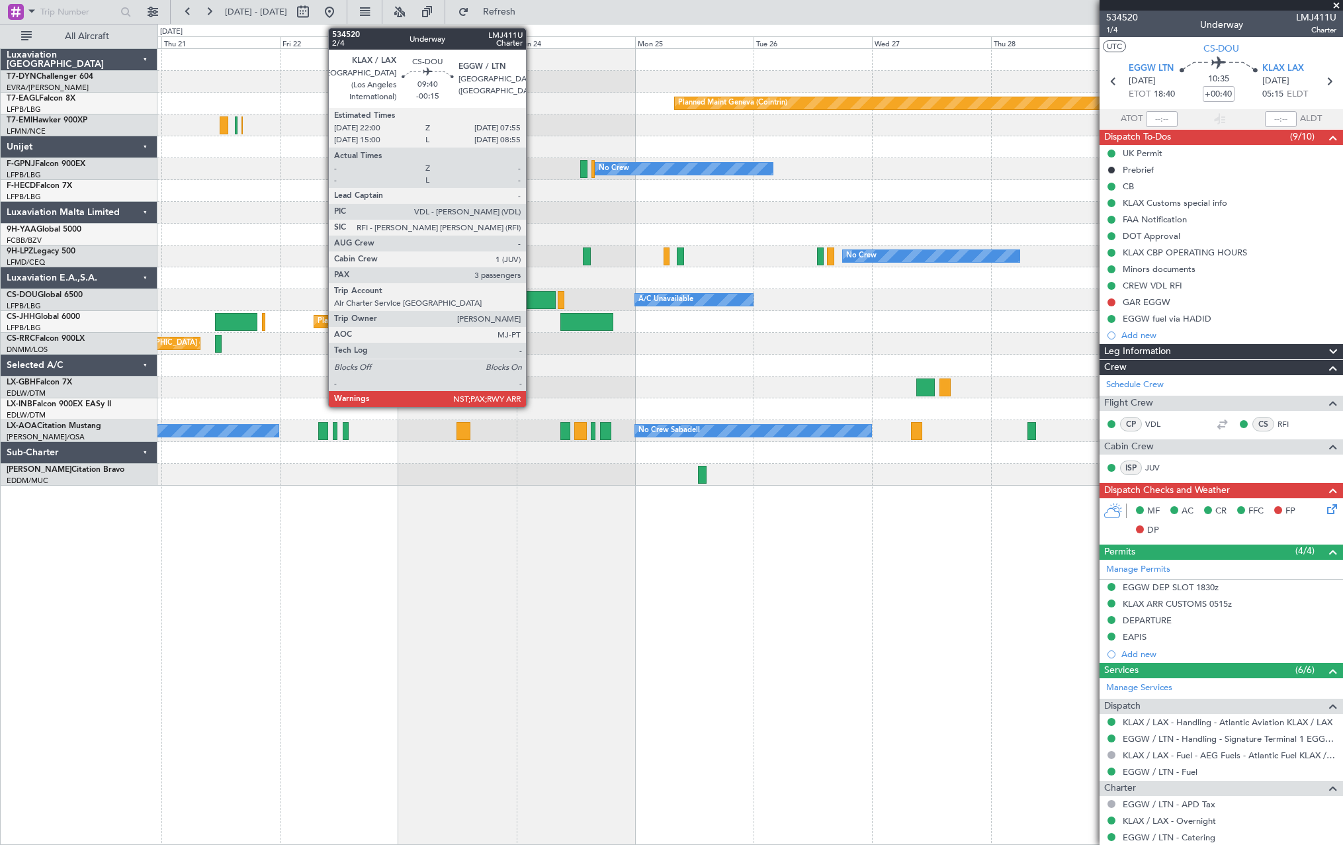
click at [532, 297] on div at bounding box center [531, 300] width 50 height 18
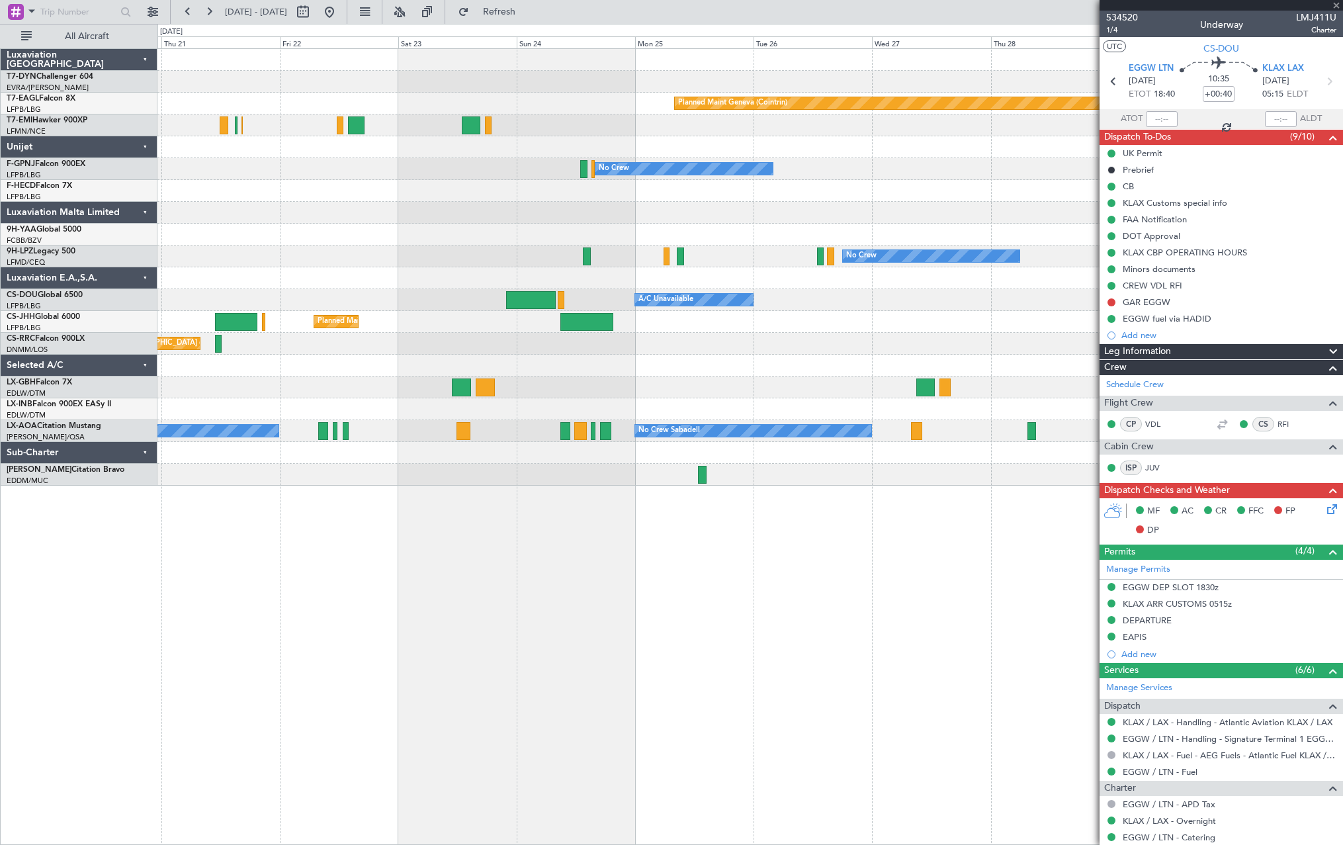
type input "-00:15"
type input "3"
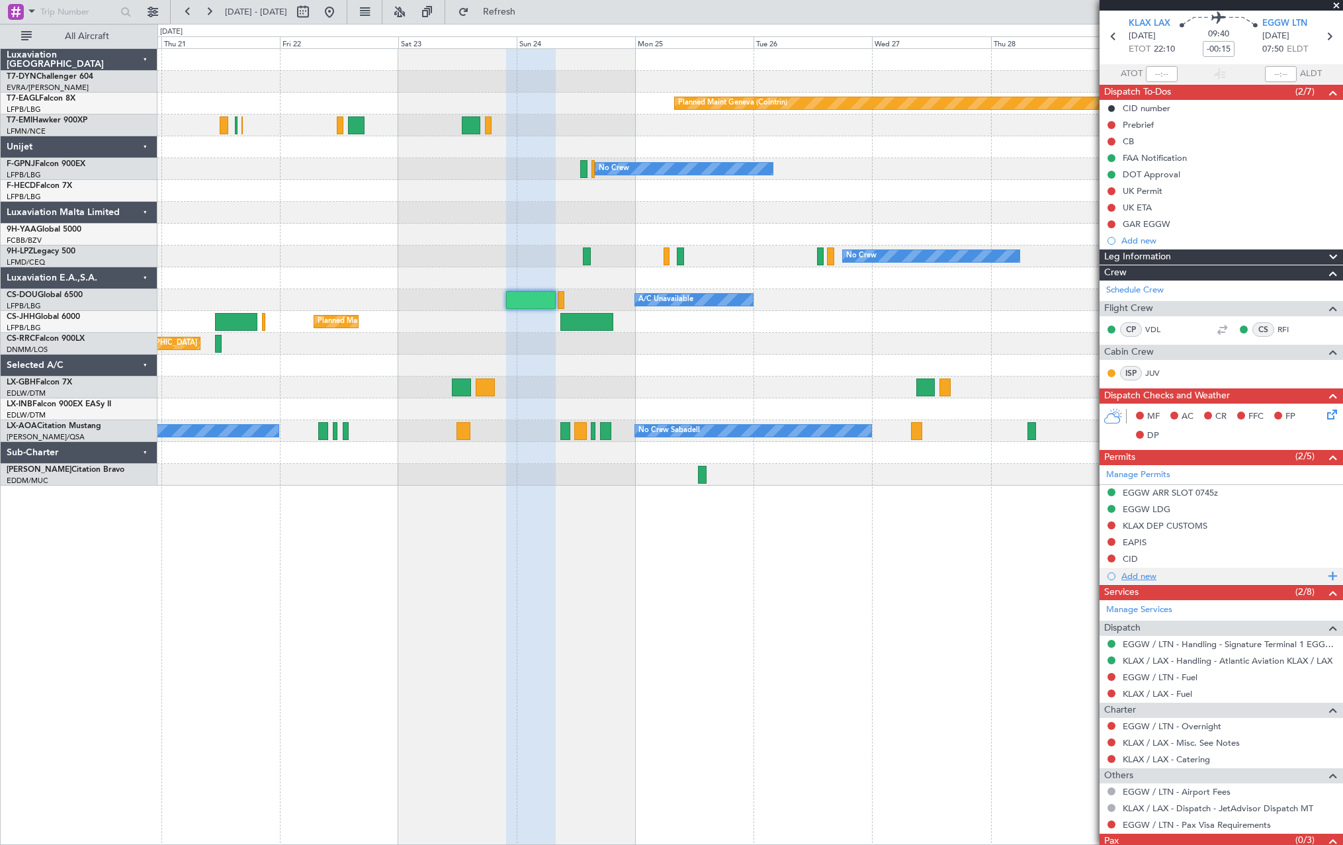
scroll to position [87, 0]
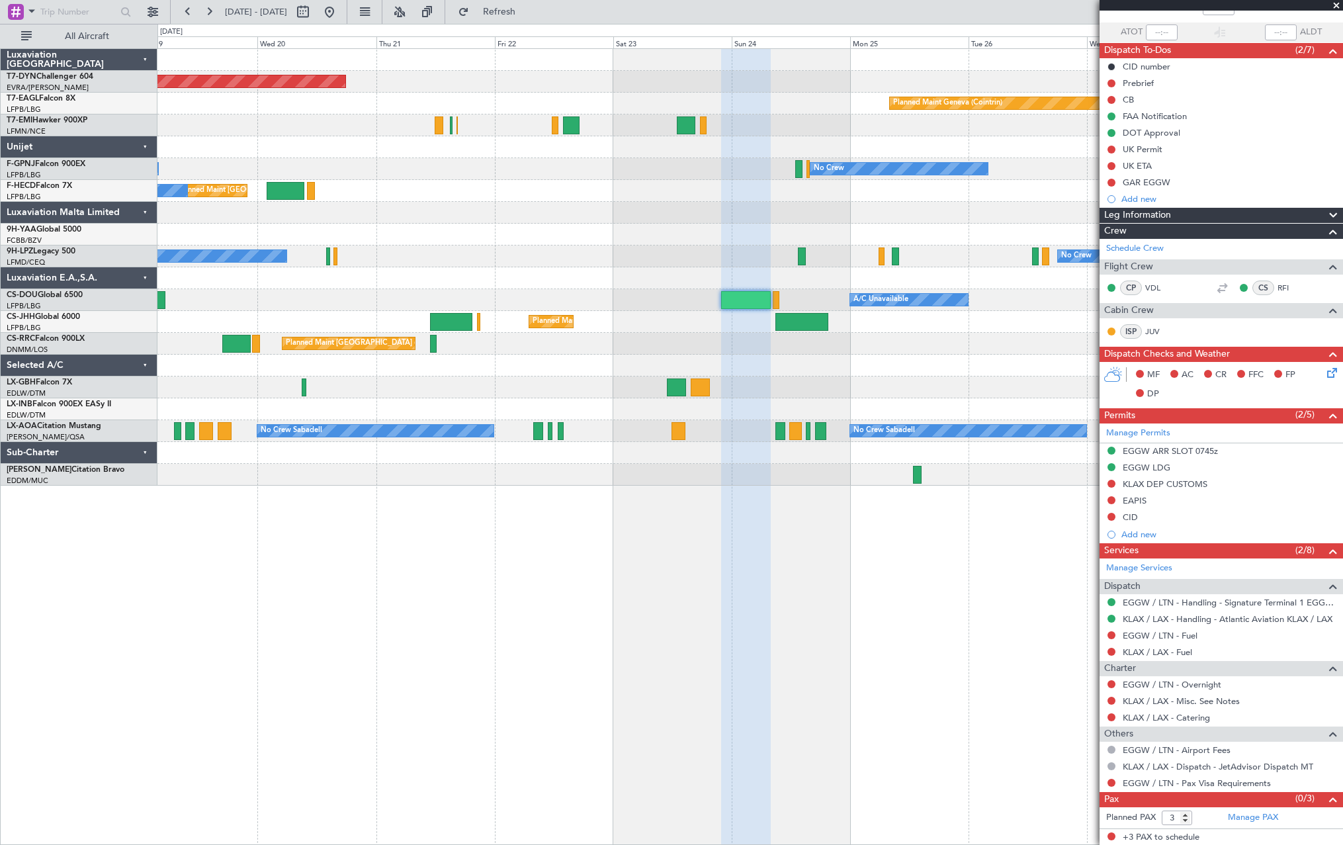
click at [980, 356] on div "Planned Maint [GEOGRAPHIC_DATA]-[GEOGRAPHIC_DATA] Planned Maint Geneva ([GEOGRA…" at bounding box center [749, 267] width 1185 height 437
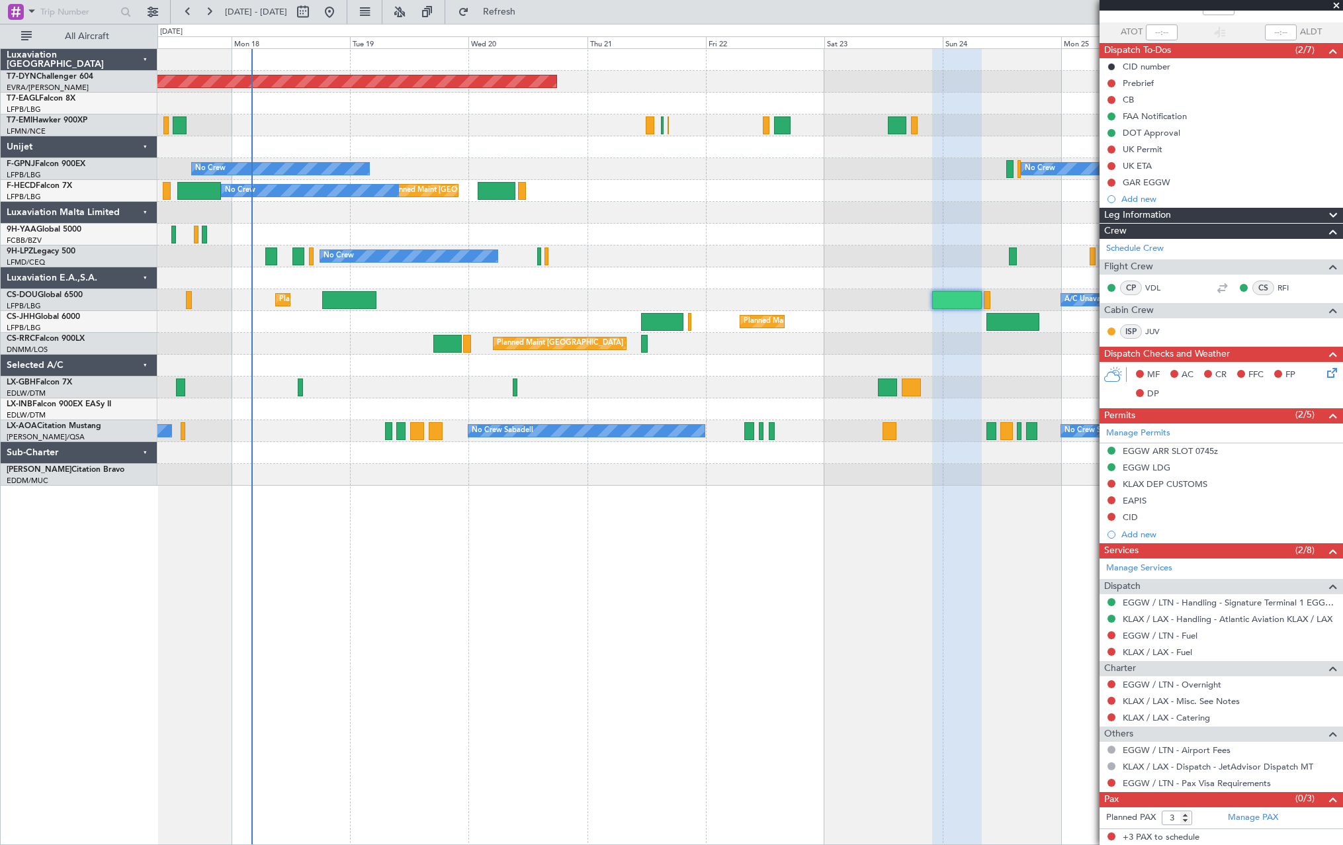
click at [832, 329] on div "Planned Maint [GEOGRAPHIC_DATA] ([GEOGRAPHIC_DATA]) Planned Maint [GEOGRAPHIC_D…" at bounding box center [749, 322] width 1185 height 22
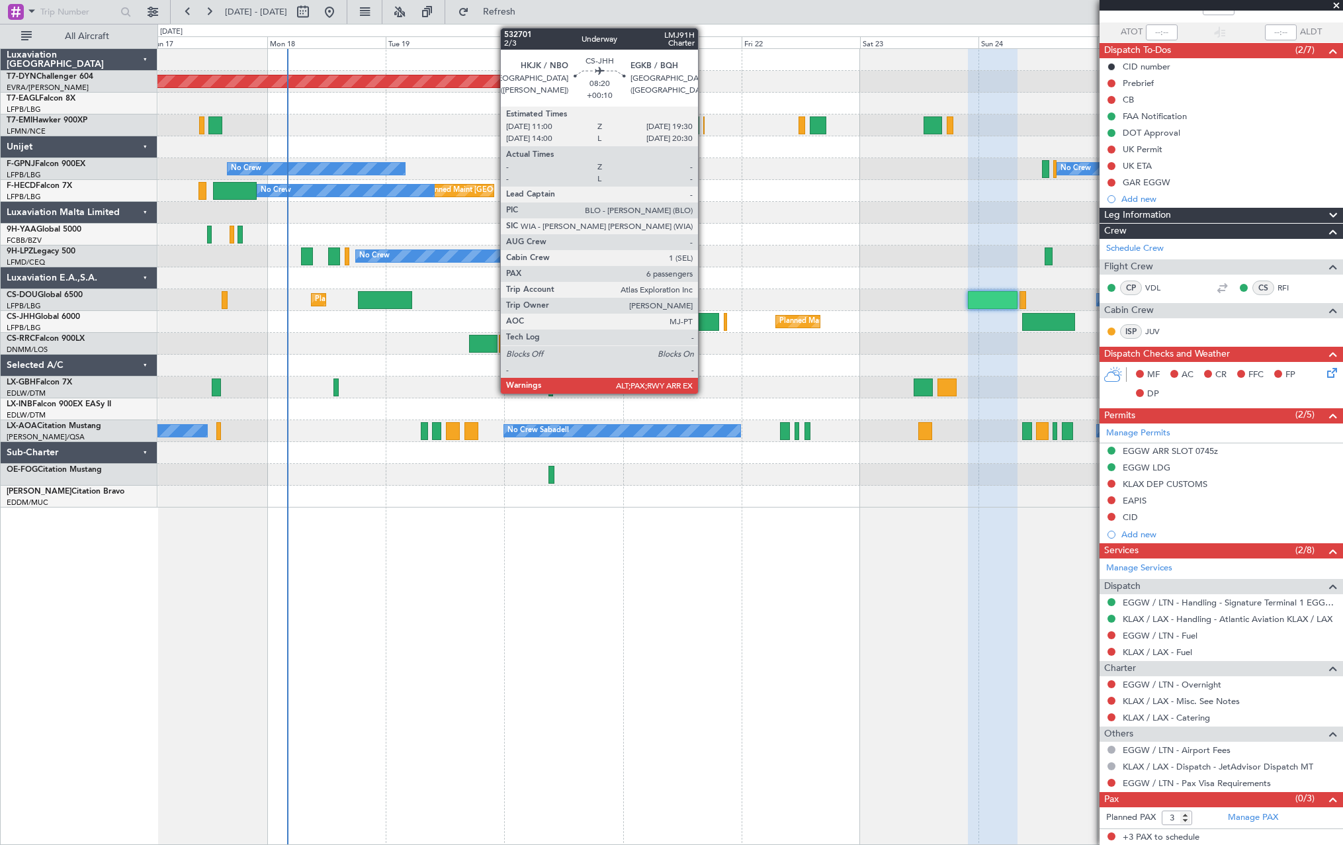
click at [704, 319] on div at bounding box center [698, 322] width 42 height 18
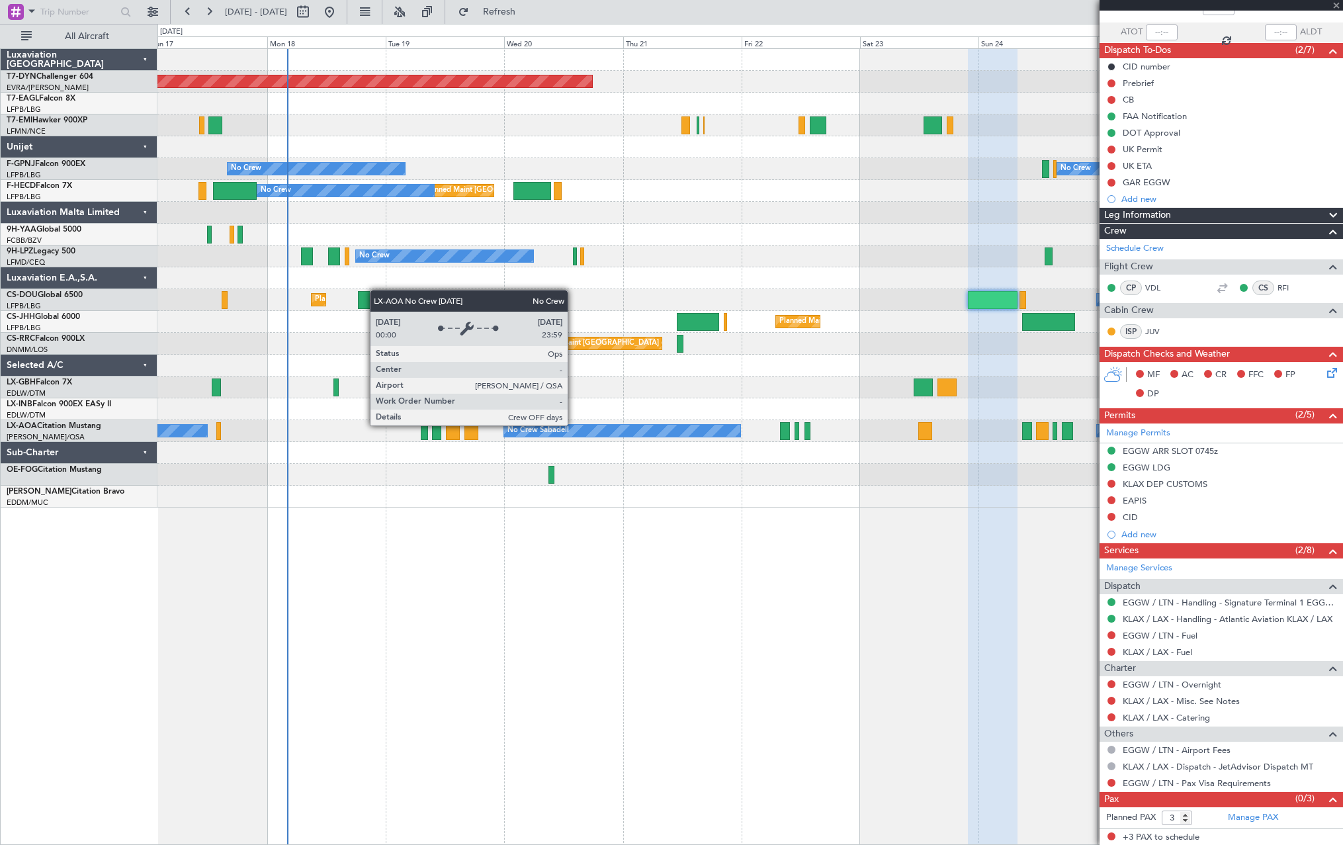
type input "+00:10"
type input "6"
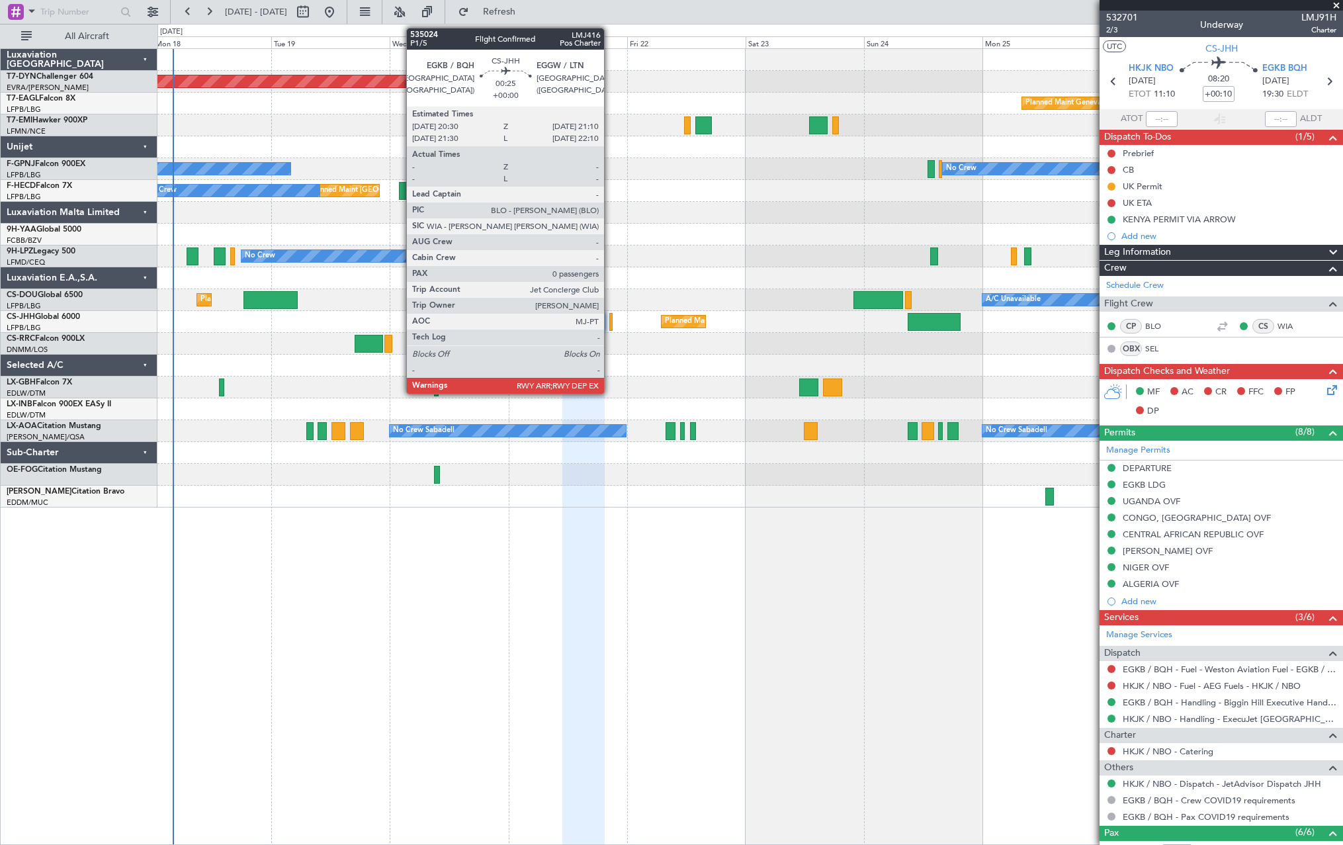
click at [610, 318] on div at bounding box center [610, 322] width 3 height 18
type input "0"
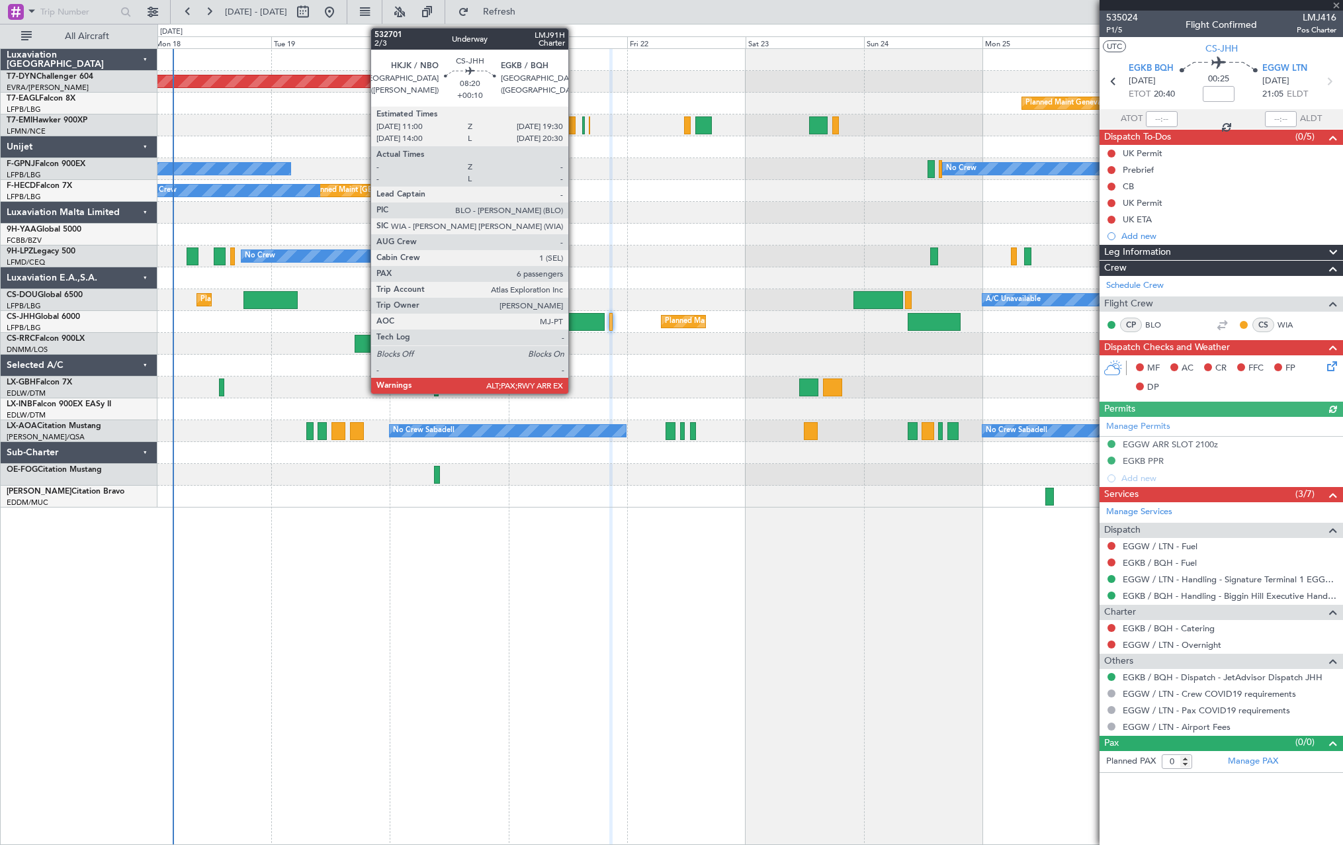
click at [574, 320] on div at bounding box center [583, 322] width 42 height 18
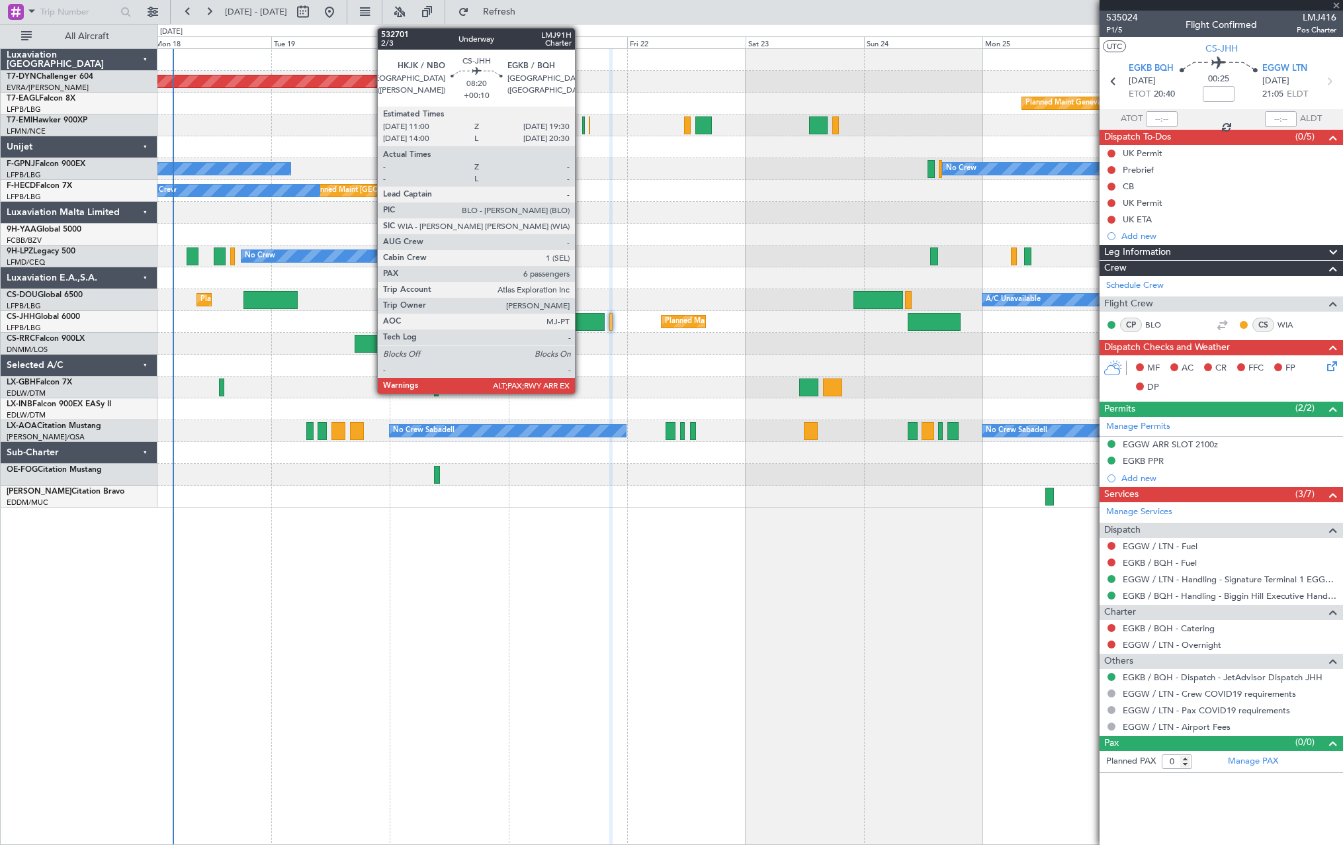
type input "+00:10"
type input "6"
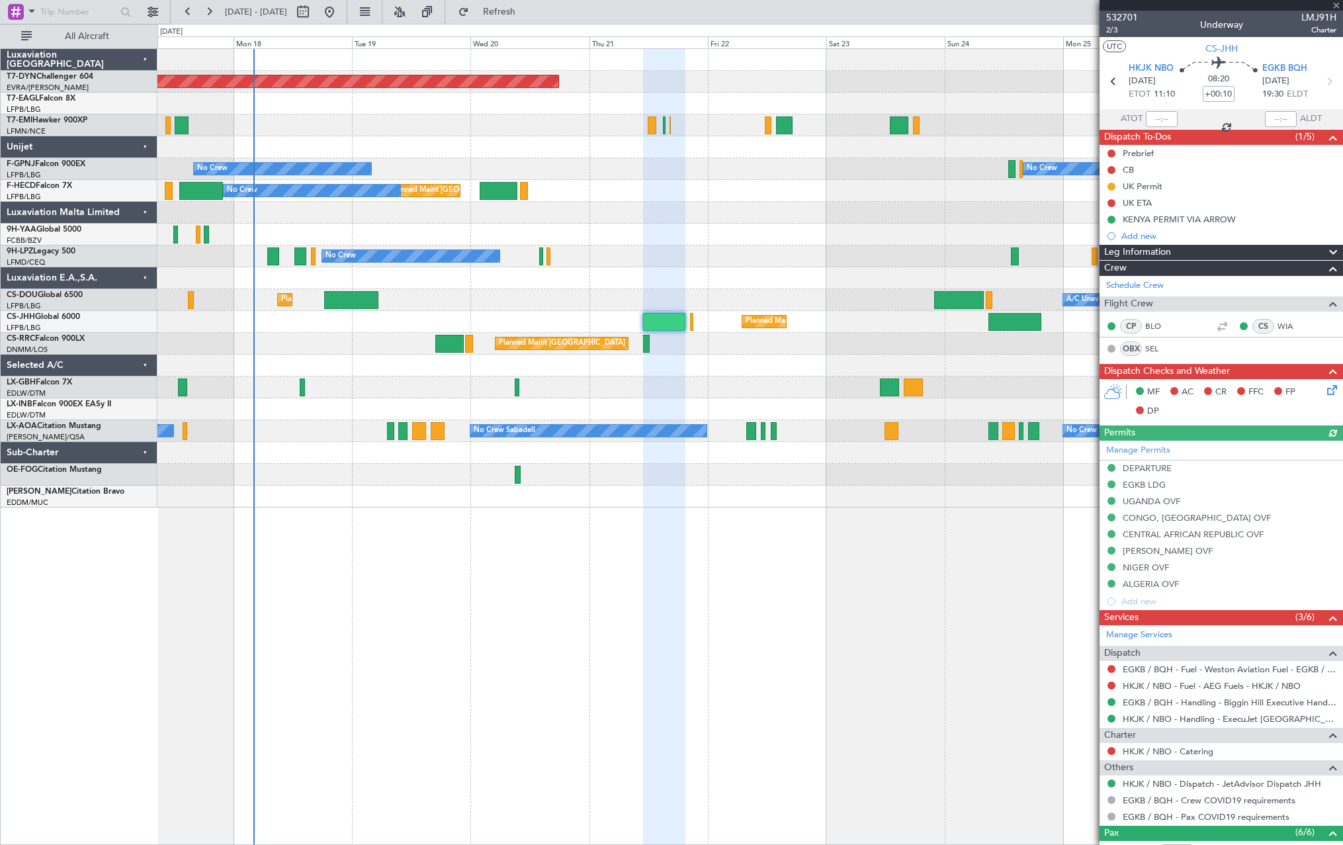
click at [587, 362] on div at bounding box center [749, 366] width 1185 height 22
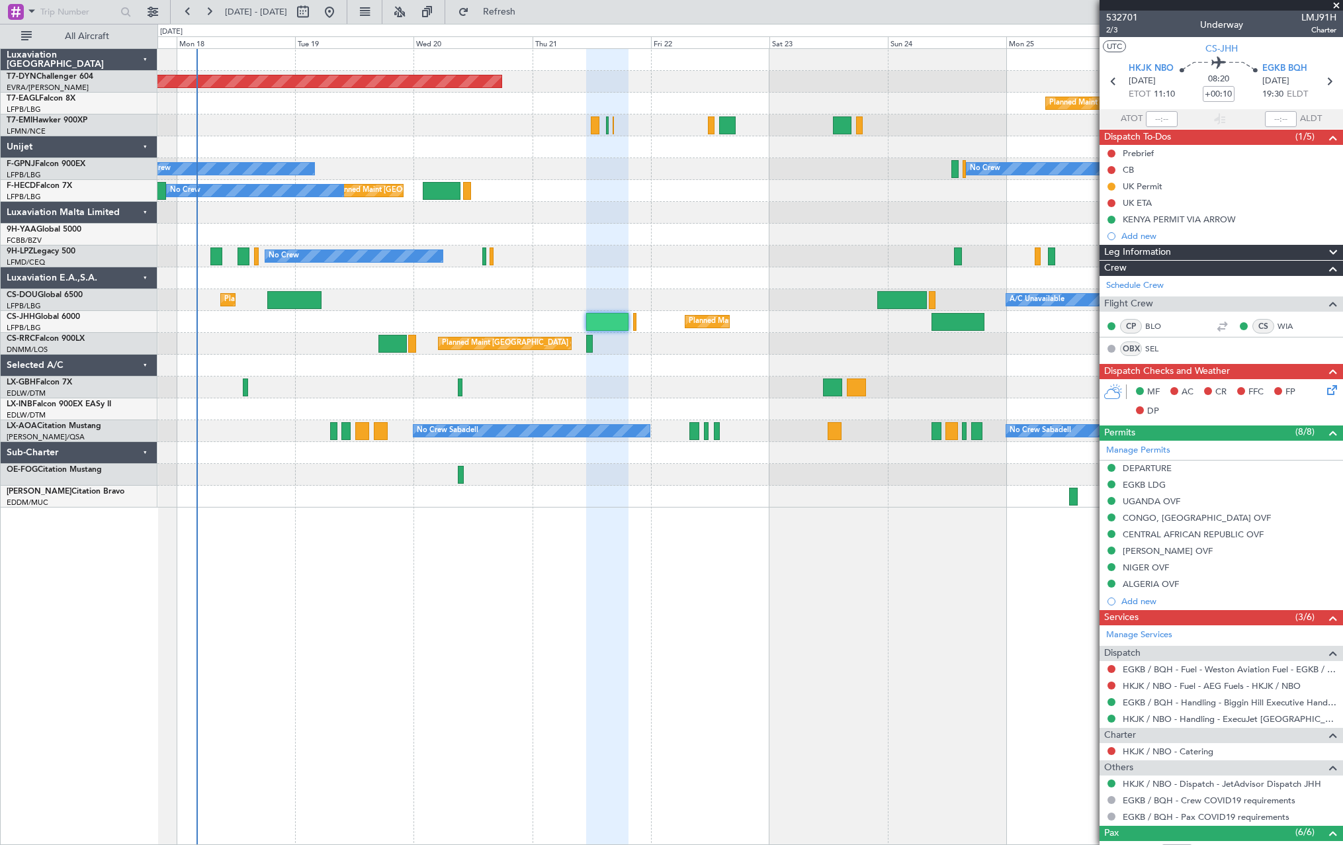
click at [356, 389] on div at bounding box center [749, 387] width 1185 height 22
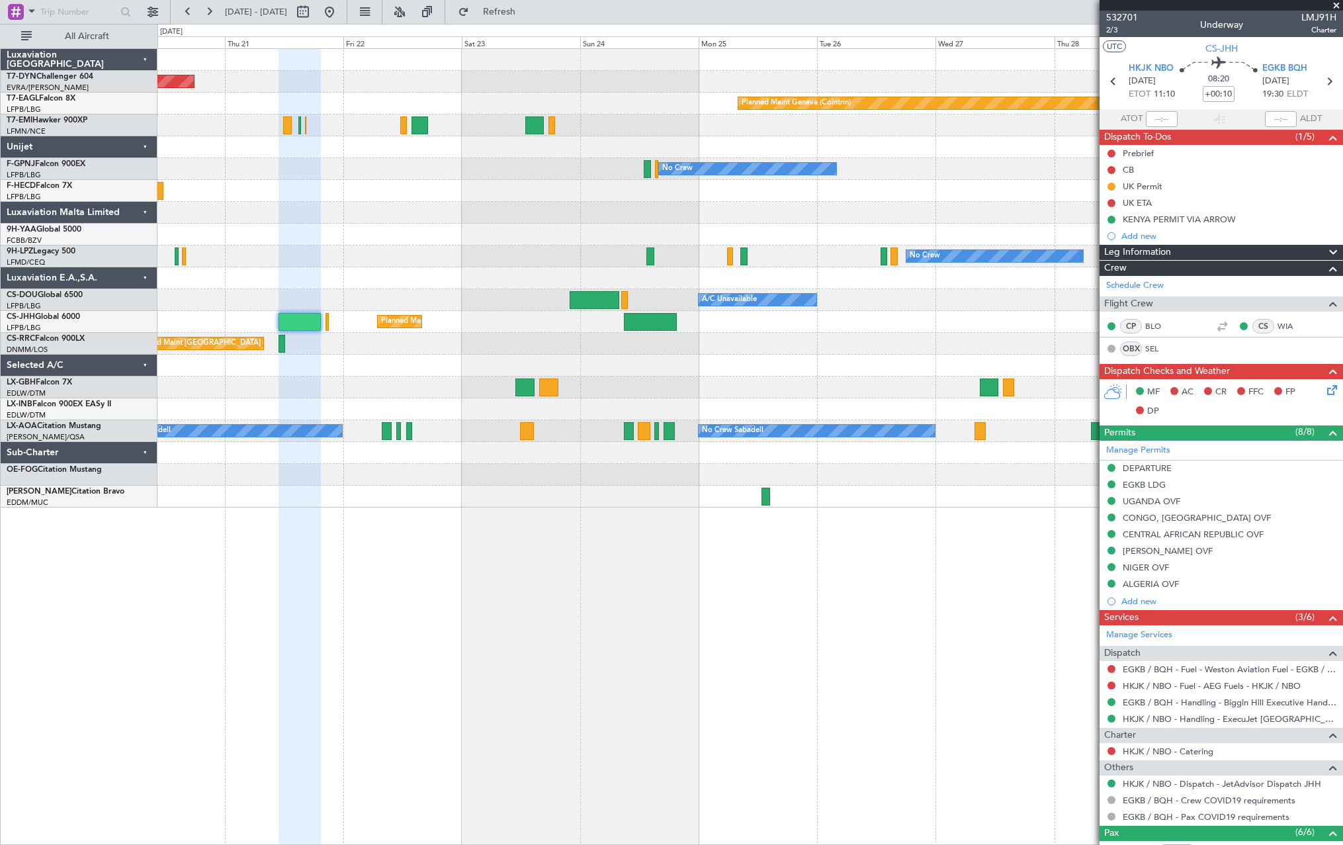
click at [622, 366] on div at bounding box center [749, 366] width 1185 height 22
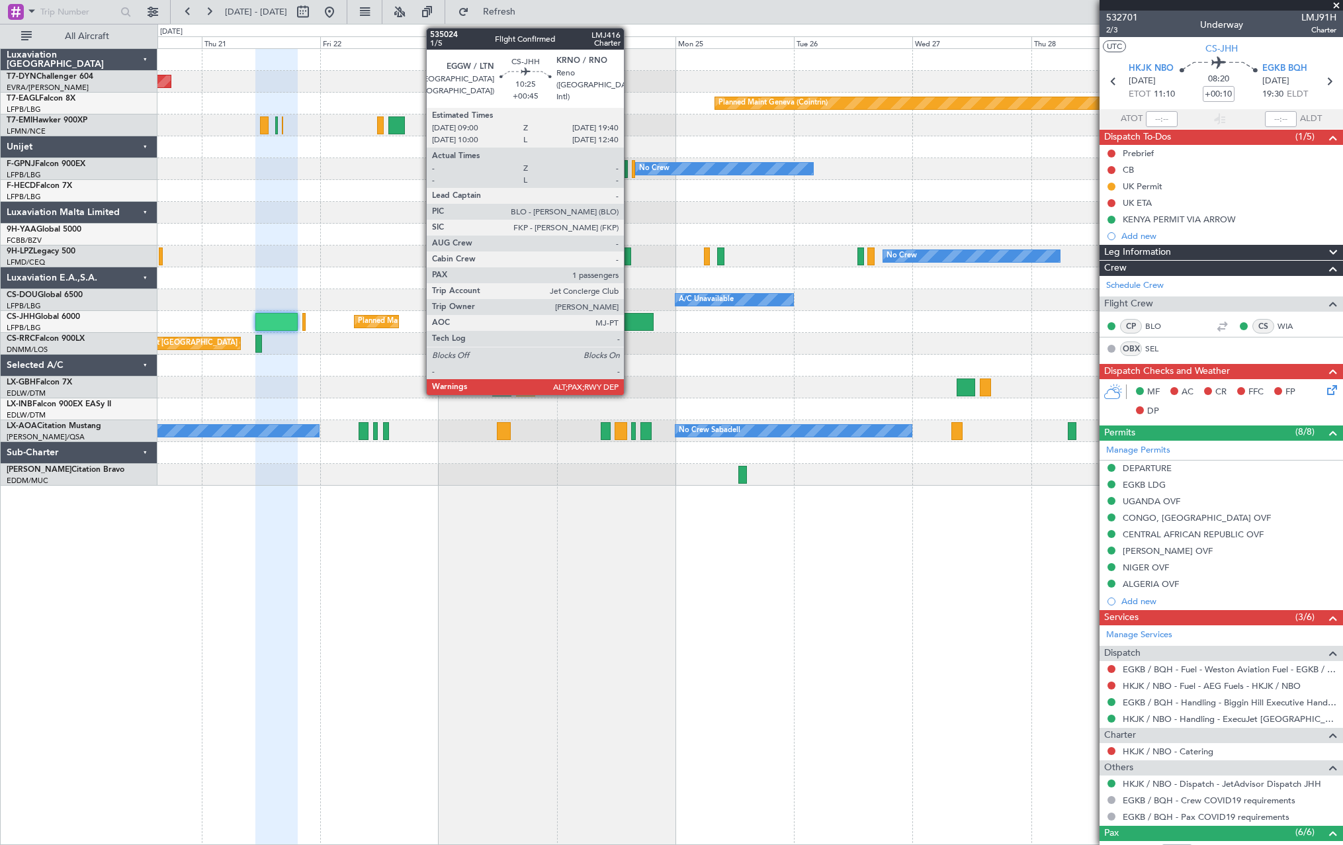
click at [630, 313] on div at bounding box center [627, 322] width 53 height 18
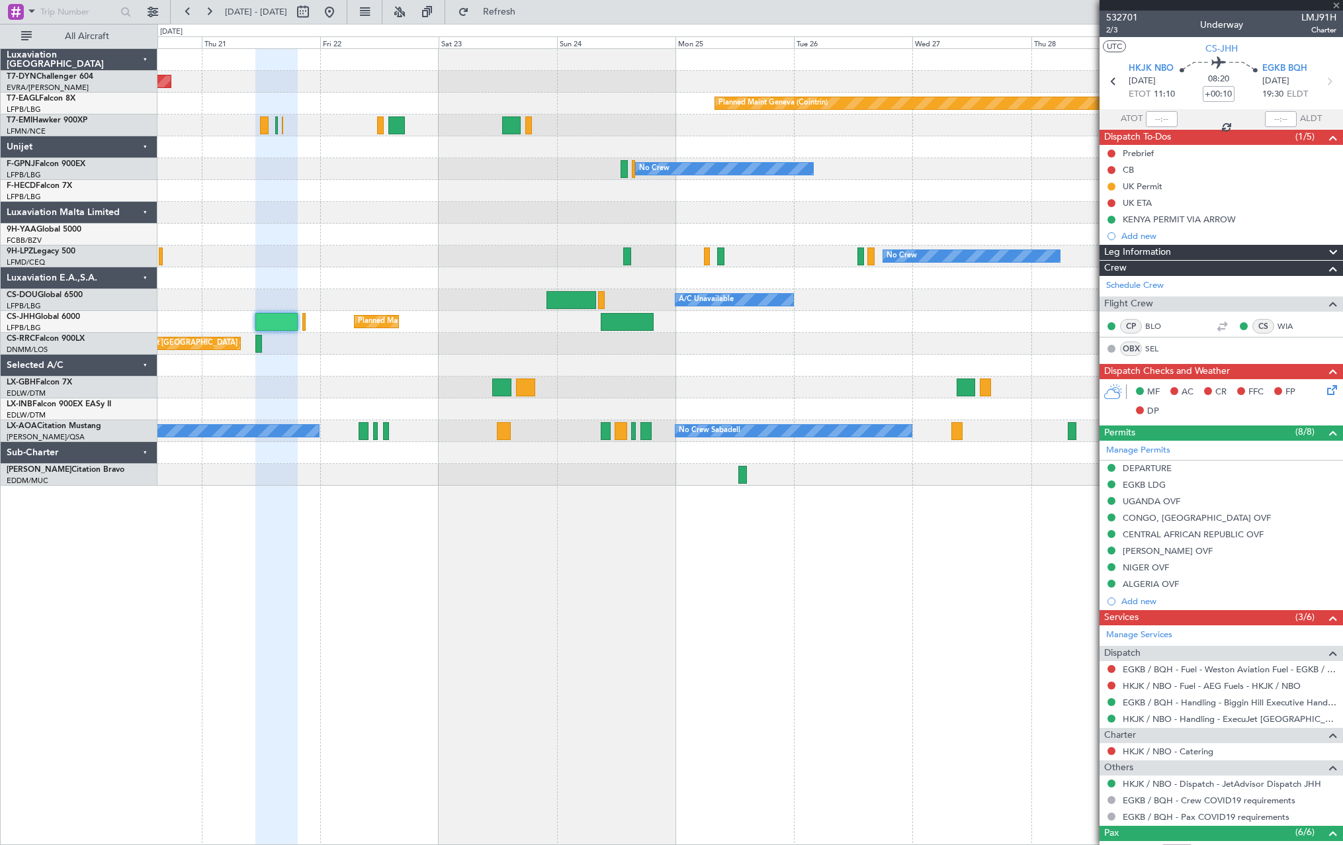
type input "+00:45"
type input "10"
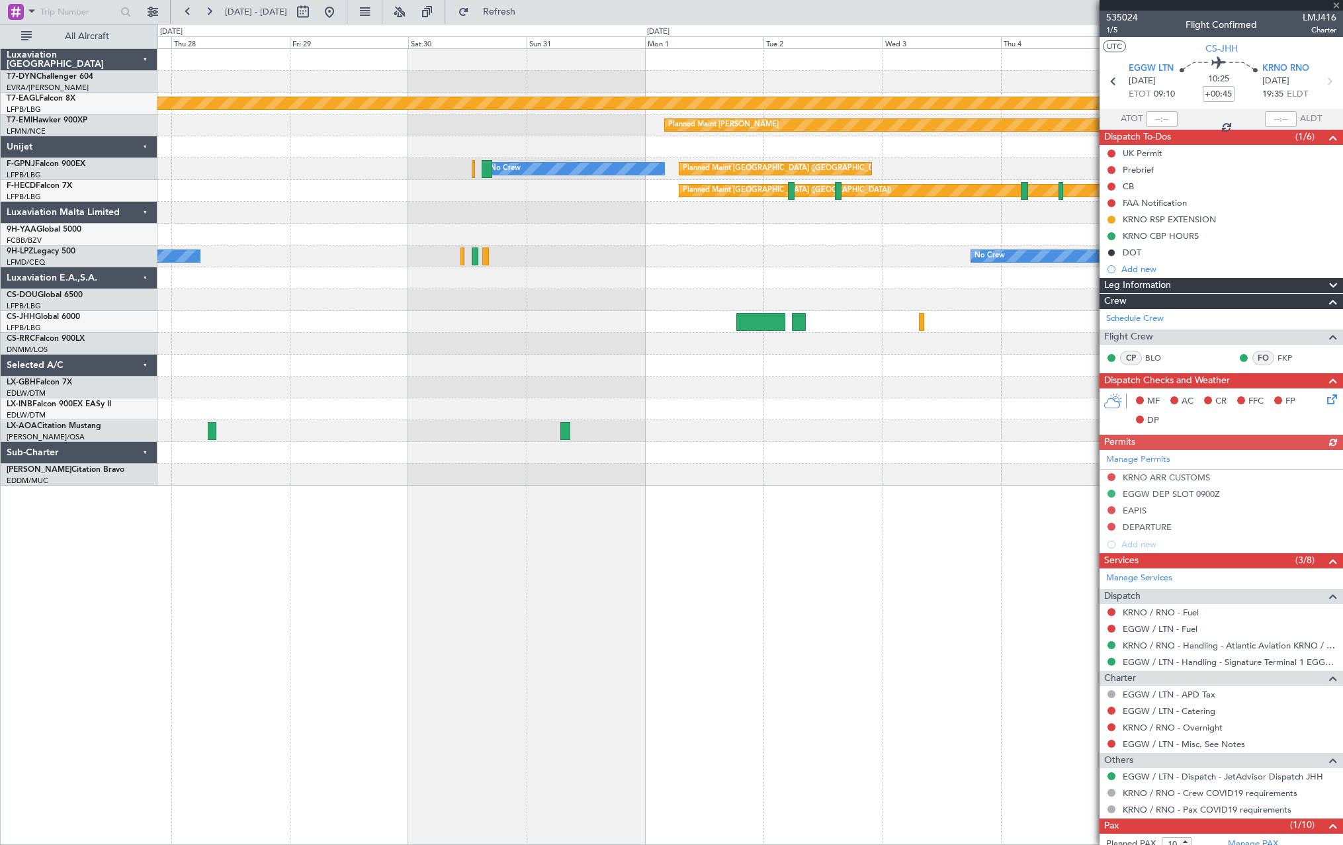
click at [207, 375] on div "Planned Maint Geneva (Cointrin) Planned Maint [PERSON_NAME] No Crew Planned Mai…" at bounding box center [749, 267] width 1185 height 437
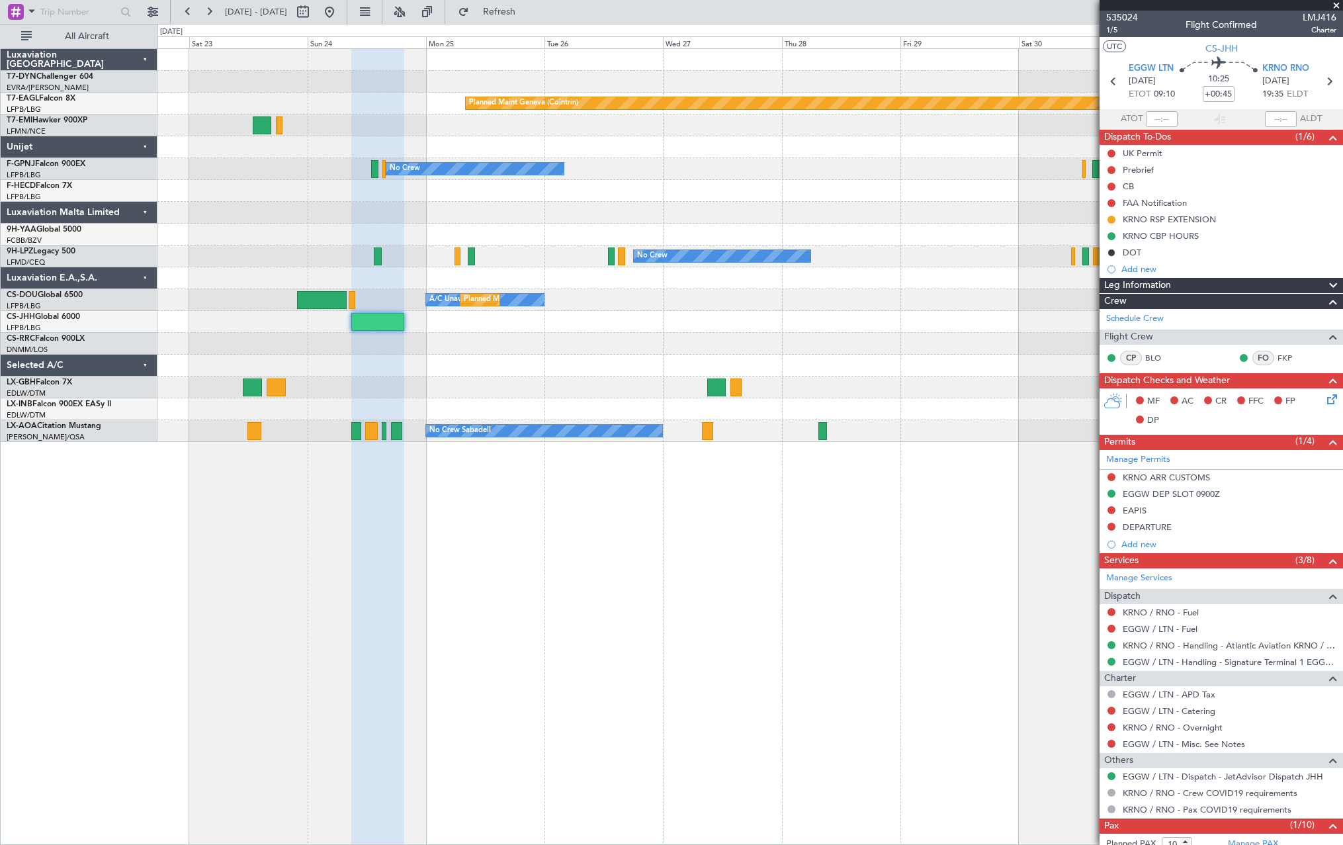
click at [1062, 377] on div "Planned Maint [GEOGRAPHIC_DATA]-[GEOGRAPHIC_DATA] Planned Maint Geneva ([GEOGRA…" at bounding box center [749, 245] width 1185 height 393
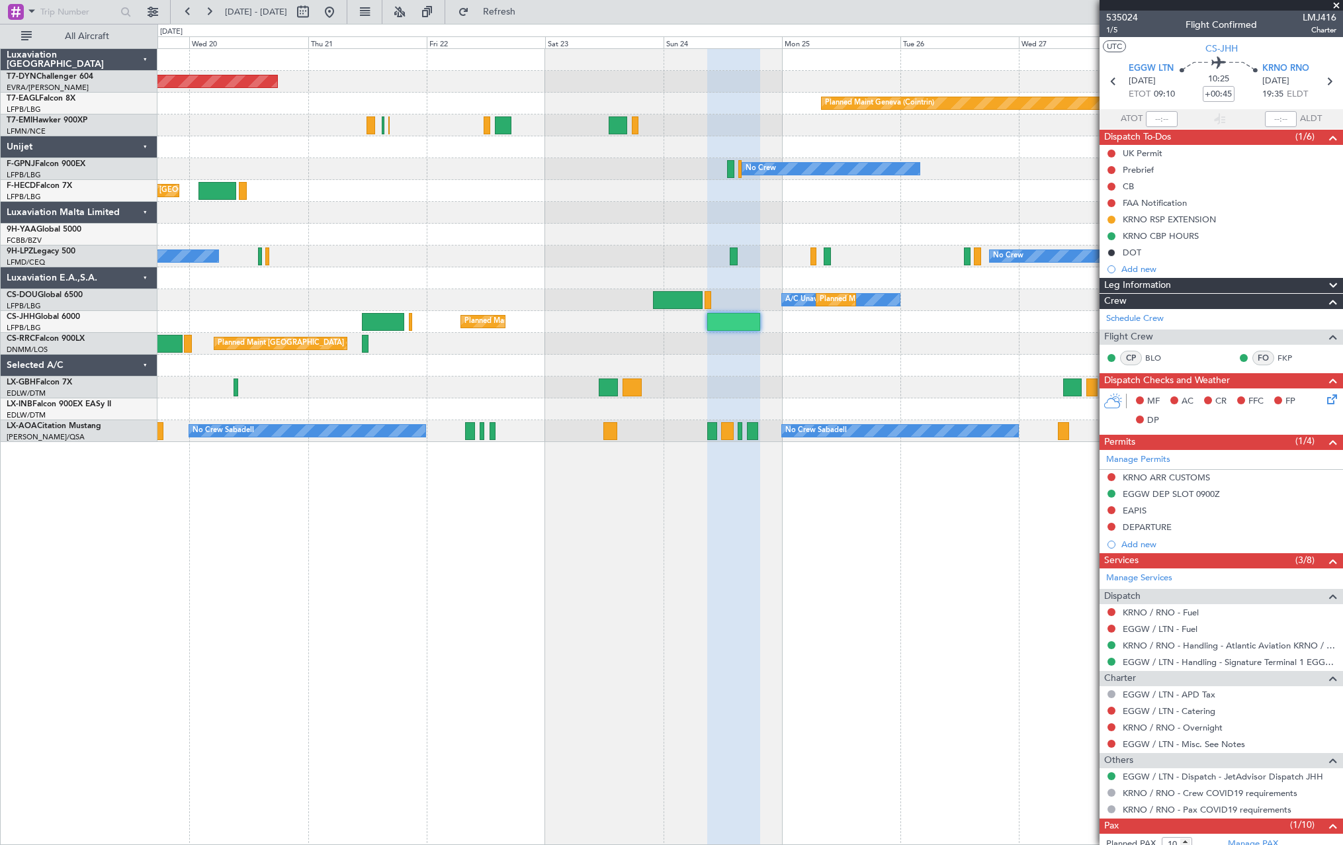
click at [963, 374] on div at bounding box center [749, 366] width 1185 height 22
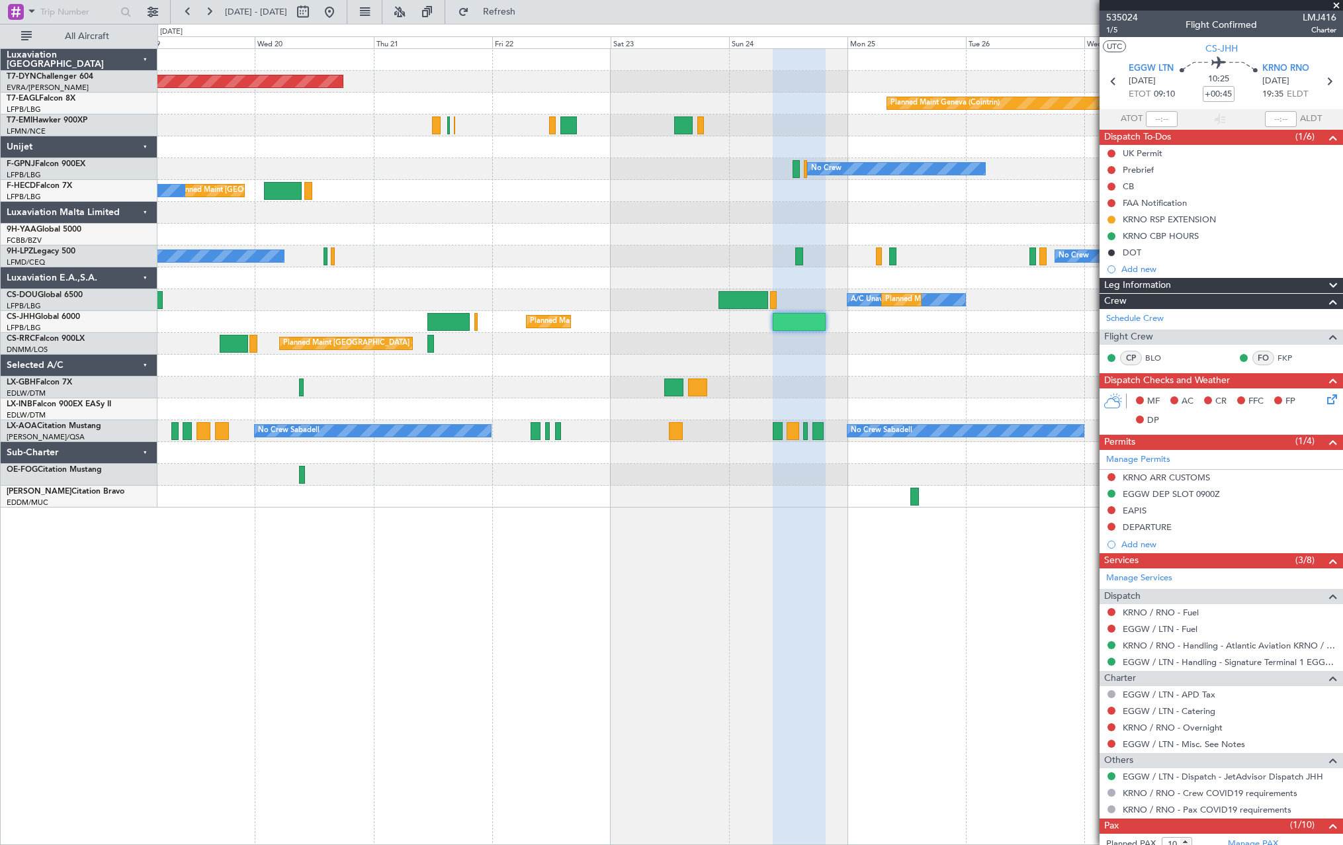
click at [806, 363] on div at bounding box center [749, 366] width 1185 height 22
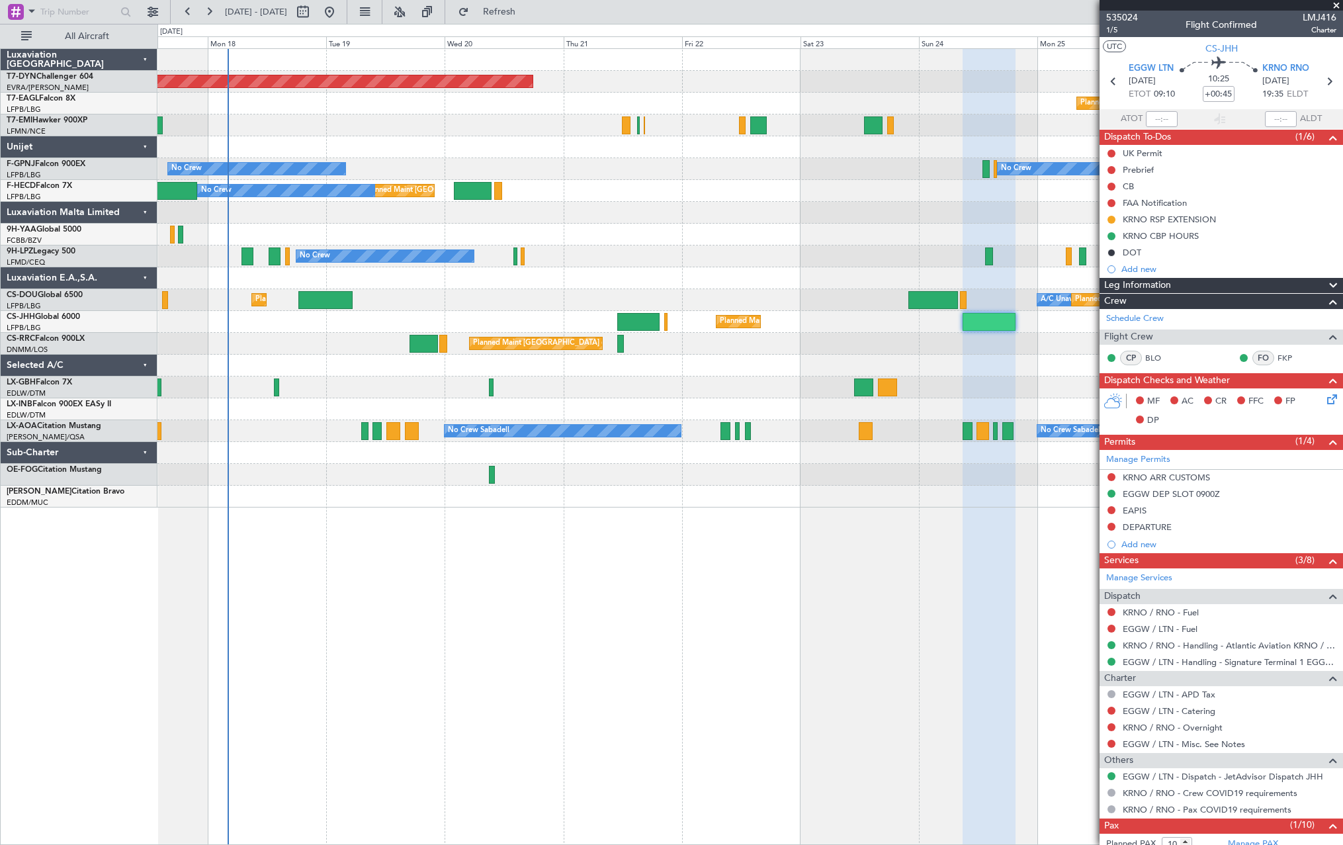
click at [755, 361] on div at bounding box center [749, 366] width 1185 height 22
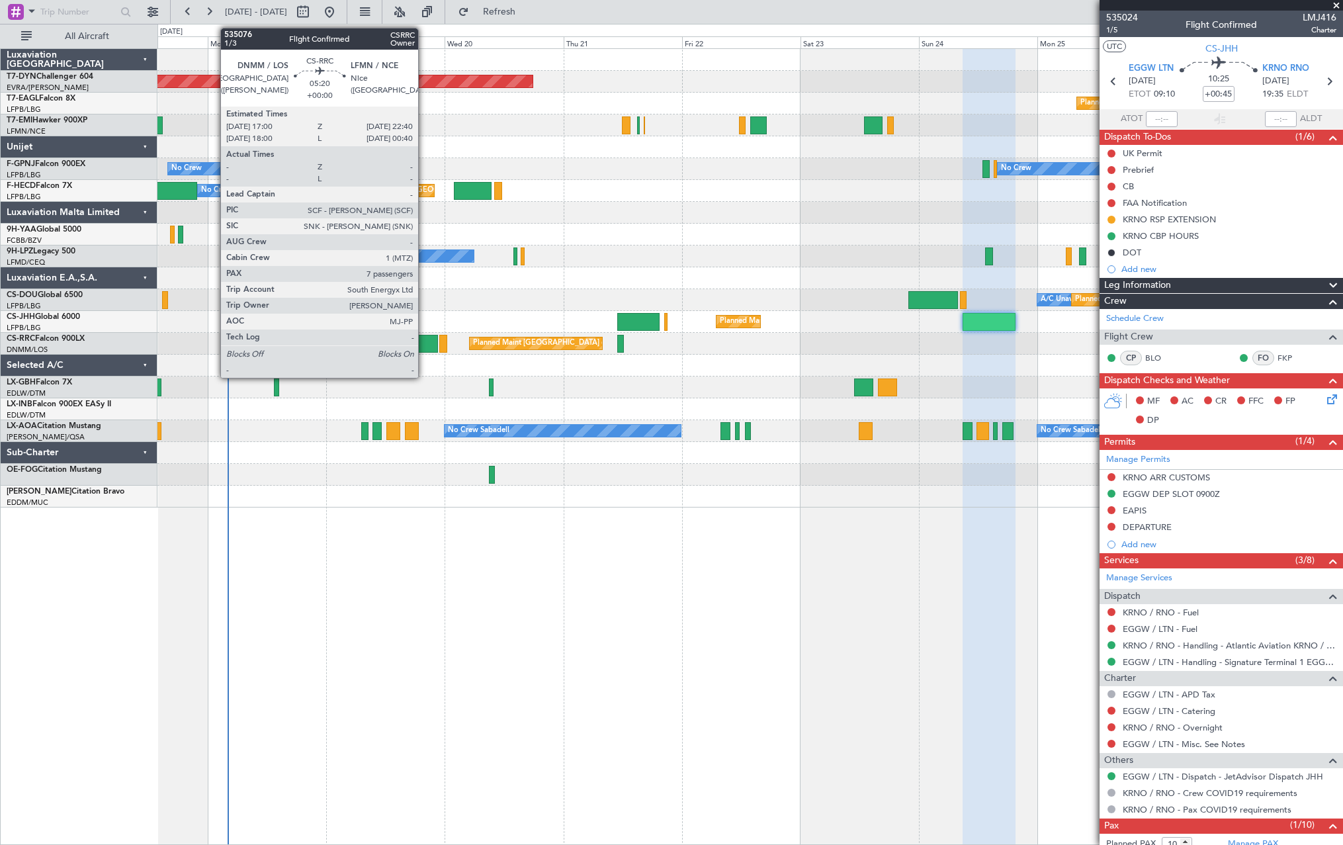
click at [424, 342] on div at bounding box center [423, 344] width 28 height 18
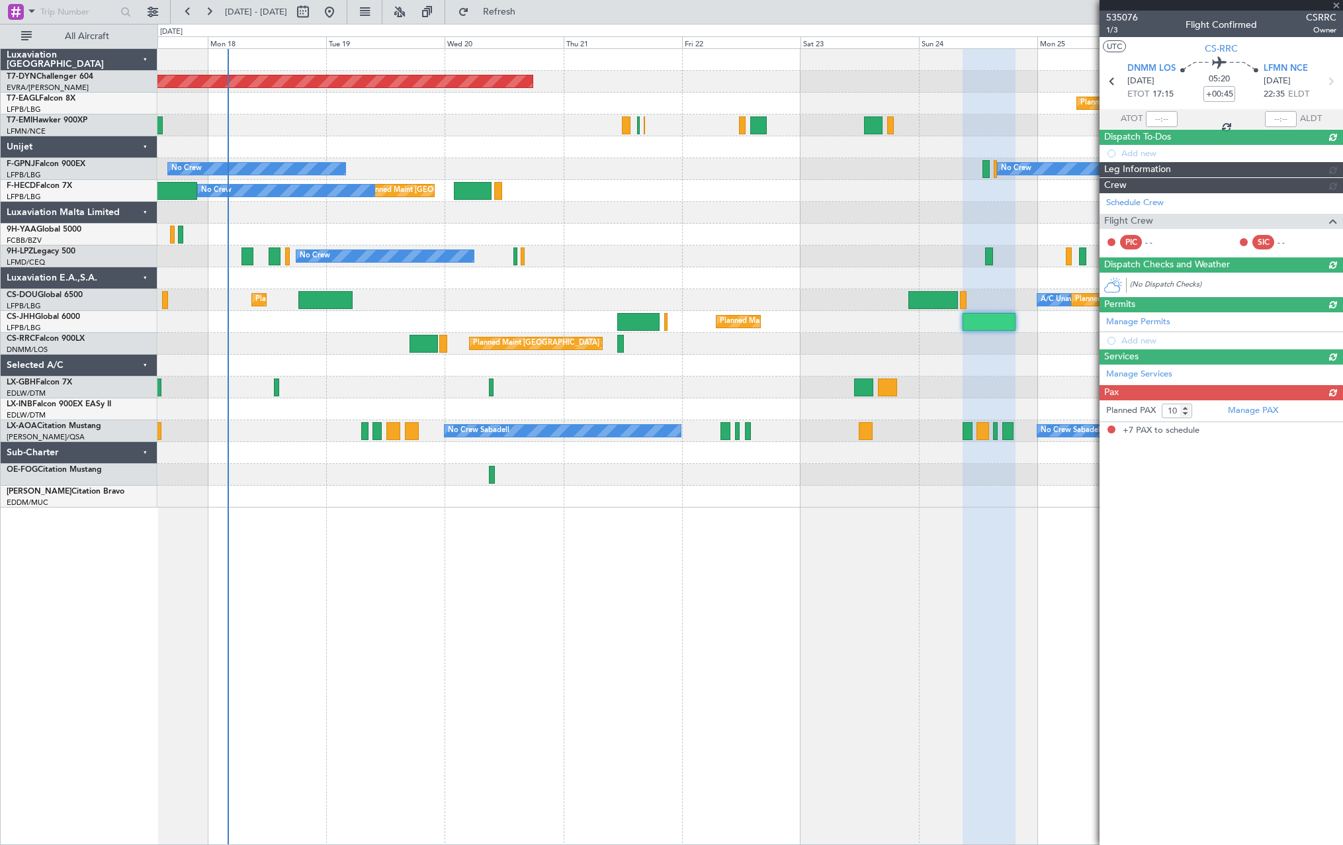
type input "7"
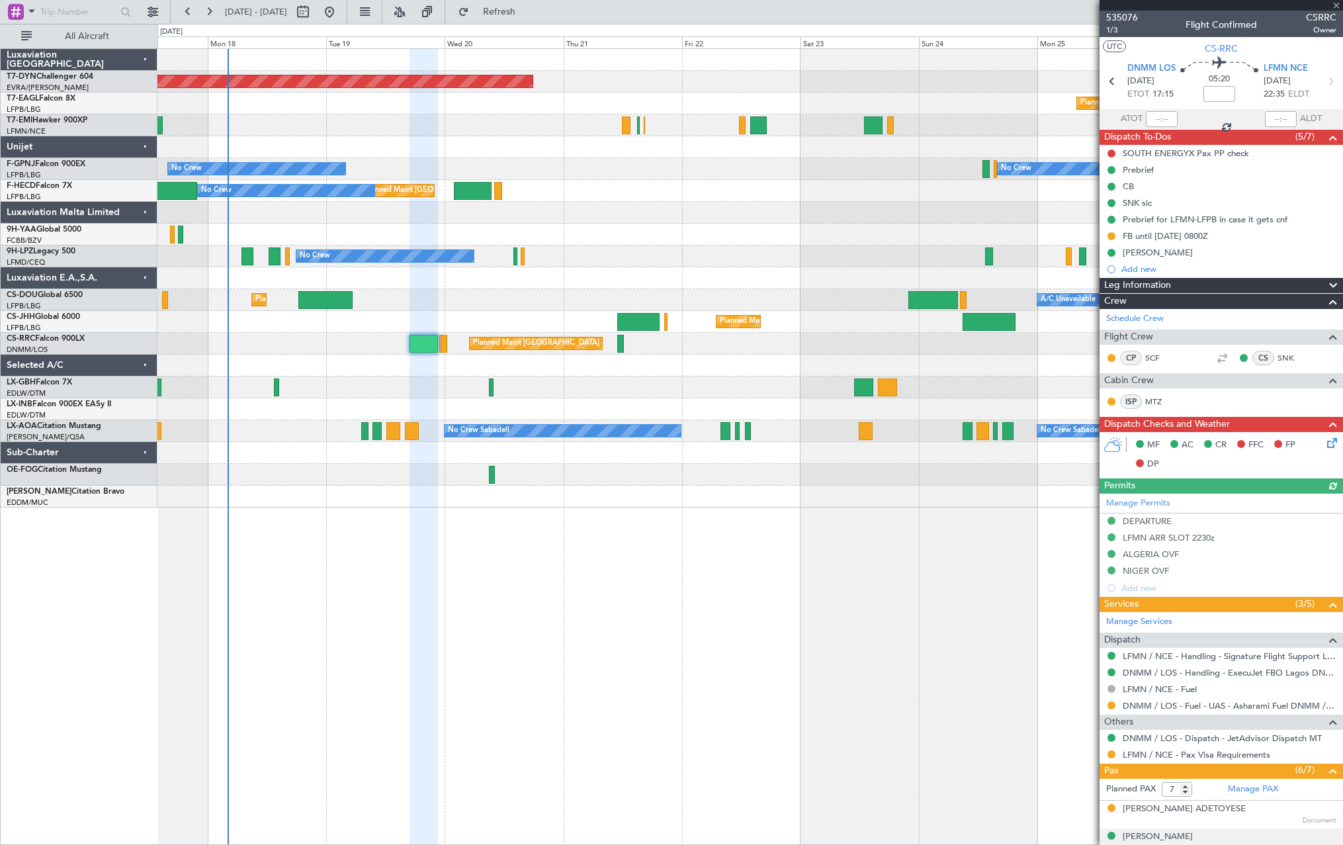
scroll to position [161, 0]
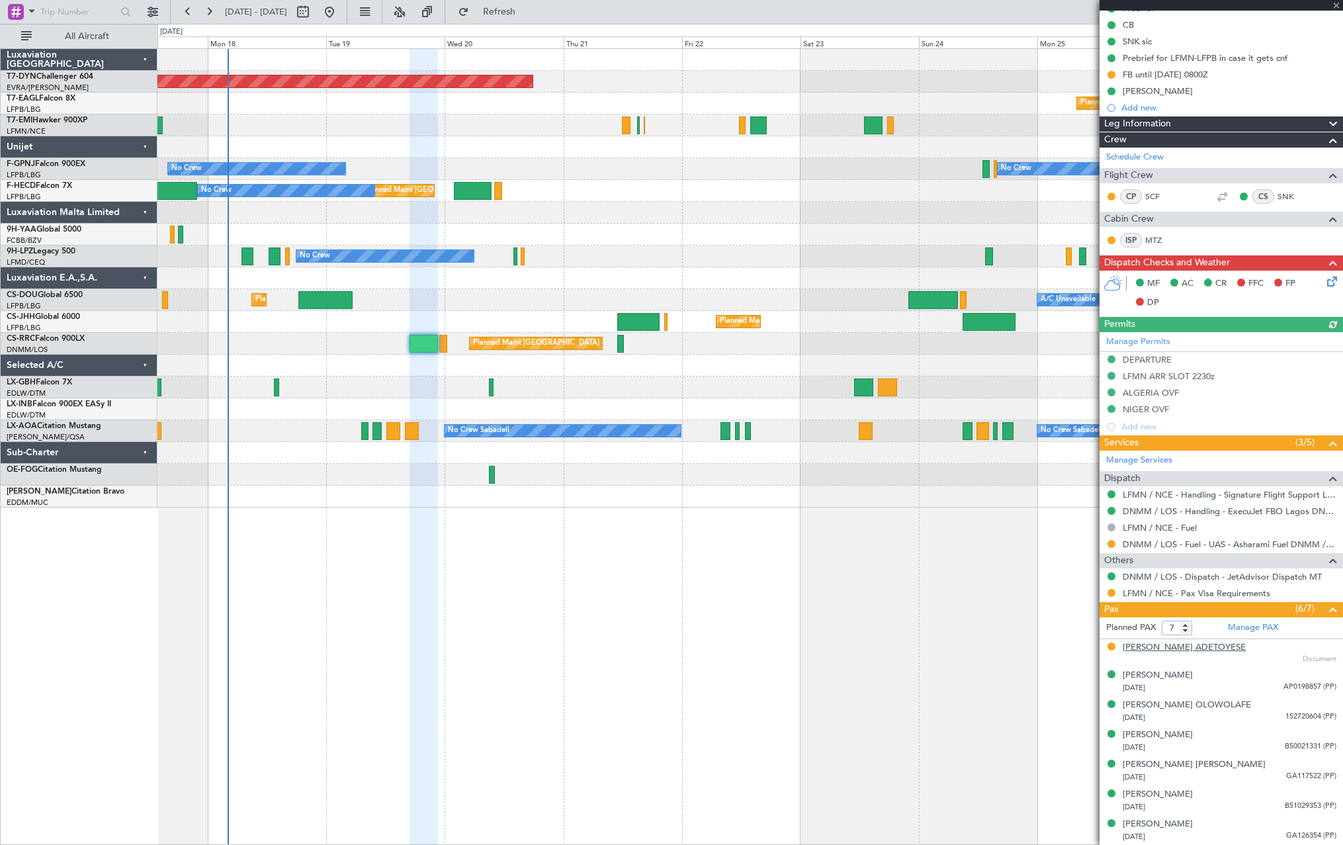
click at [1194, 646] on div "[PERSON_NAME] ADETOYESE" at bounding box center [1183, 647] width 123 height 13
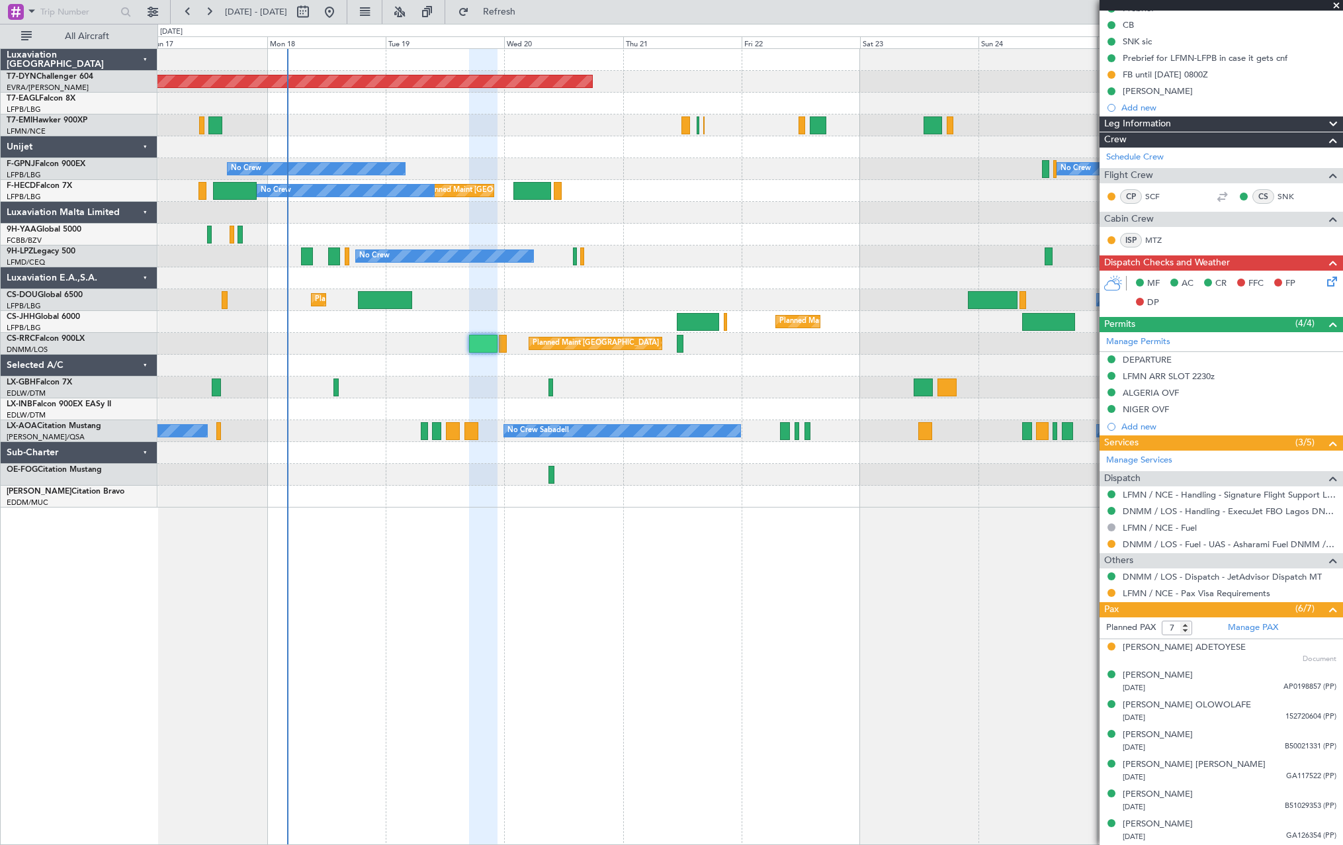
click at [485, 380] on div at bounding box center [749, 387] width 1185 height 22
click at [671, 380] on div at bounding box center [749, 387] width 1185 height 22
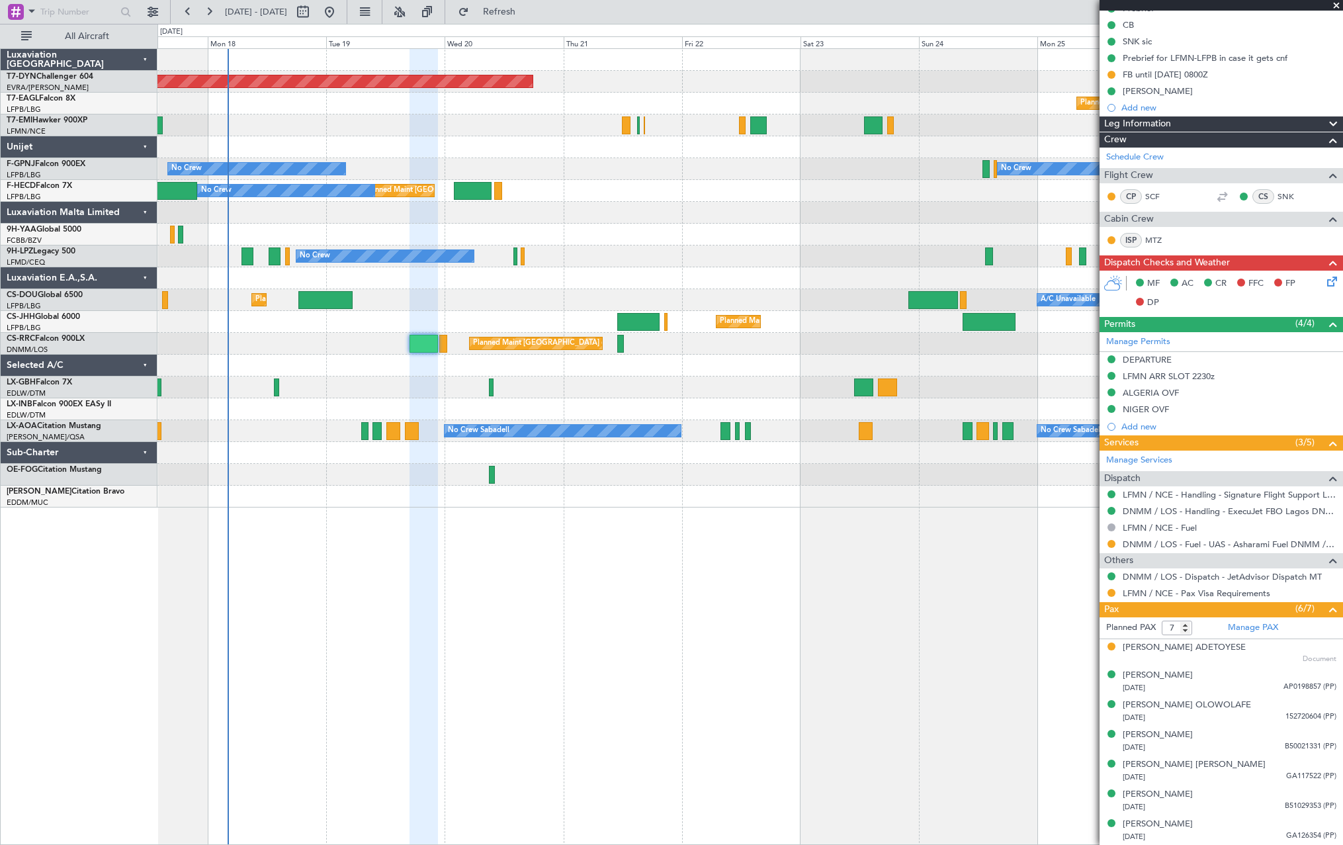
click at [646, 402] on div "Planned Maint [GEOGRAPHIC_DATA]-[GEOGRAPHIC_DATA] Planned Maint Geneva ([GEOGRA…" at bounding box center [749, 278] width 1185 height 458
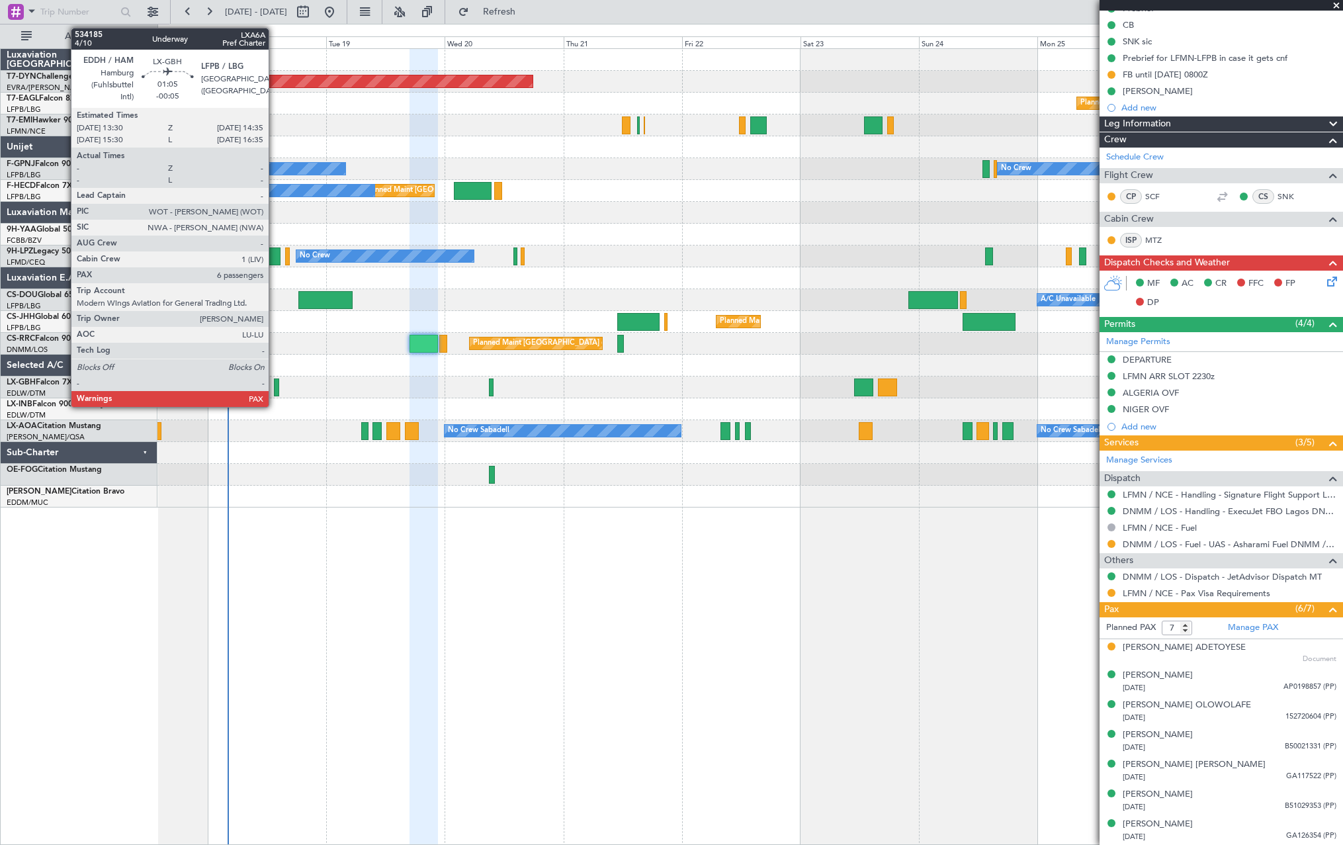
click at [274, 386] on div at bounding box center [277, 387] width 6 height 18
type input "-00:05"
type input "6"
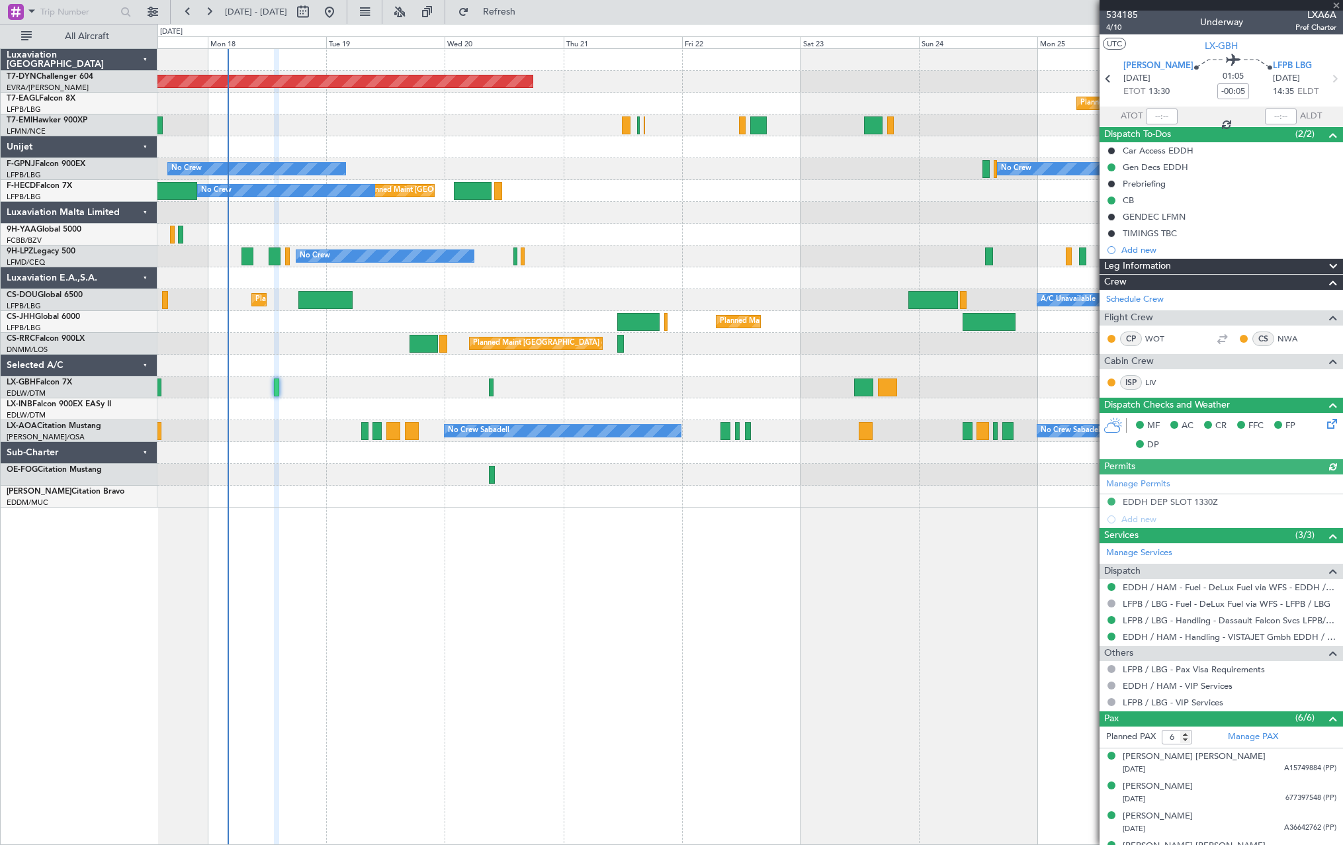
scroll to position [0, 0]
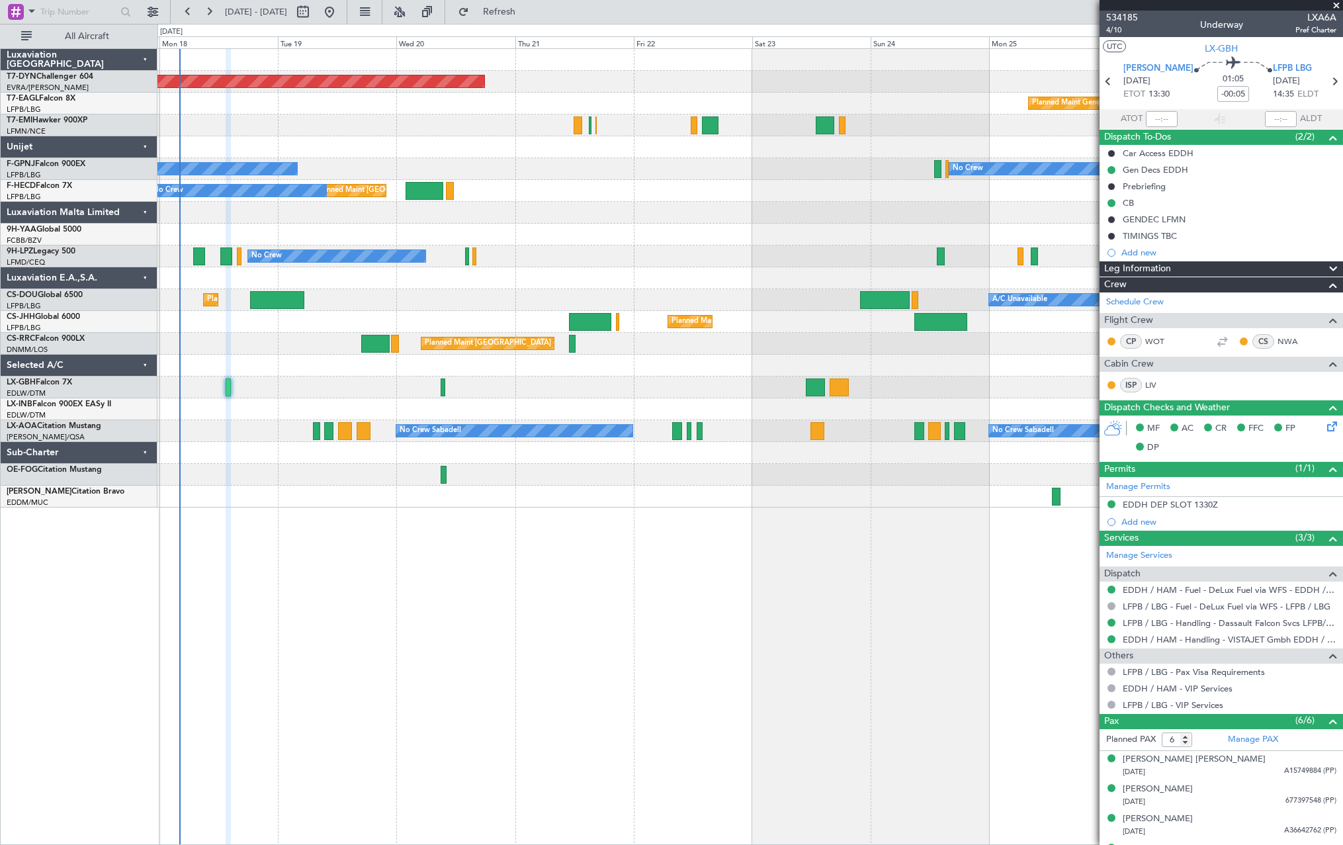
click at [725, 390] on div at bounding box center [749, 387] width 1185 height 22
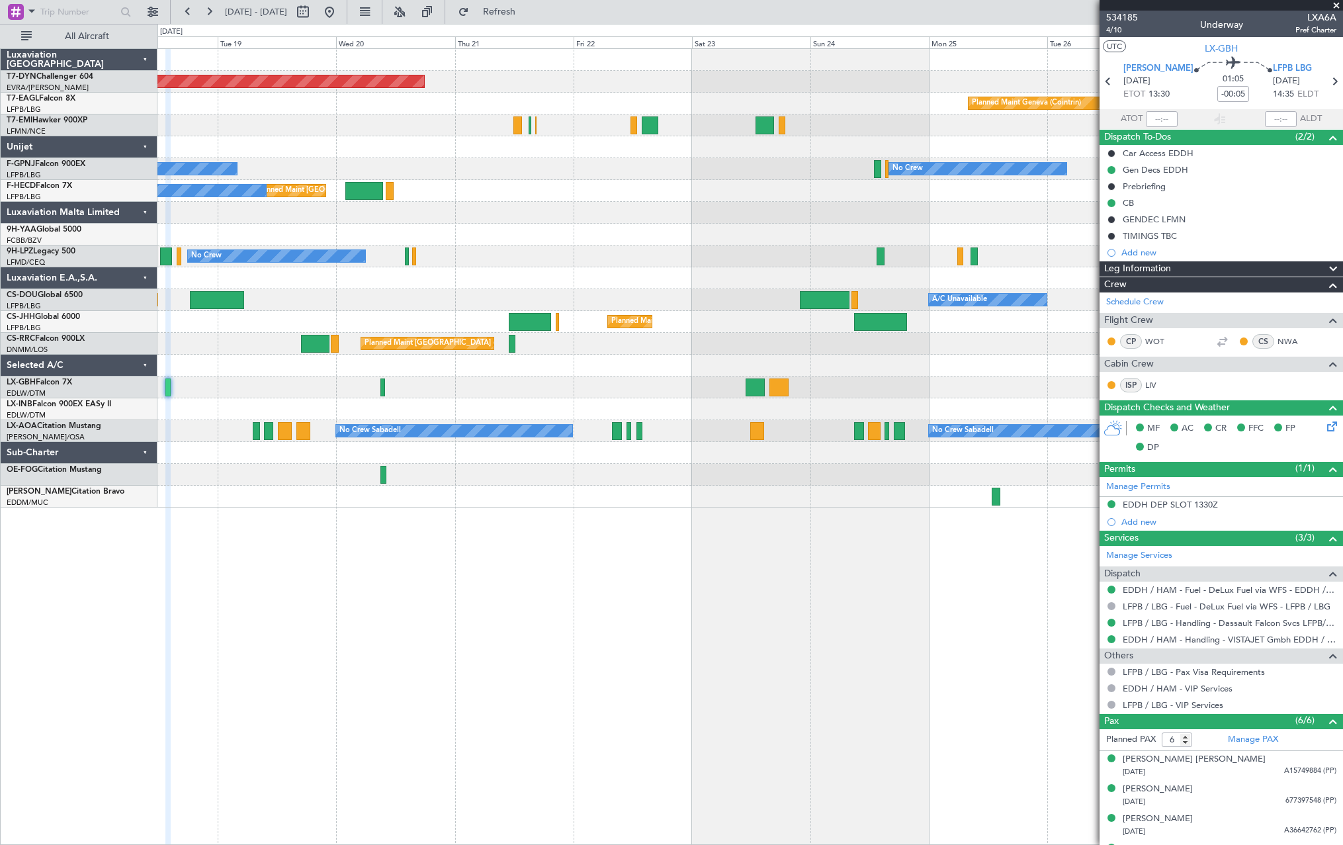
click at [753, 571] on div "Planned Maint [GEOGRAPHIC_DATA]-[GEOGRAPHIC_DATA] Planned Maint Geneva ([GEOGRA…" at bounding box center [749, 446] width 1185 height 796
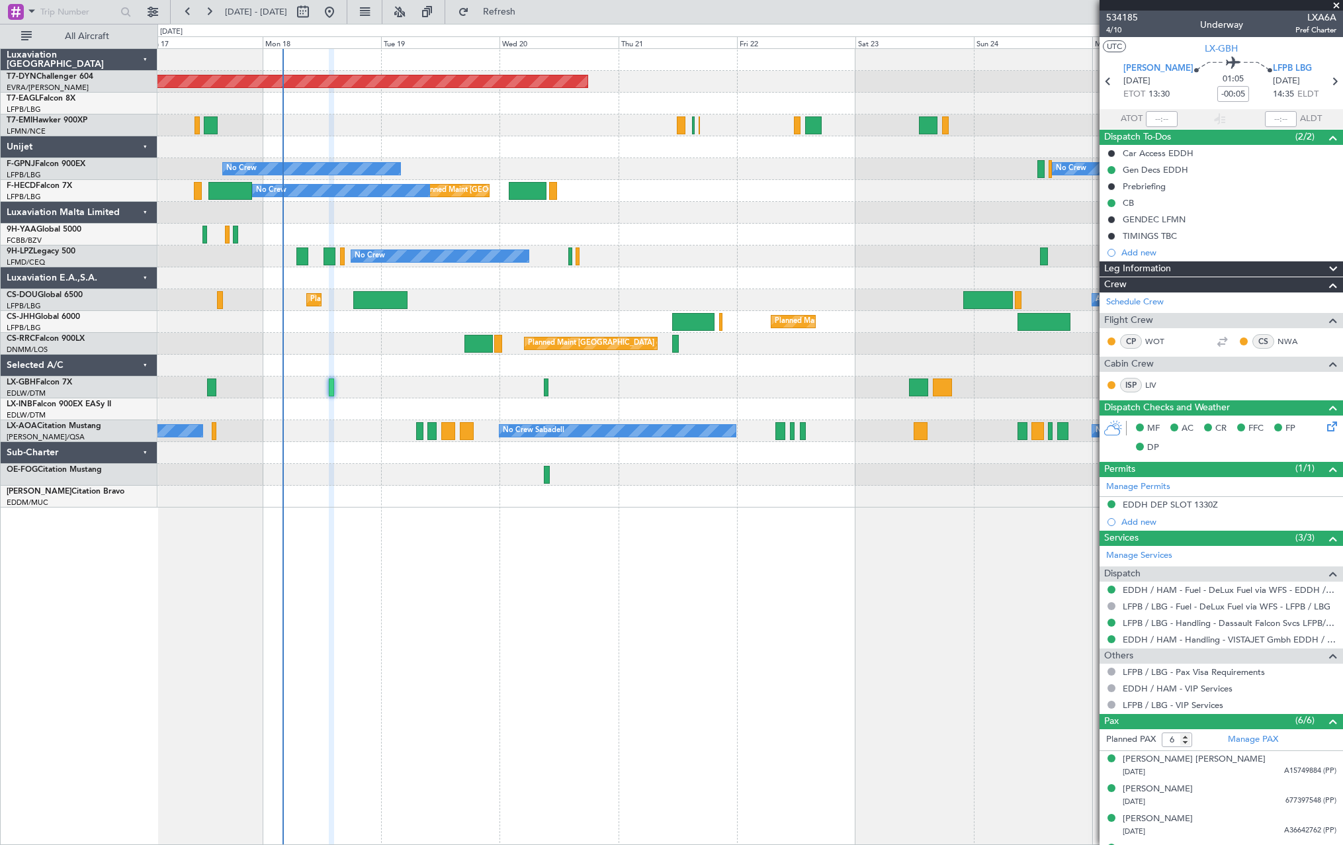
click at [426, 516] on div "Planned Maint [GEOGRAPHIC_DATA]-[GEOGRAPHIC_DATA] Planned Maint Geneva ([GEOGRA…" at bounding box center [749, 446] width 1185 height 796
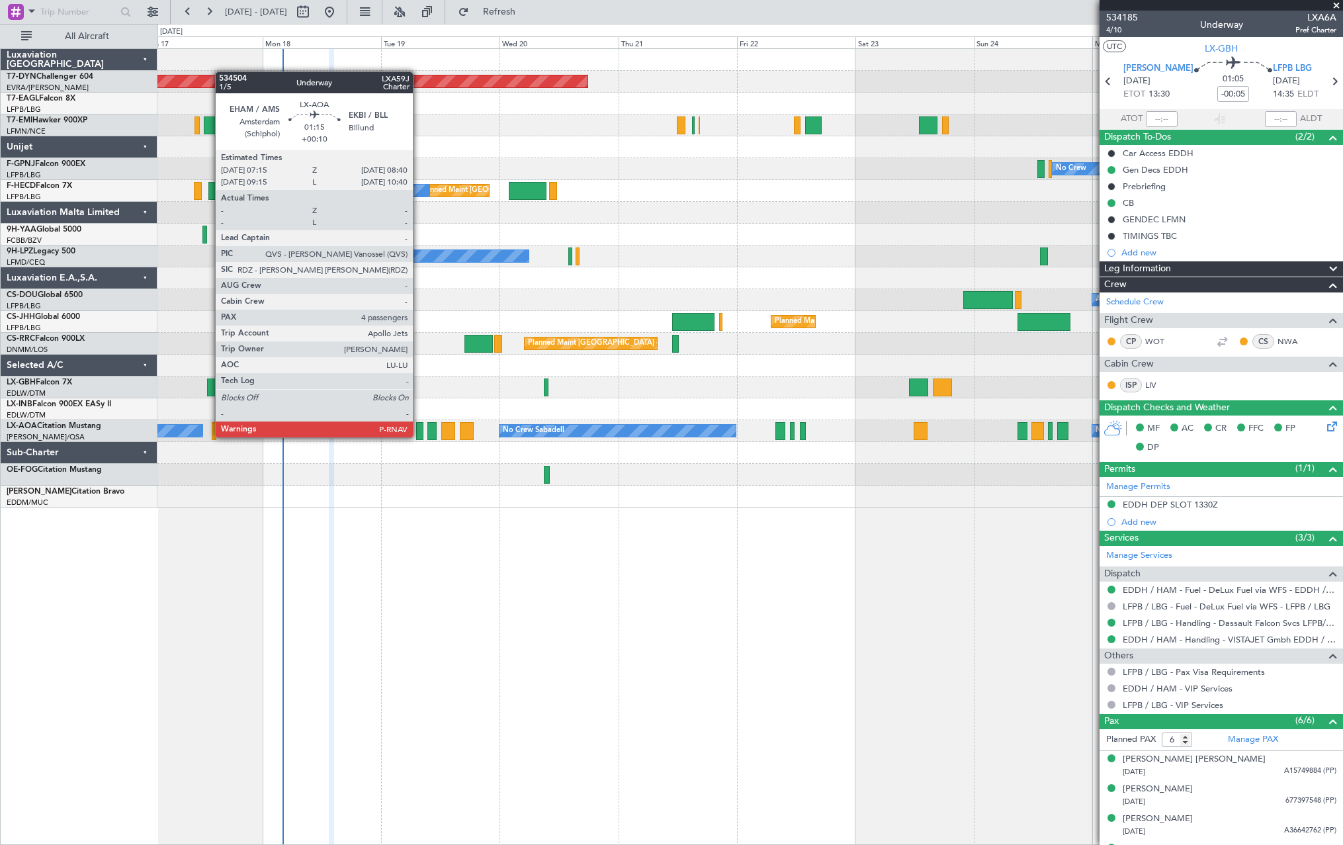
click at [419, 436] on div at bounding box center [419, 431] width 7 height 18
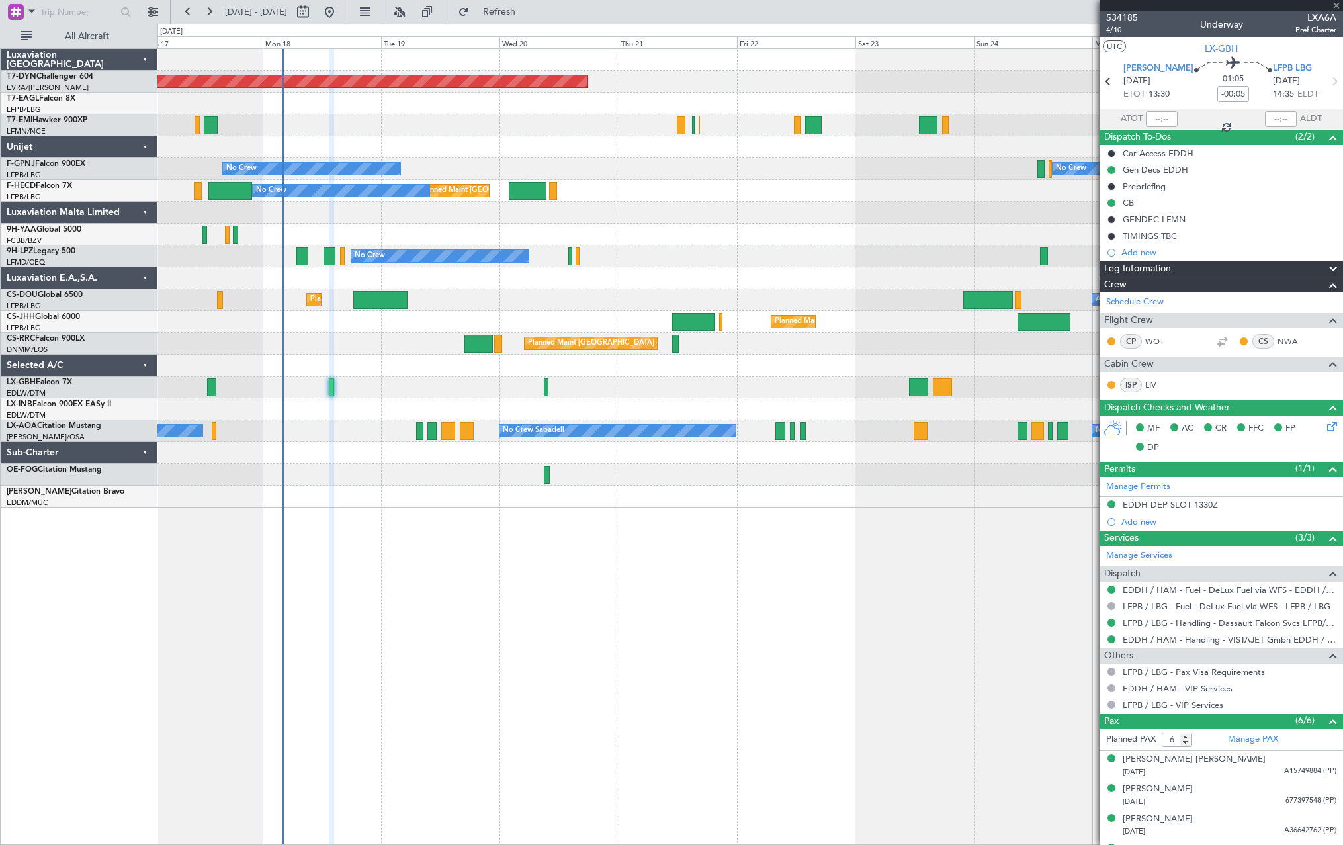
type input "+00:10"
type input "4"
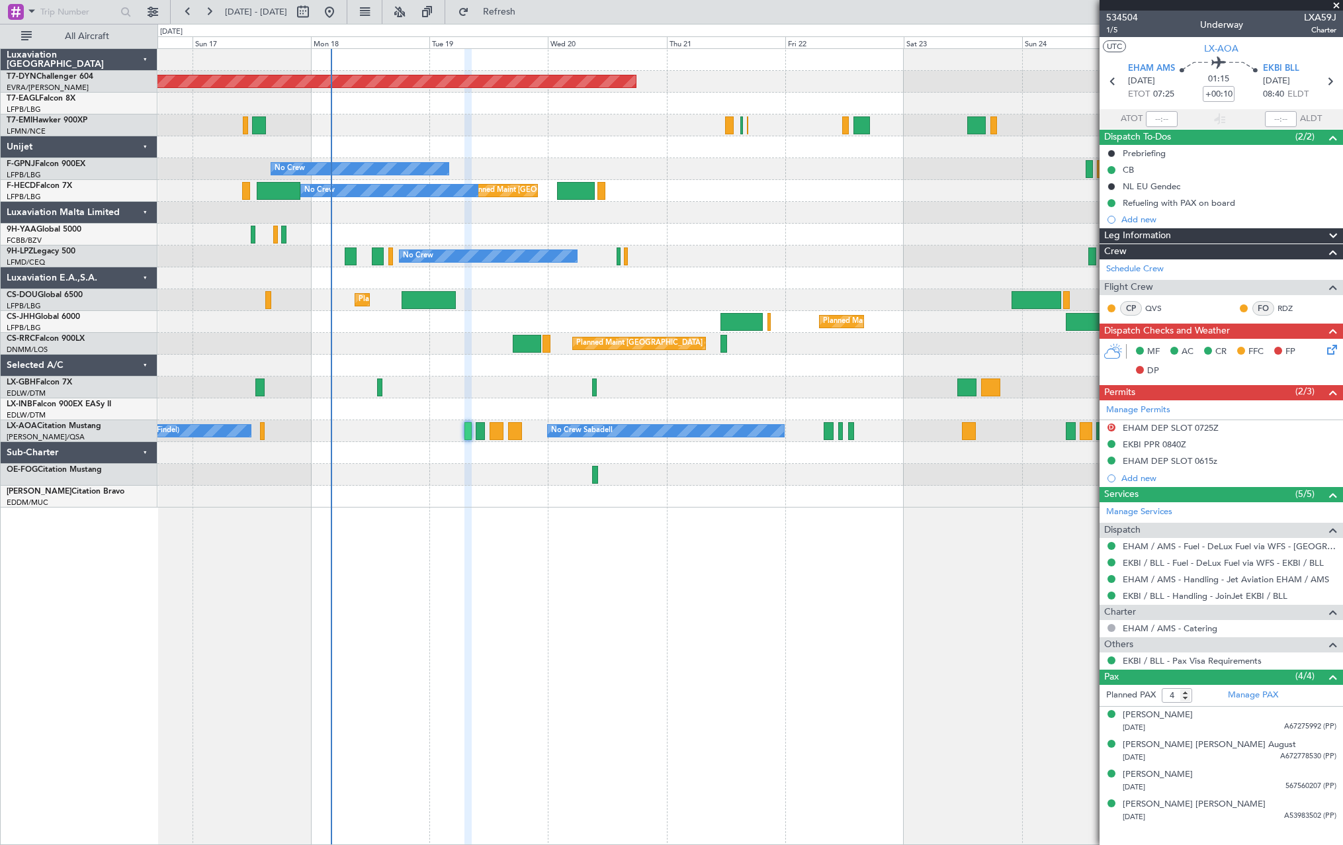
click at [523, 464] on div "Planned Maint [GEOGRAPHIC_DATA]-[GEOGRAPHIC_DATA] Planned Maint Geneva ([GEOGRA…" at bounding box center [749, 278] width 1185 height 458
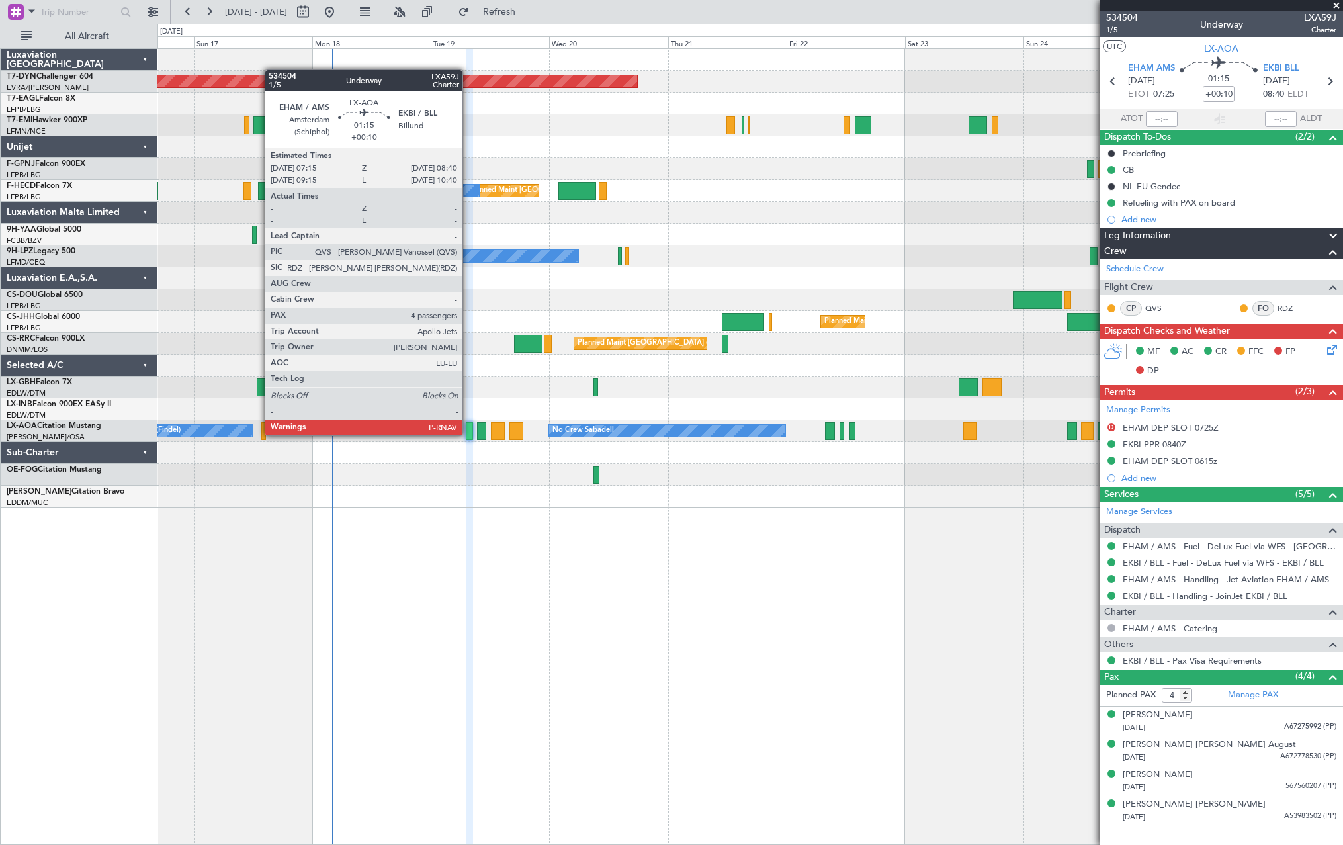
click at [468, 434] on div at bounding box center [469, 431] width 7 height 18
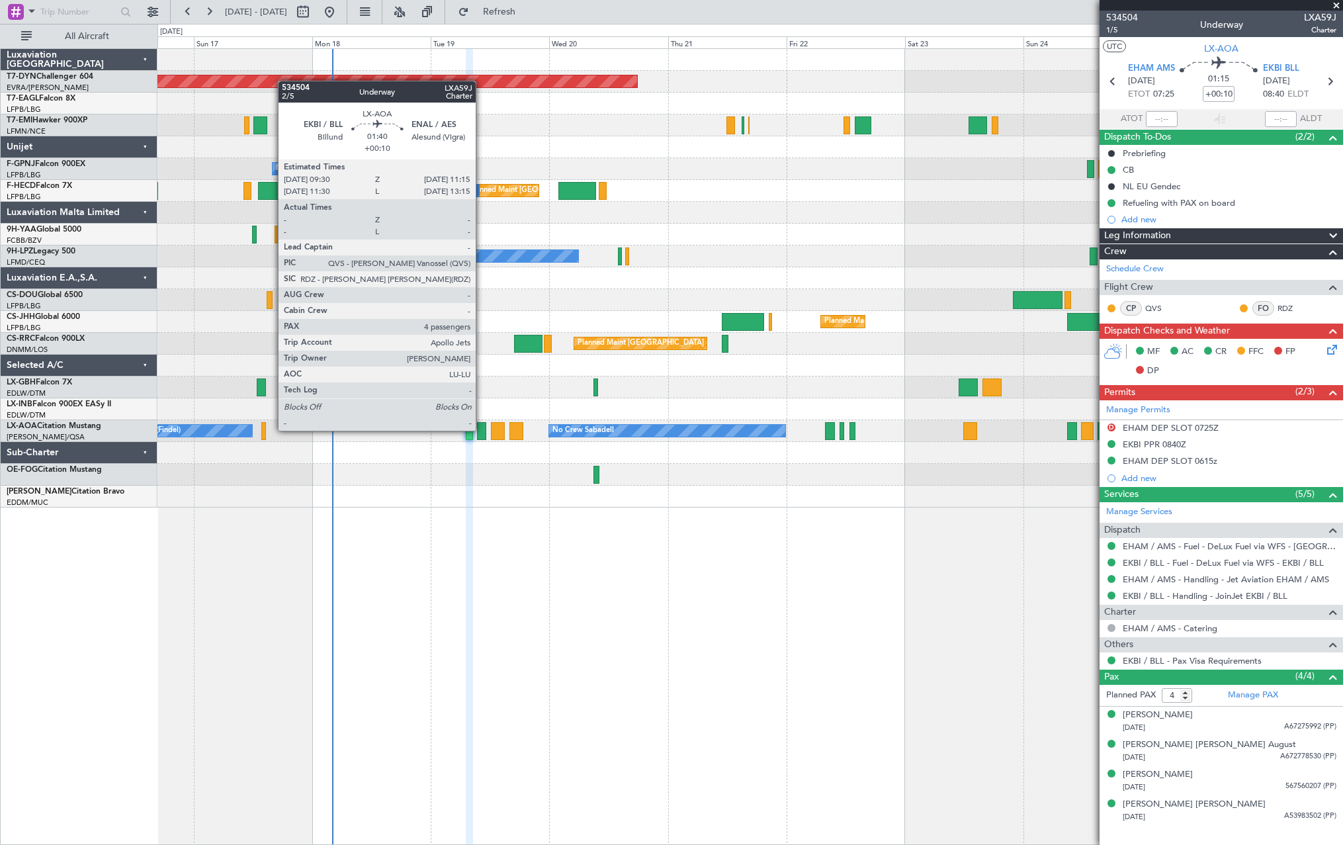
click at [482, 429] on div at bounding box center [481, 431] width 9 height 18
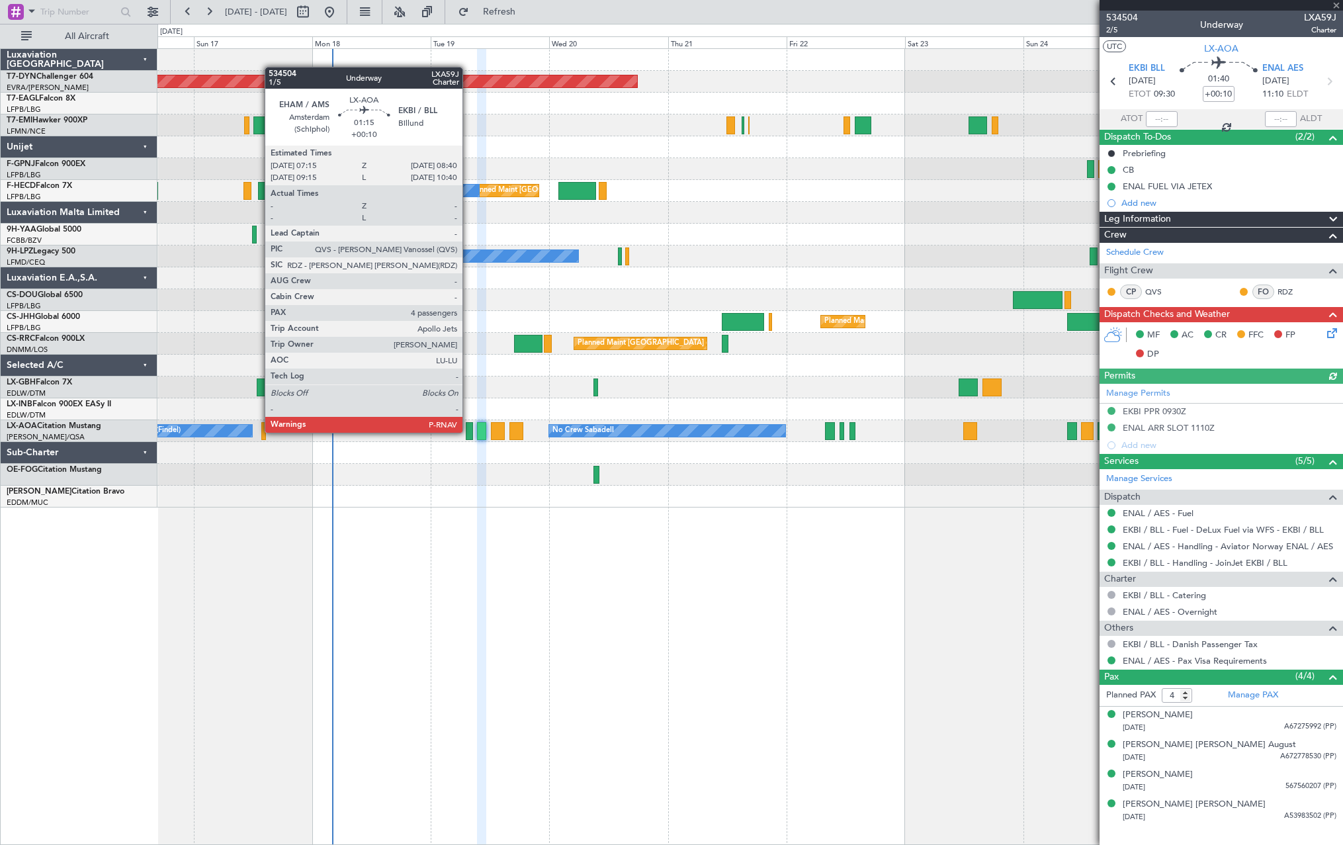
click at [468, 431] on div at bounding box center [469, 431] width 7 height 18
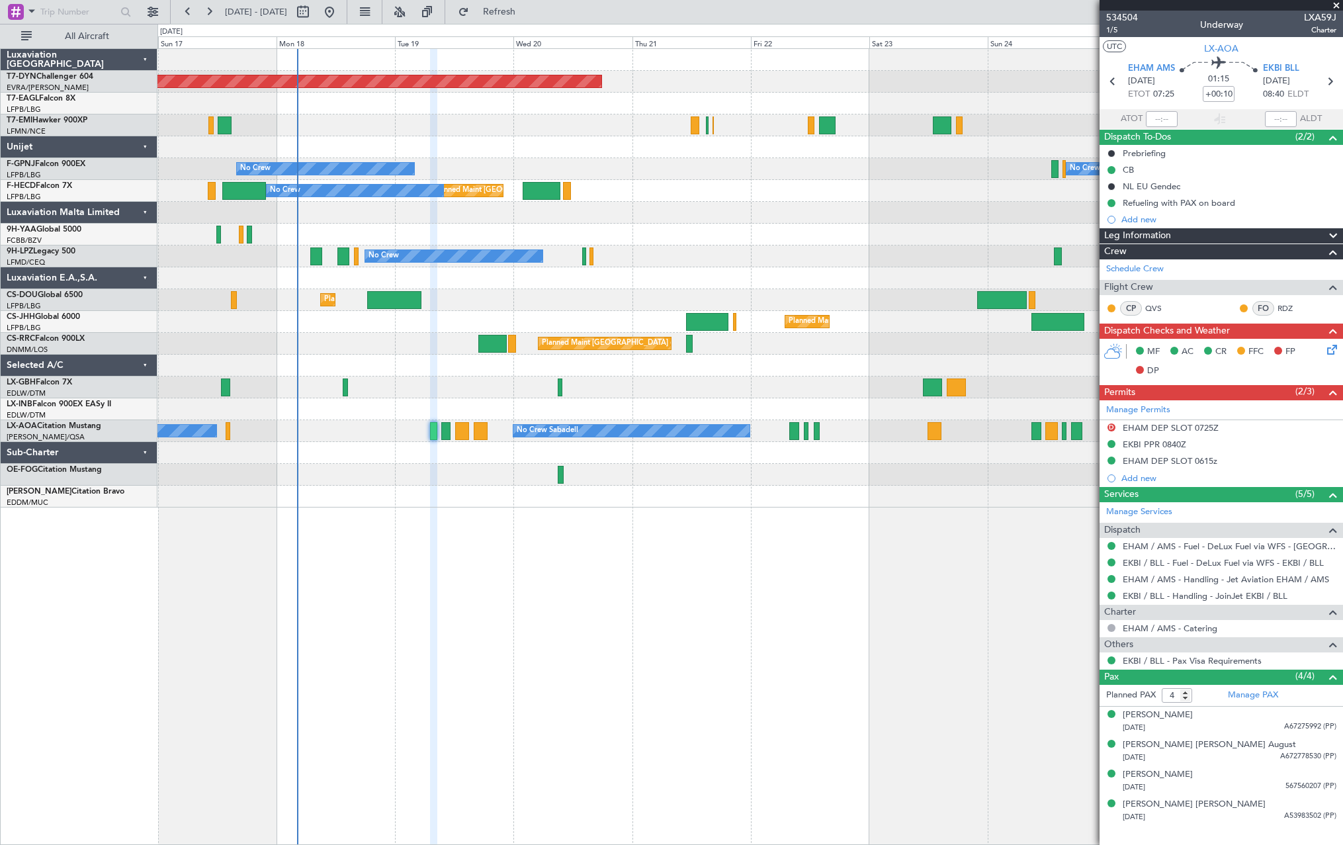
click at [458, 470] on div "Planned Maint [GEOGRAPHIC_DATA]-[GEOGRAPHIC_DATA] Planned Maint Geneva ([GEOGRA…" at bounding box center [749, 278] width 1185 height 458
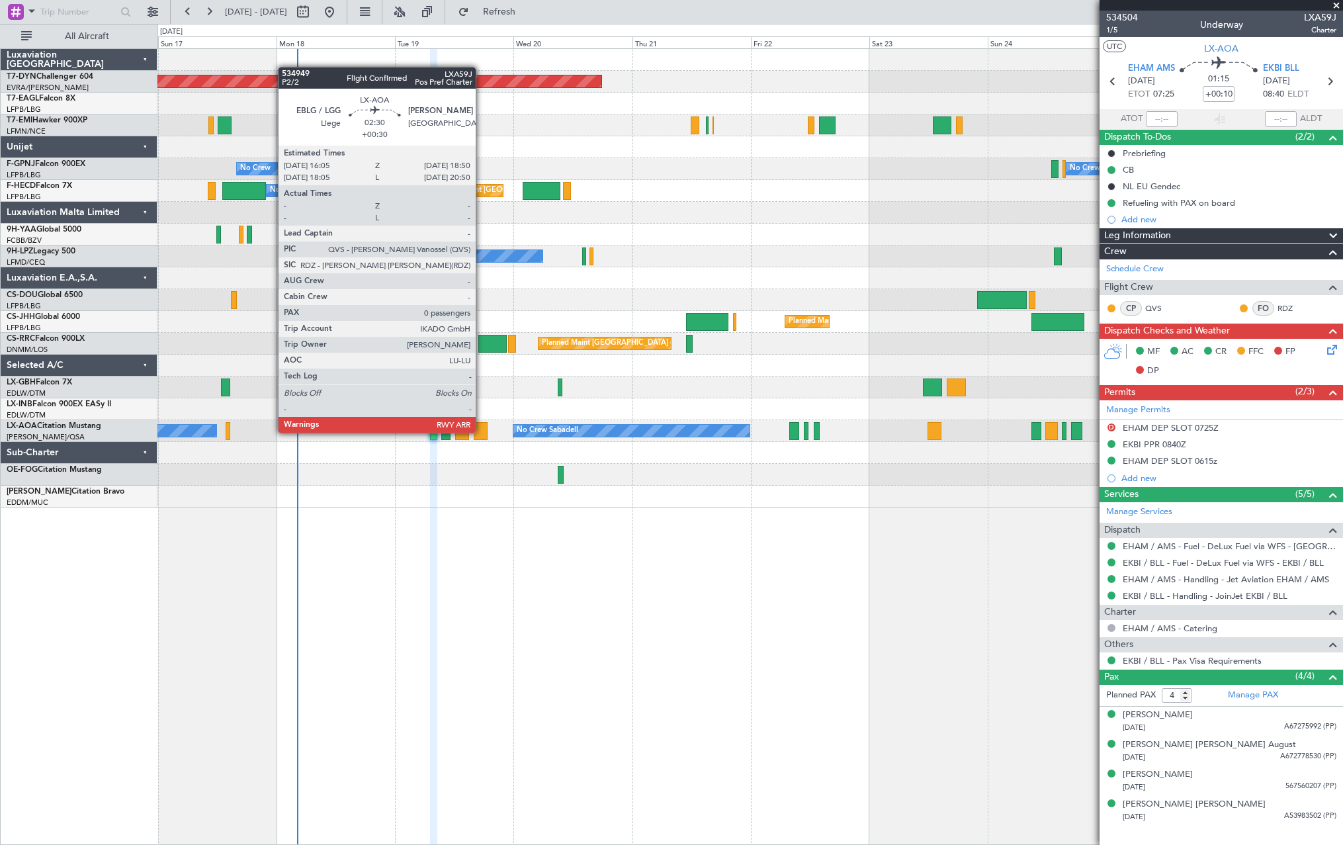
click at [482, 431] on div at bounding box center [481, 431] width 14 height 18
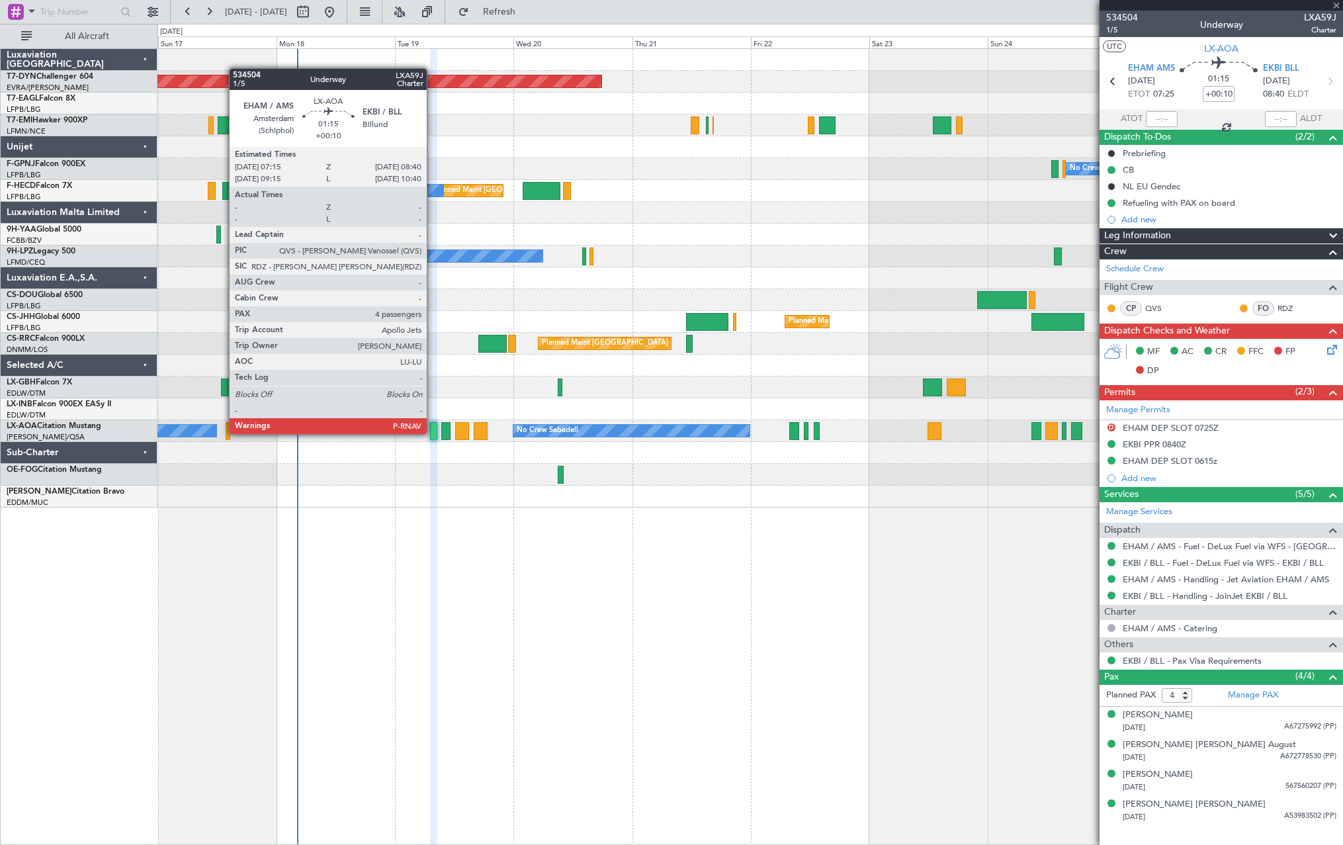
type input "+00:30"
type input "0"
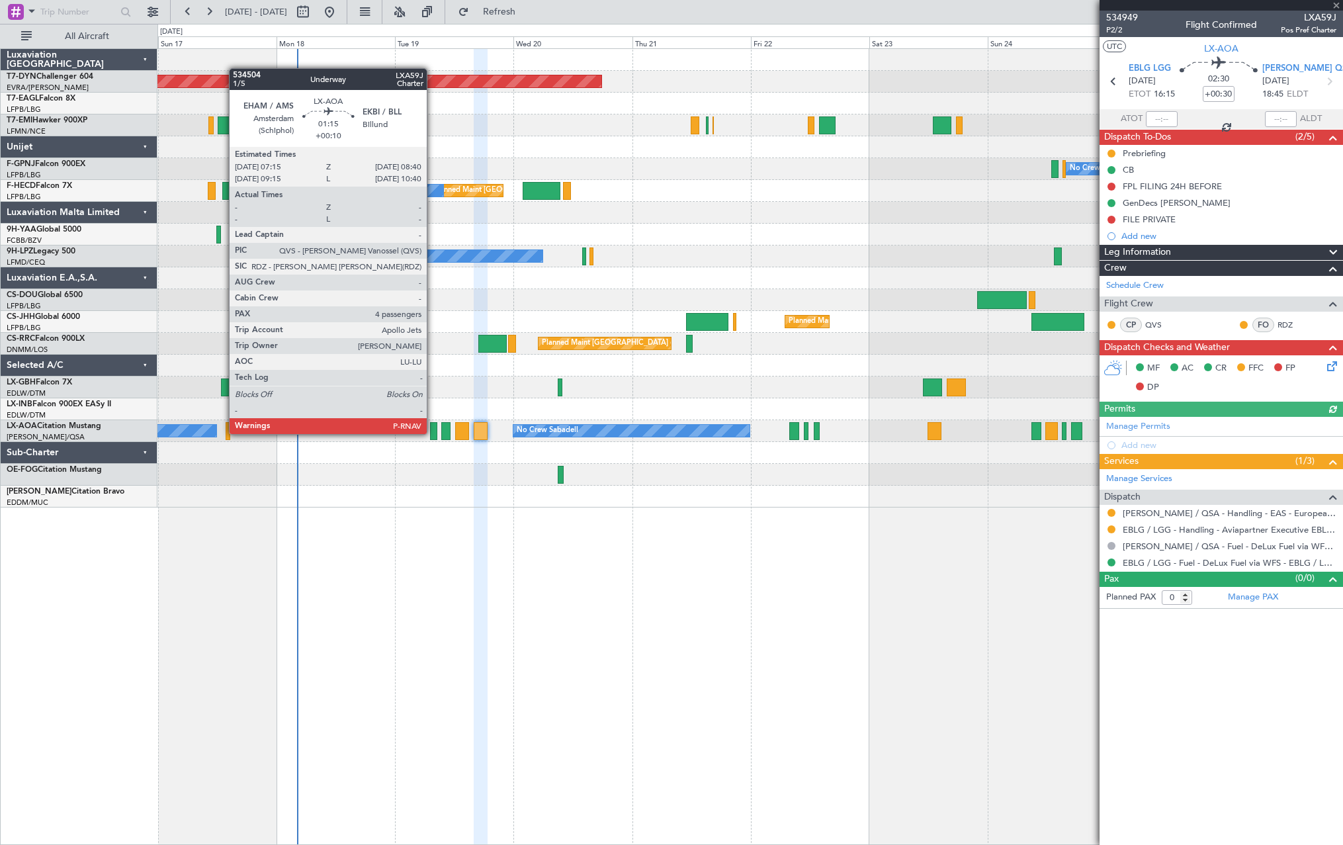
click at [433, 433] on div at bounding box center [433, 431] width 7 height 18
type input "+00:10"
type input "4"
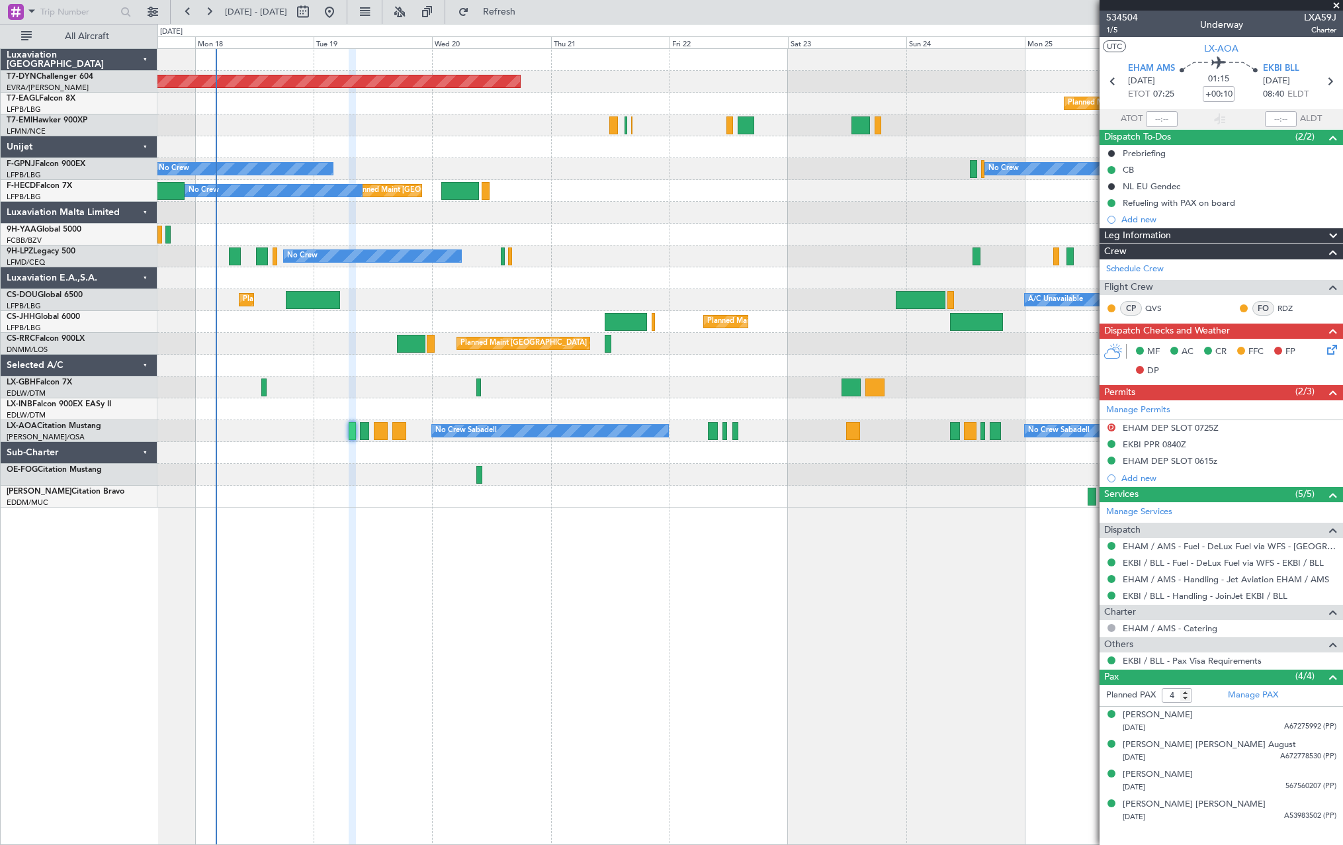
click at [622, 476] on div at bounding box center [749, 475] width 1185 height 22
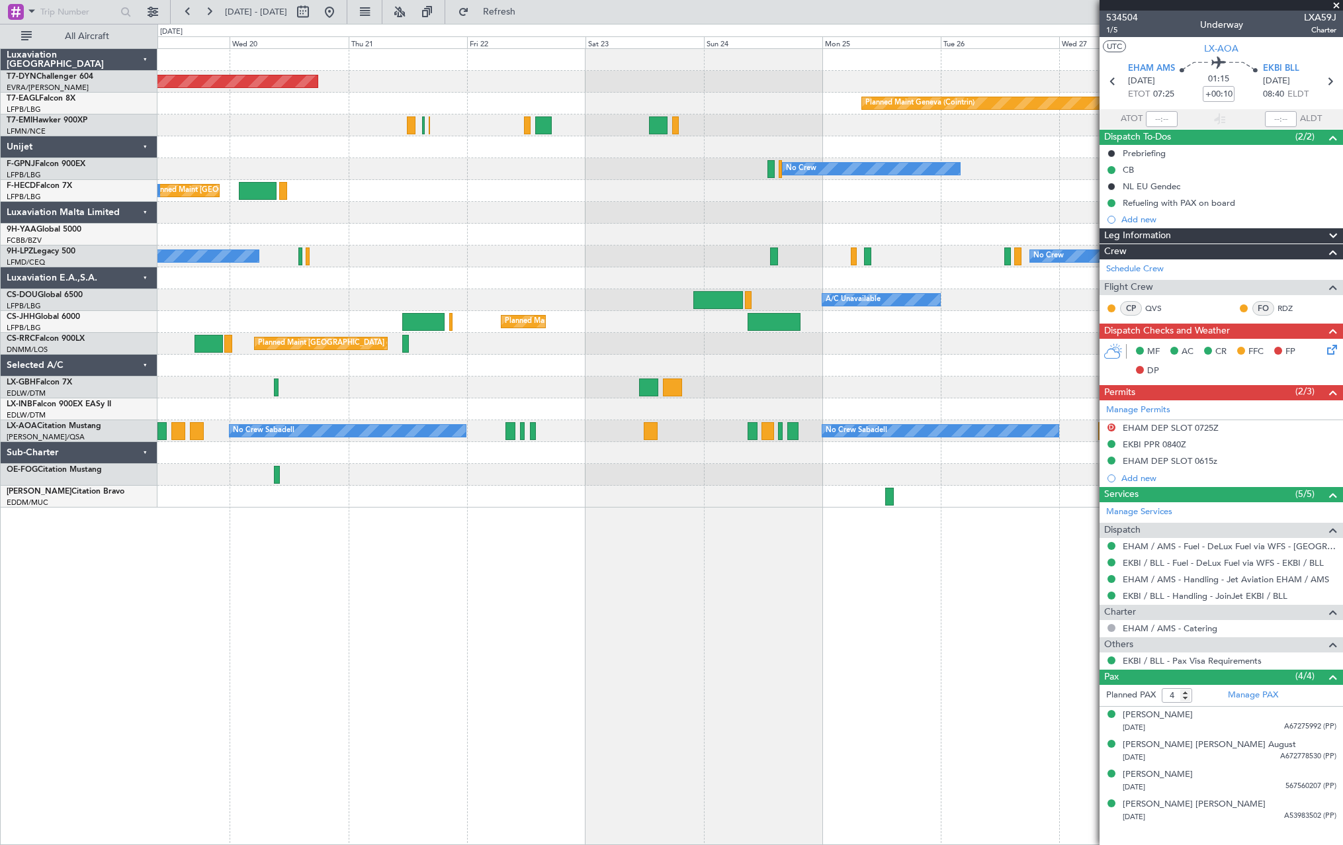
click at [528, 496] on div "Planned Maint [GEOGRAPHIC_DATA]-[GEOGRAPHIC_DATA] Planned Maint Geneva ([GEOGRA…" at bounding box center [749, 278] width 1185 height 458
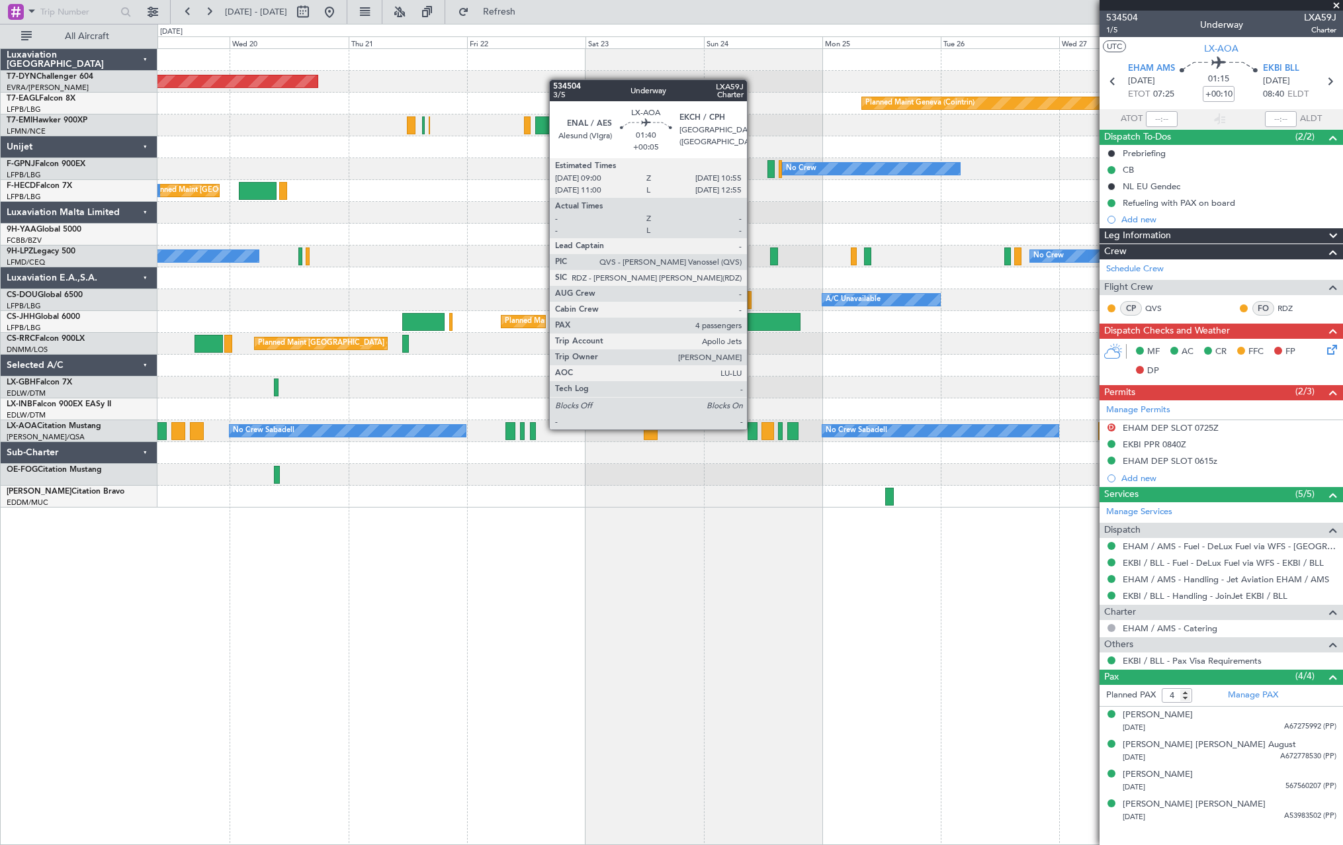
click at [753, 428] on div at bounding box center [752, 431] width 10 height 18
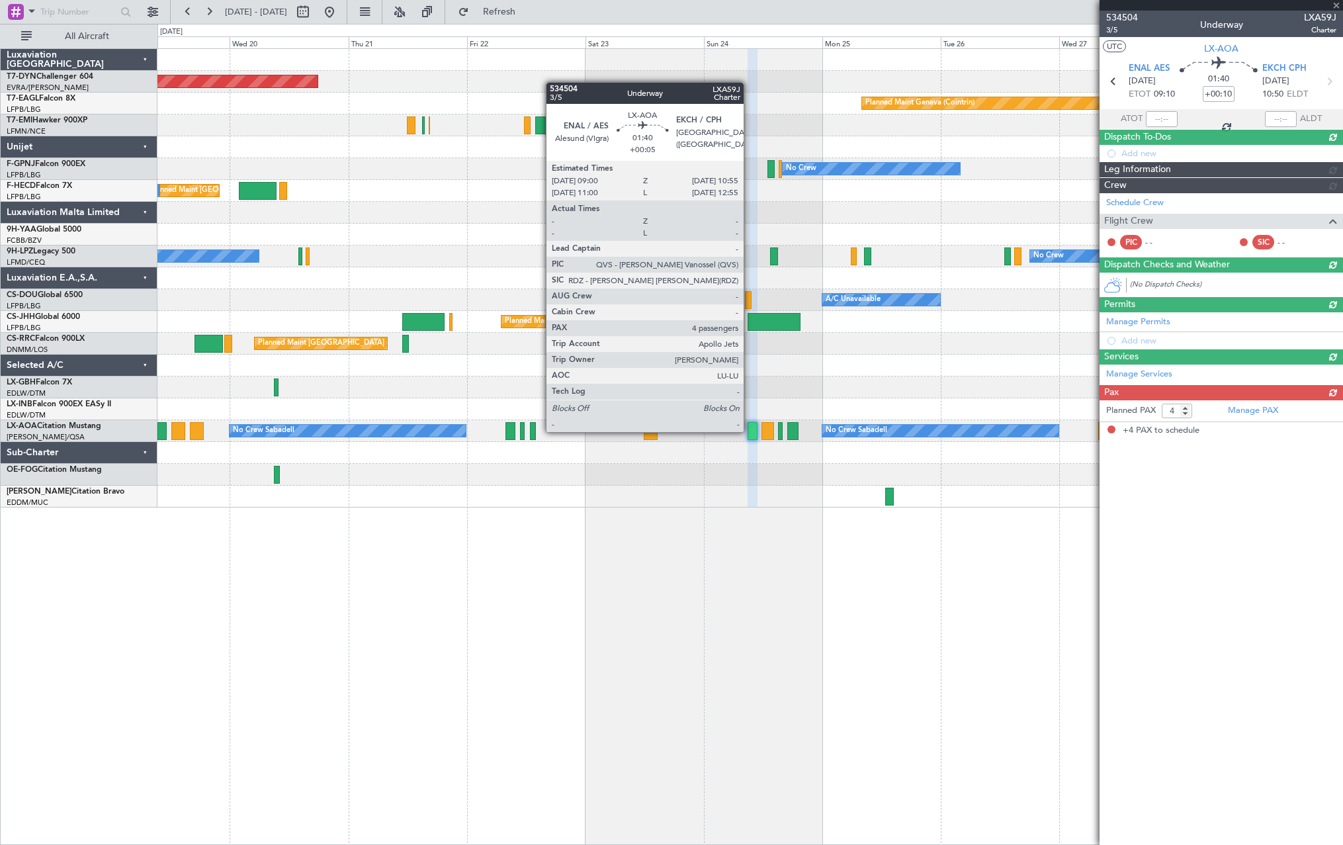
type input "+00:05"
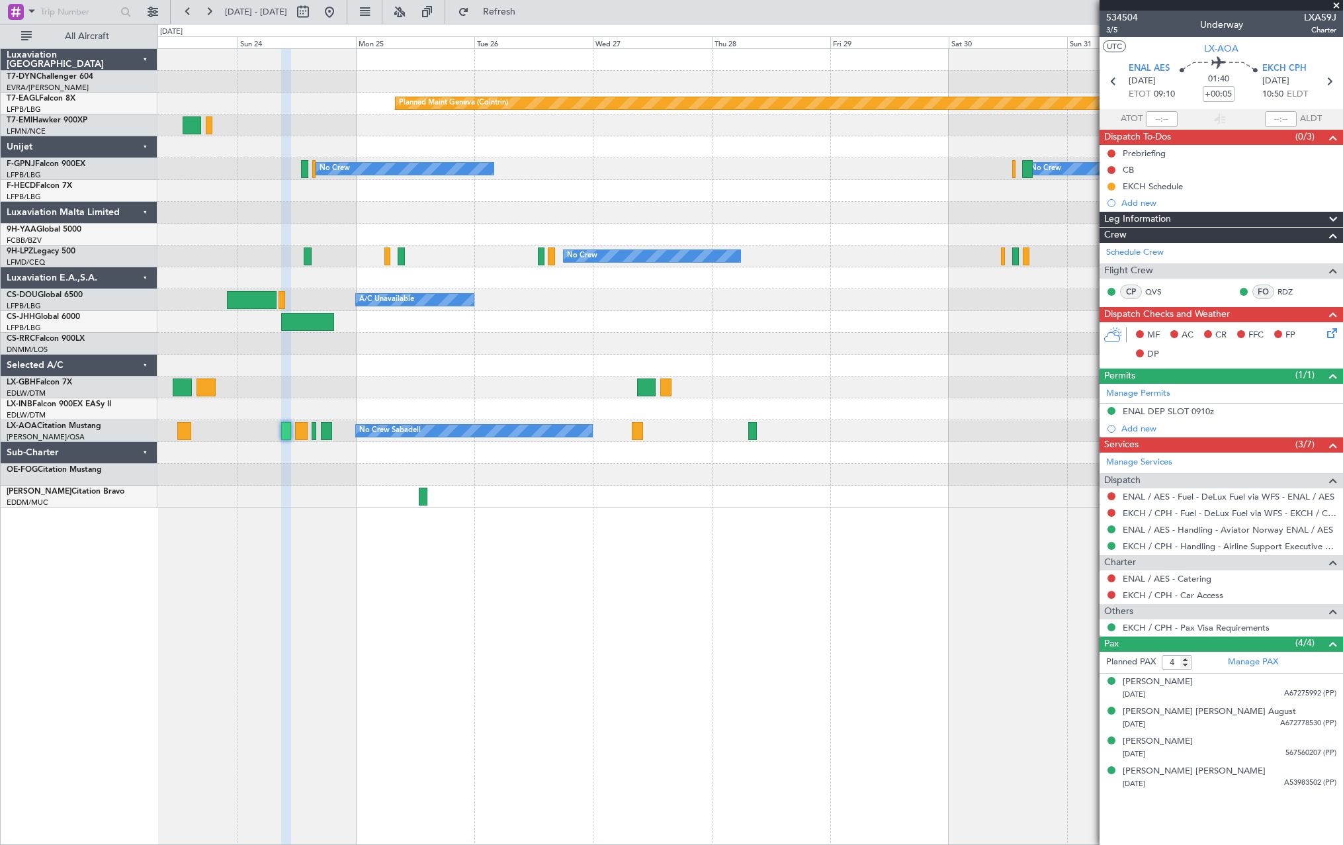
click at [339, 531] on div "Planned Maint Geneva (Cointrin) Planned Maint Chester No Crew No Crew Planned M…" at bounding box center [749, 446] width 1185 height 796
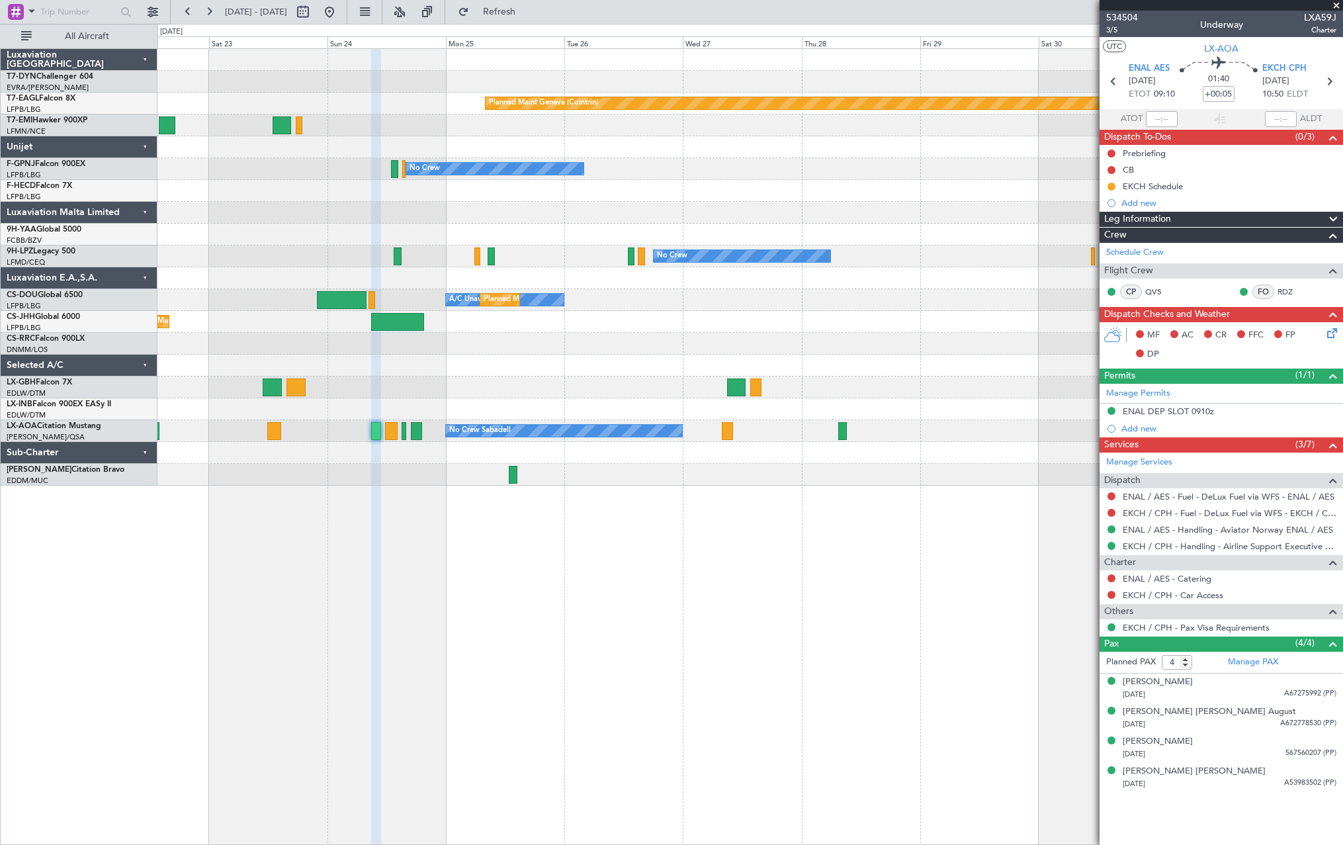
click at [913, 470] on div "Planned Maint [GEOGRAPHIC_DATA]-[GEOGRAPHIC_DATA] Planned Maint Geneva ([GEOGRA…" at bounding box center [749, 267] width 1185 height 437
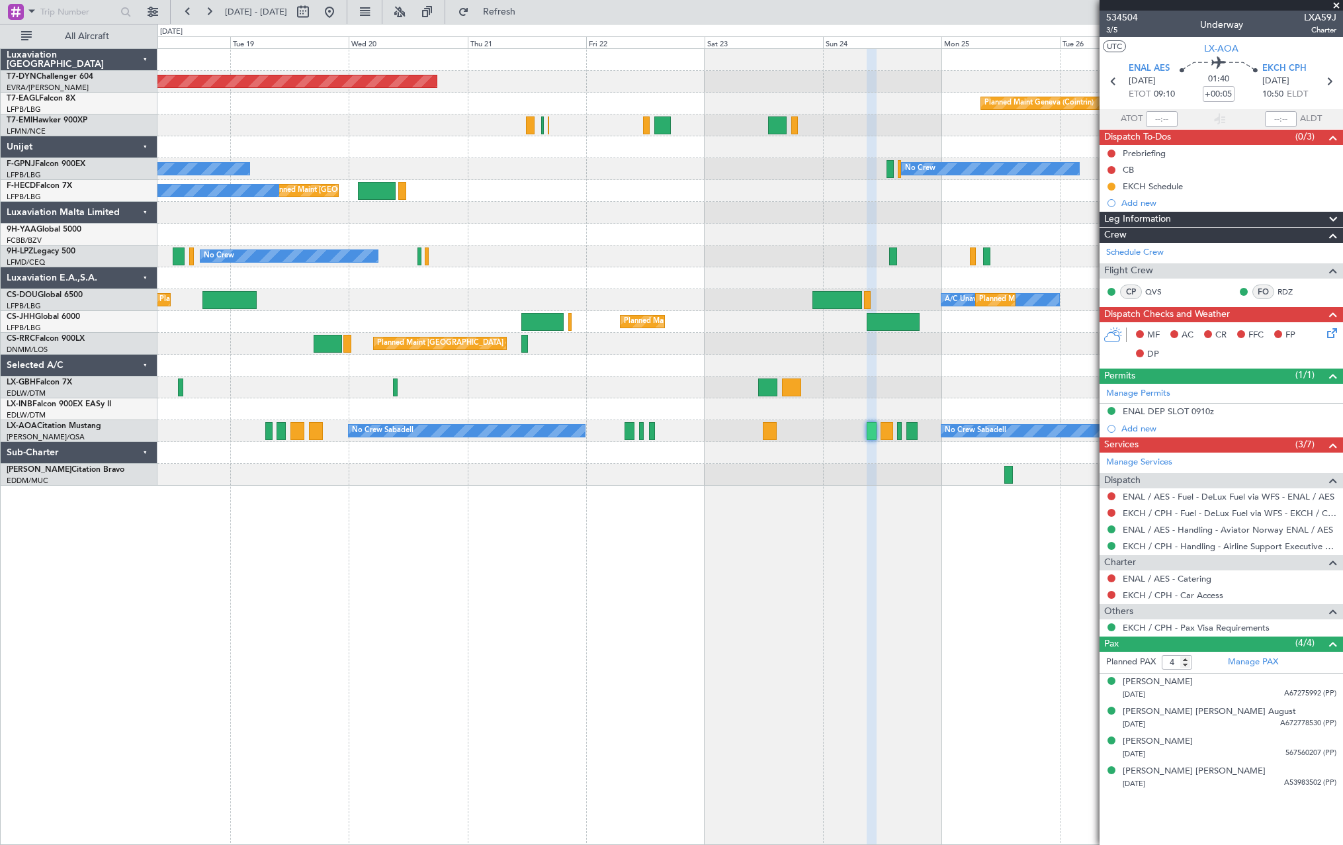
click at [744, 556] on div "Planned Maint Basel-Mulhouse Planned Maint Geneva (Cointrin) No Crew No Crew No…" at bounding box center [749, 446] width 1185 height 796
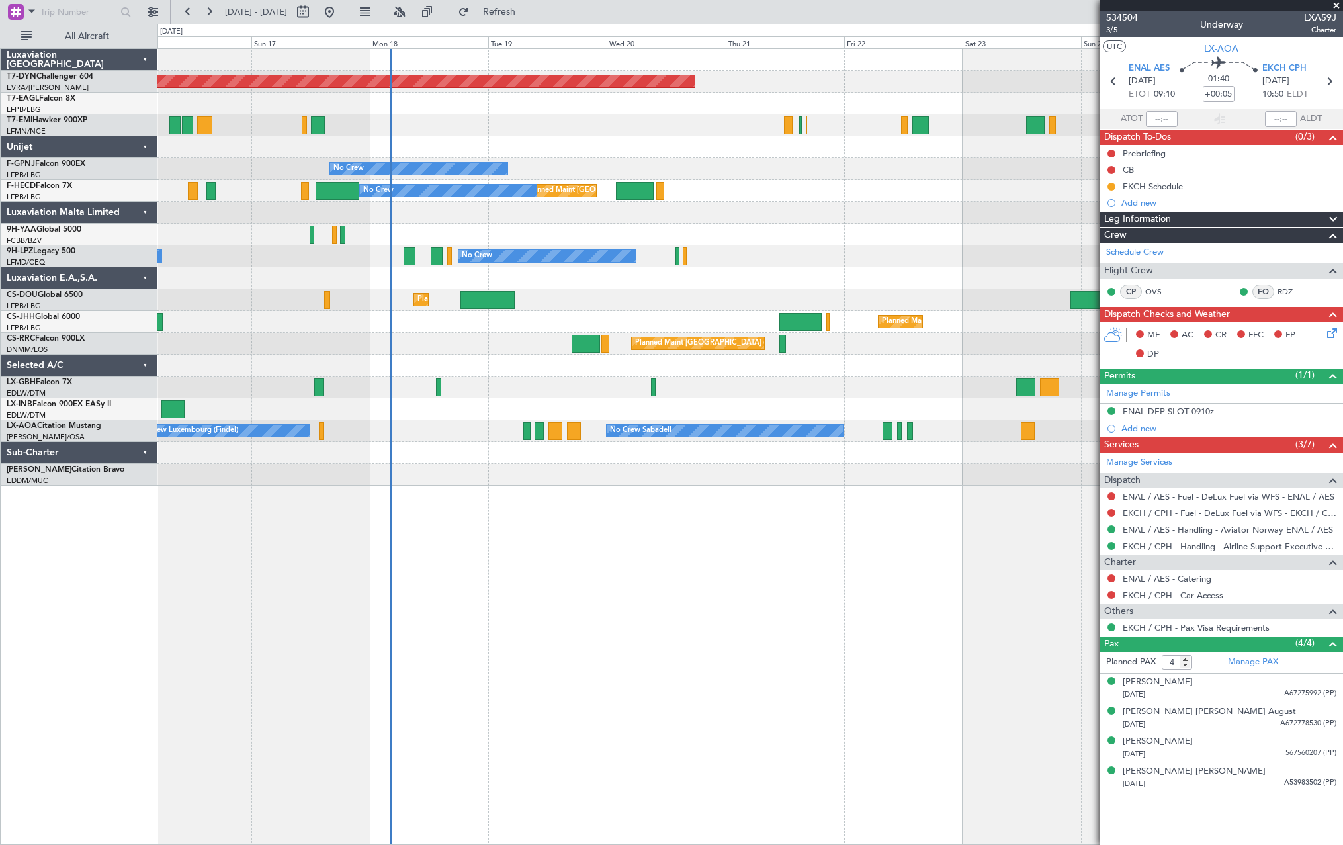
click at [845, 569] on div "Planned Maint Basel-Mulhouse Planned Maint Geneva (Cointrin) Planned Maint New …" at bounding box center [749, 446] width 1185 height 796
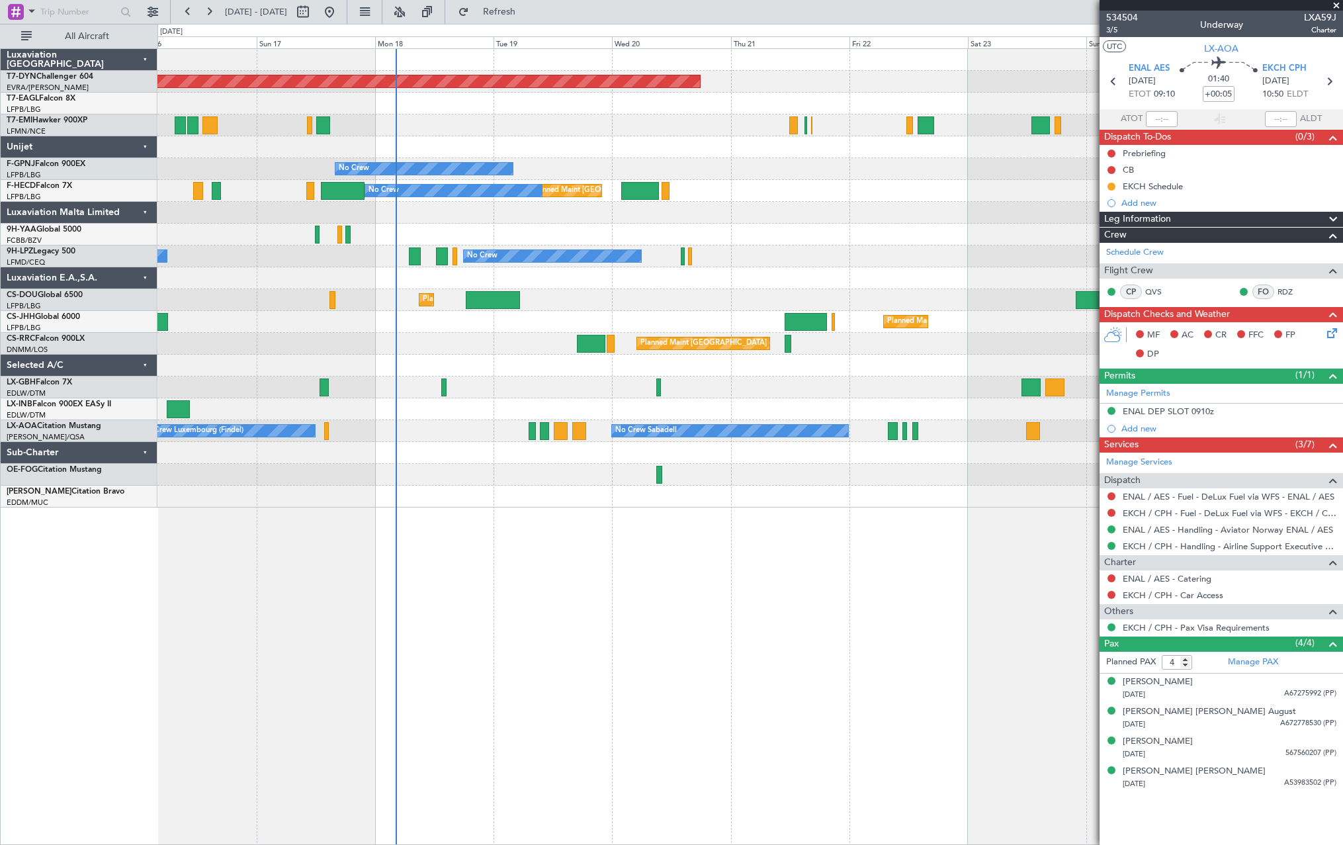
click at [801, 542] on div "Planned Maint Basel-Mulhouse Planned Maint Geneva (Cointrin) Planned Maint New …" at bounding box center [749, 446] width 1185 height 796
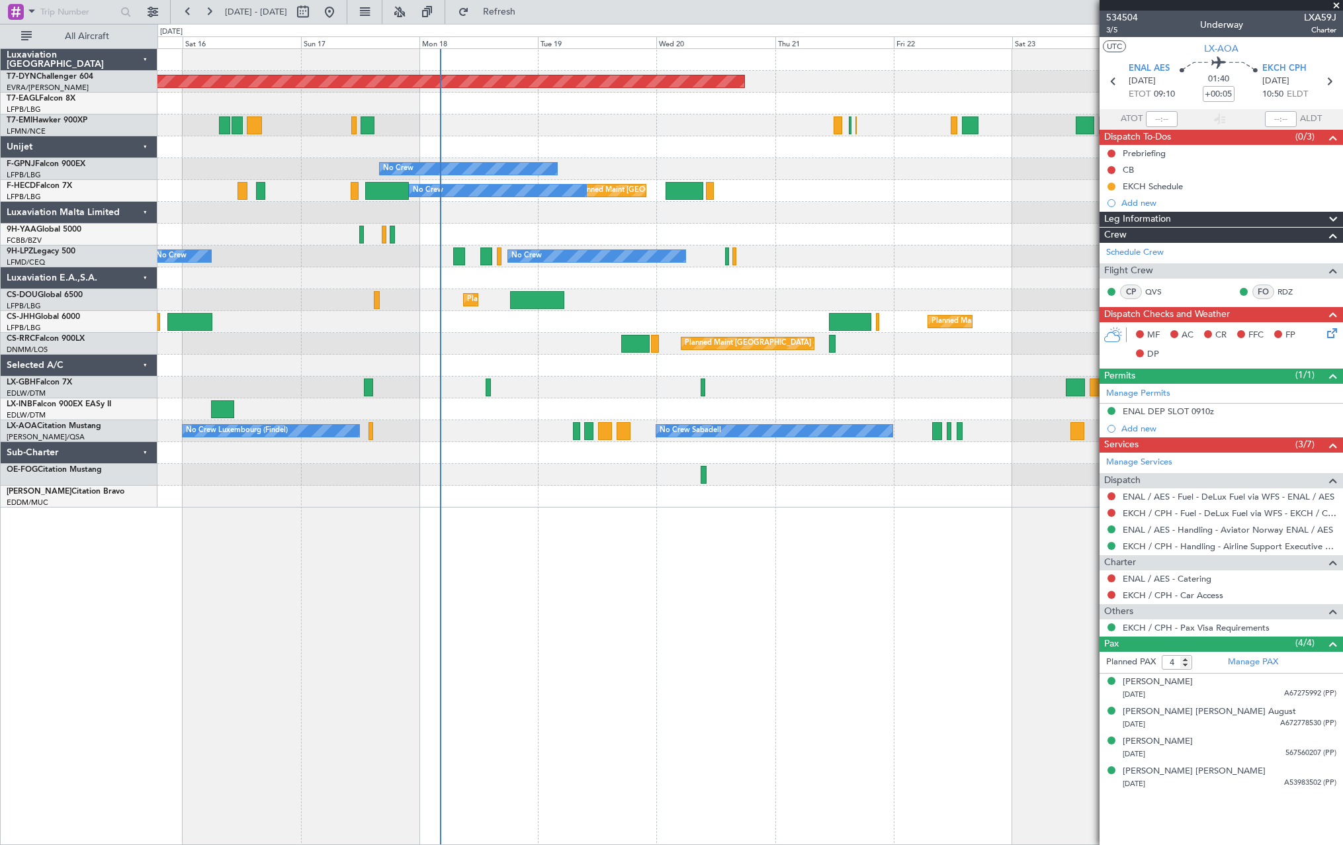
click at [794, 532] on div "Planned Maint Basel-Mulhouse Planned Maint Geneva (Cointrin) Planned Maint New …" at bounding box center [749, 446] width 1185 height 796
